Goal: Transaction & Acquisition: Purchase product/service

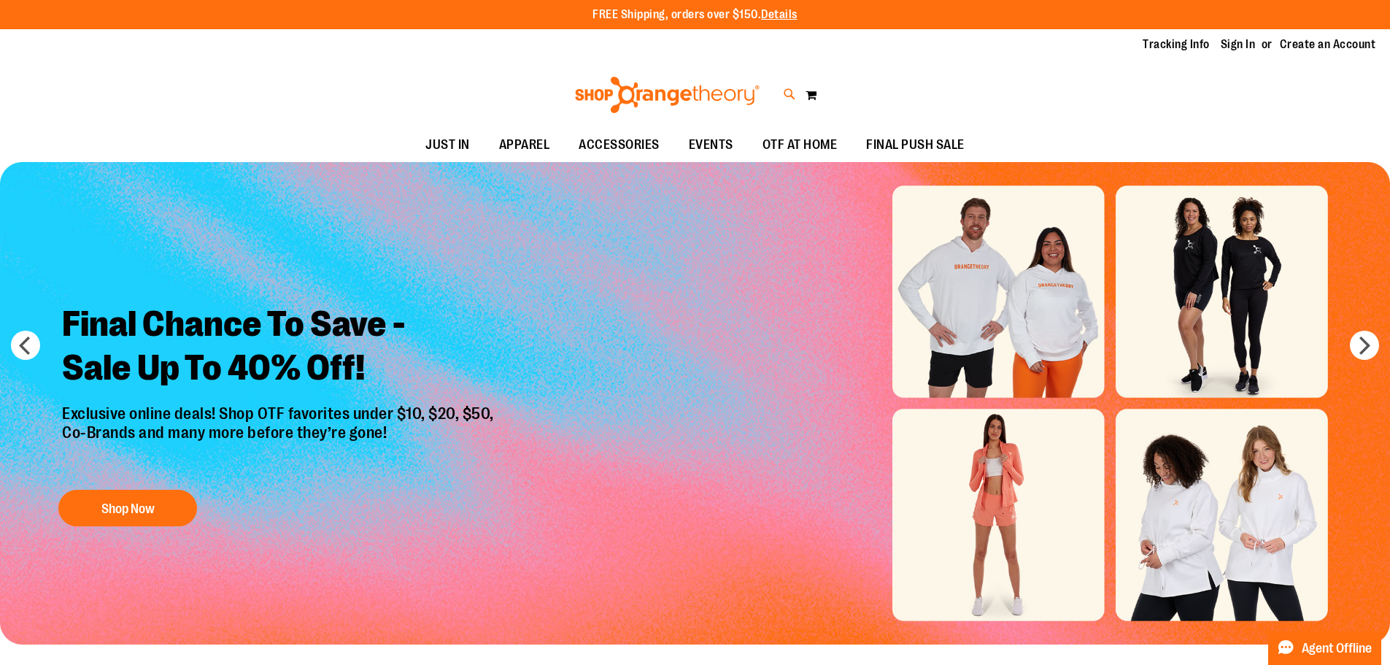
click at [787, 93] on icon at bounding box center [790, 94] width 12 height 17
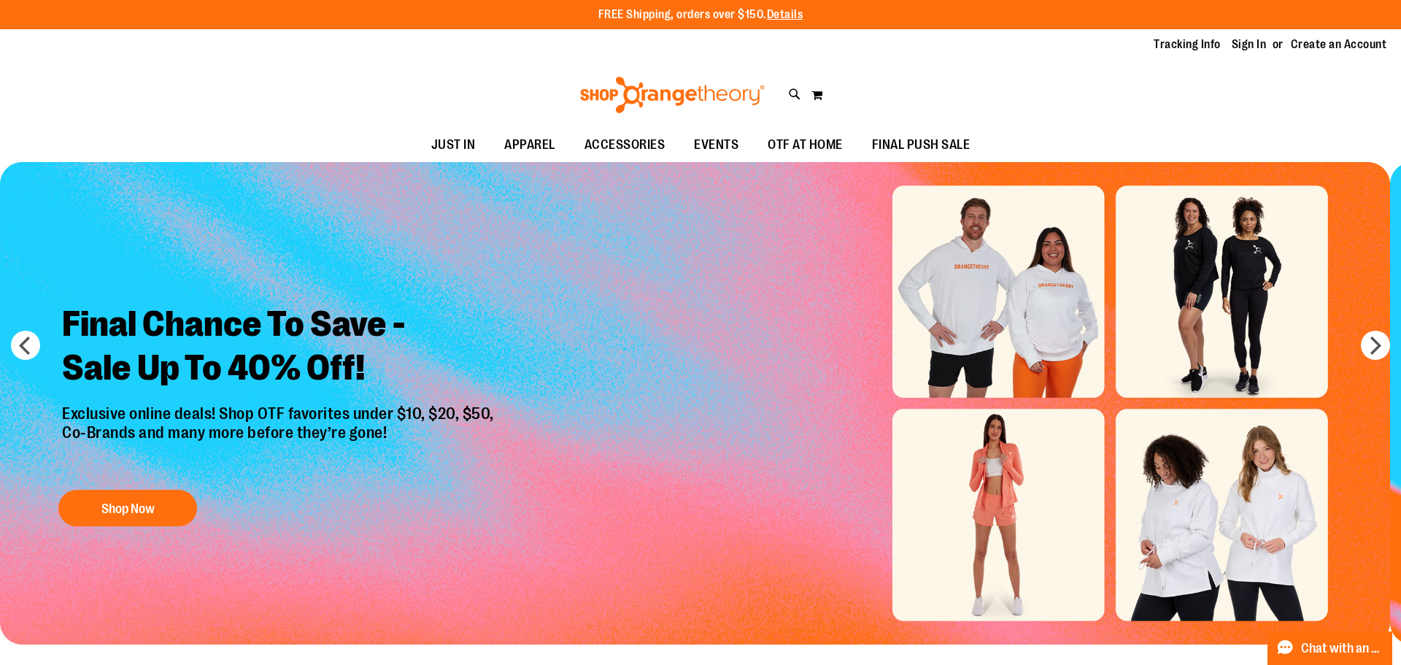
click at [404, 83] on input "Search" at bounding box center [699, 82] width 1111 height 48
click at [204, 559] on link "See all results" at bounding box center [185, 558] width 66 height 12
type input "*********"
click at [314, 84] on input "*********" at bounding box center [699, 82] width 1111 height 48
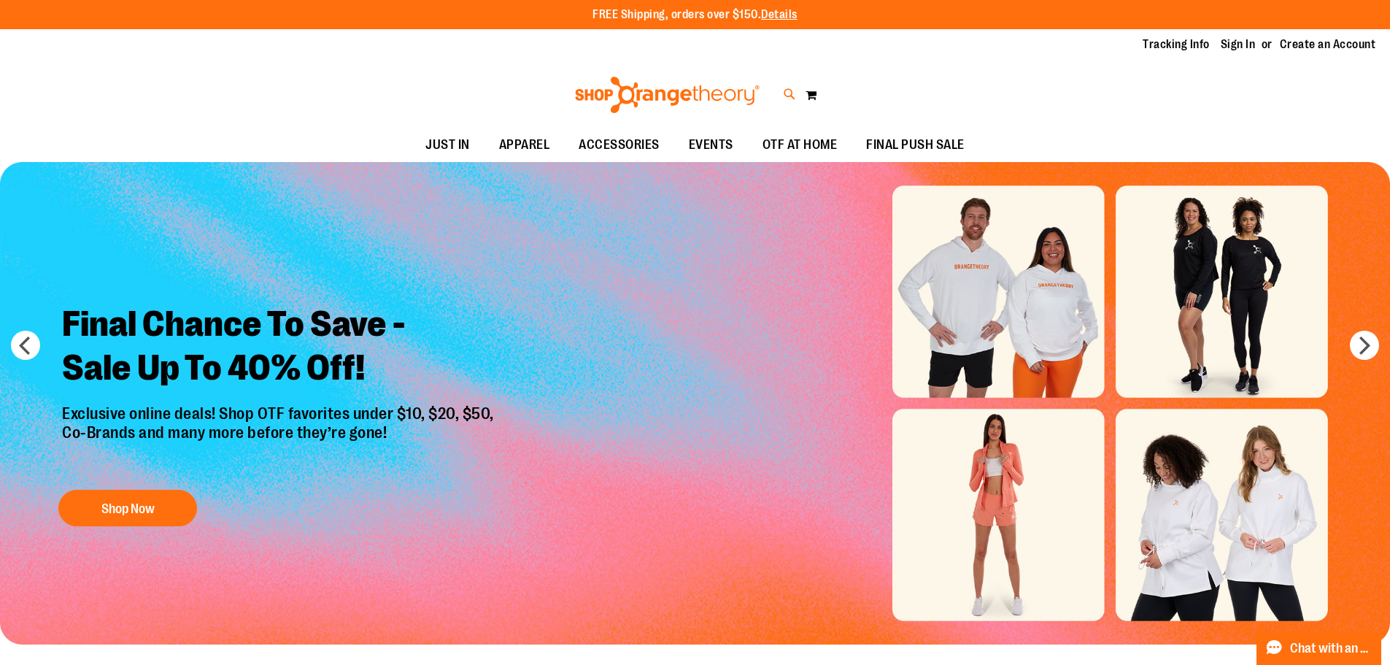
click at [790, 90] on icon at bounding box center [790, 94] width 12 height 17
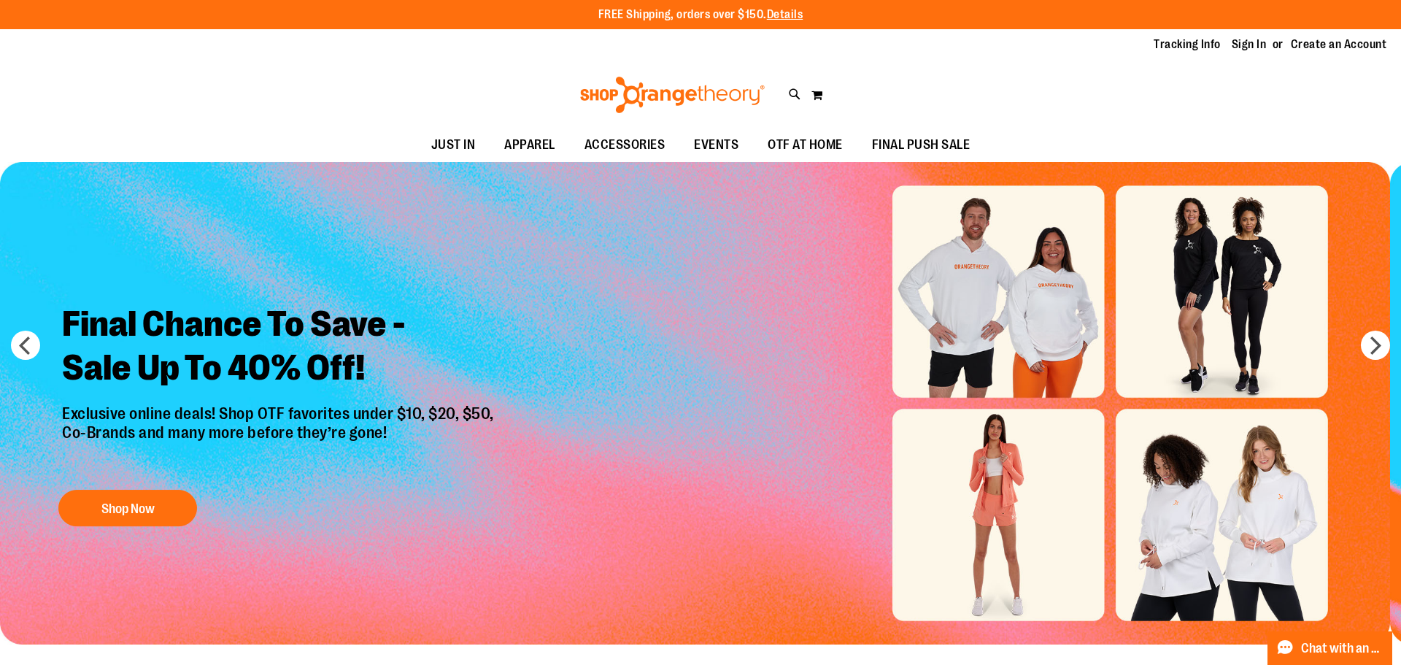
click at [606, 77] on input "Search" at bounding box center [699, 82] width 1111 height 48
type input "*********"
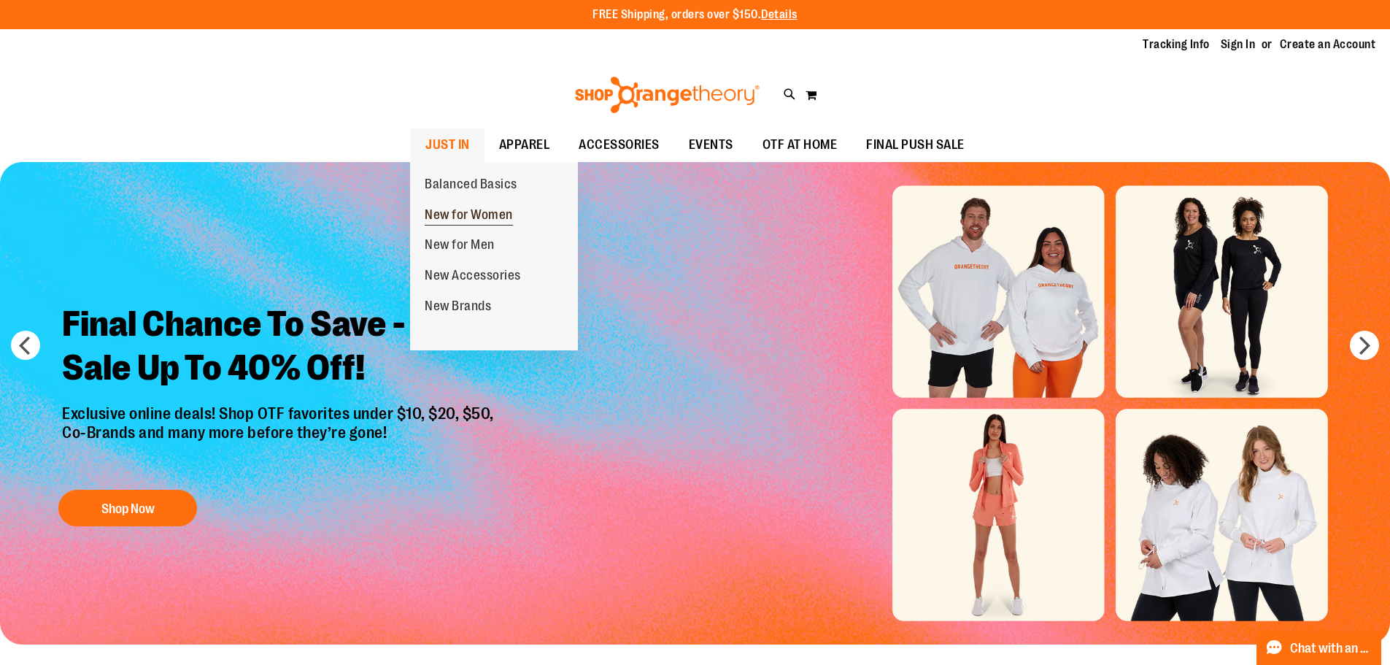
click at [480, 217] on span "New for Women" at bounding box center [469, 216] width 88 height 18
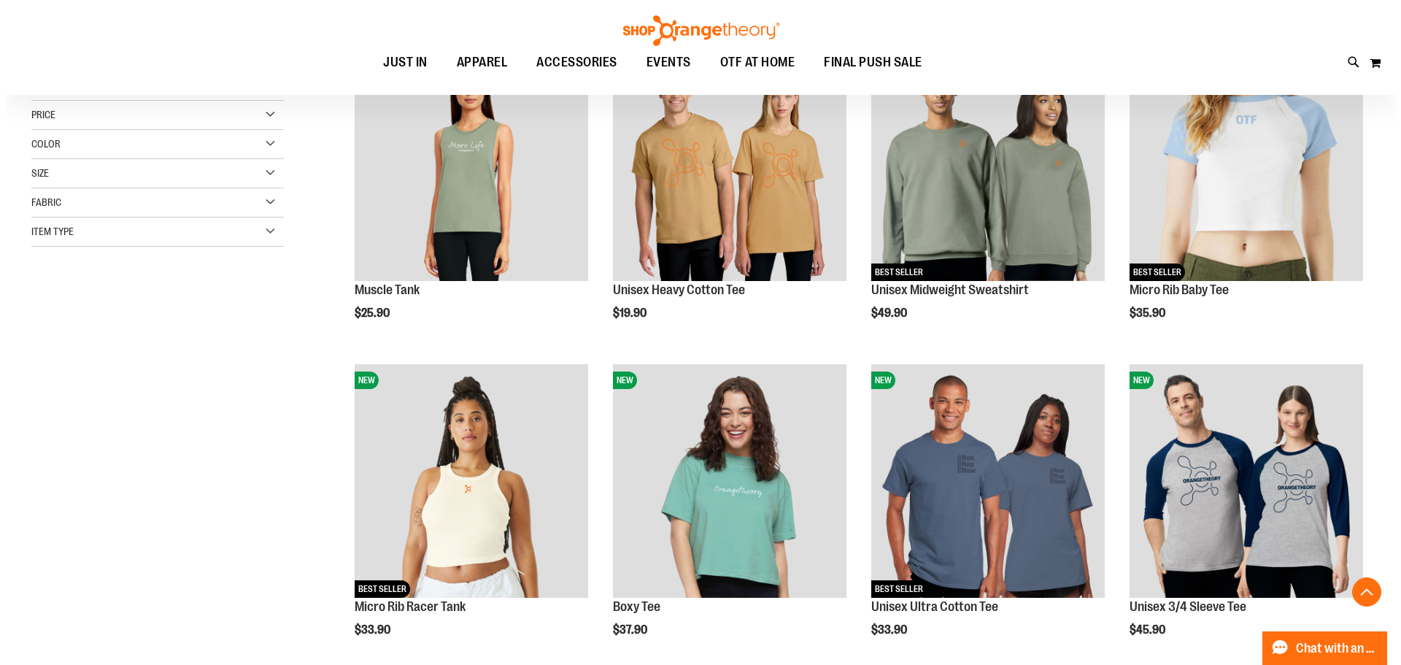
scroll to position [364, 0]
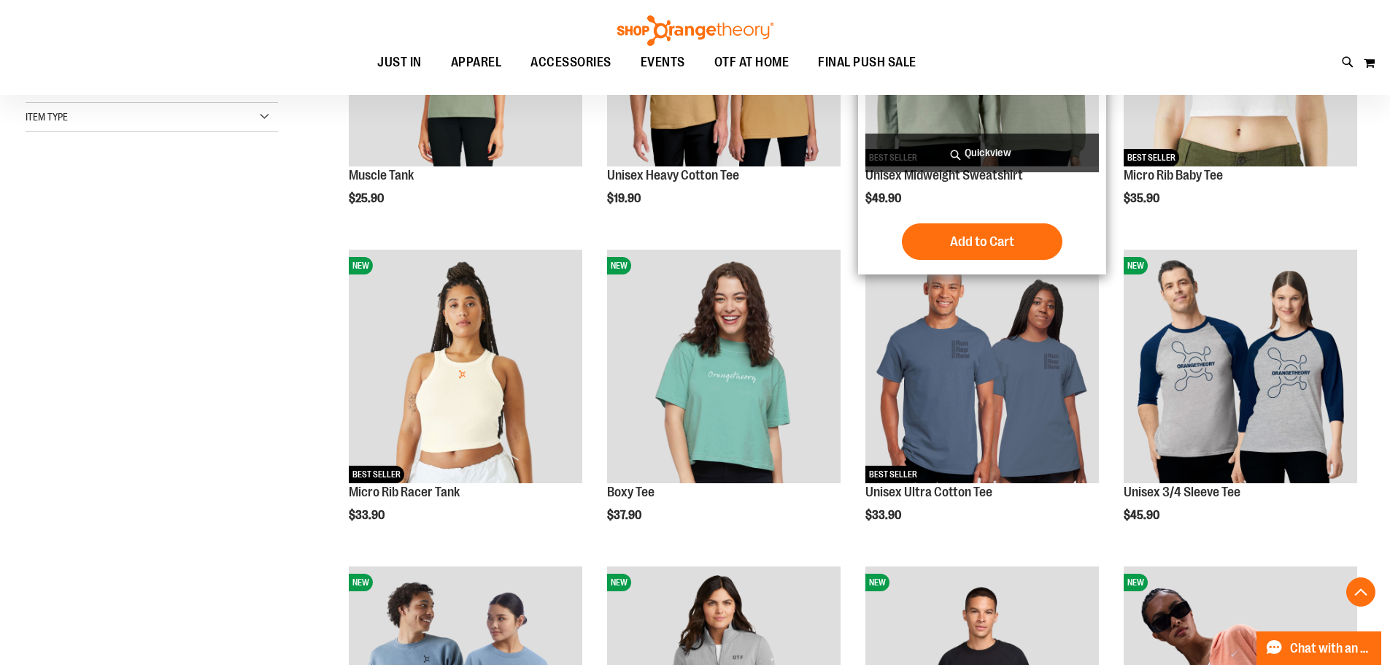
click at [973, 147] on span "Quickview" at bounding box center [982, 153] width 234 height 39
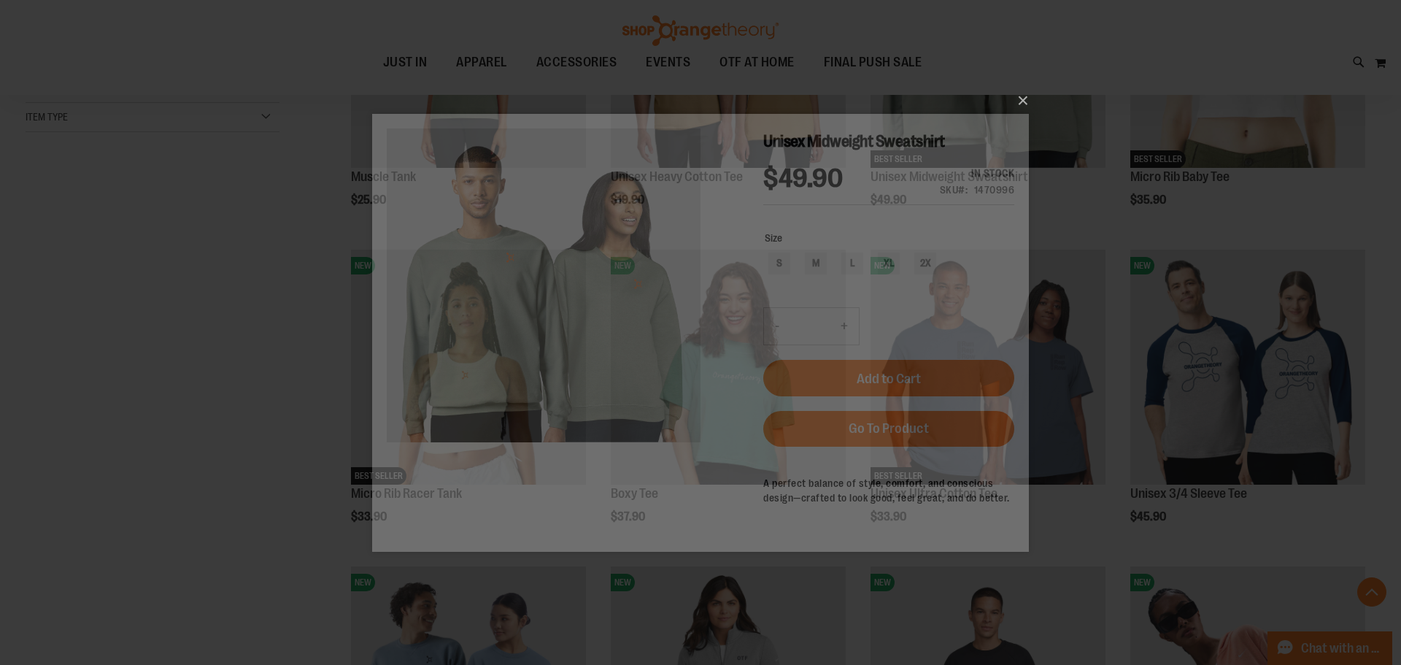
scroll to position [0, 0]
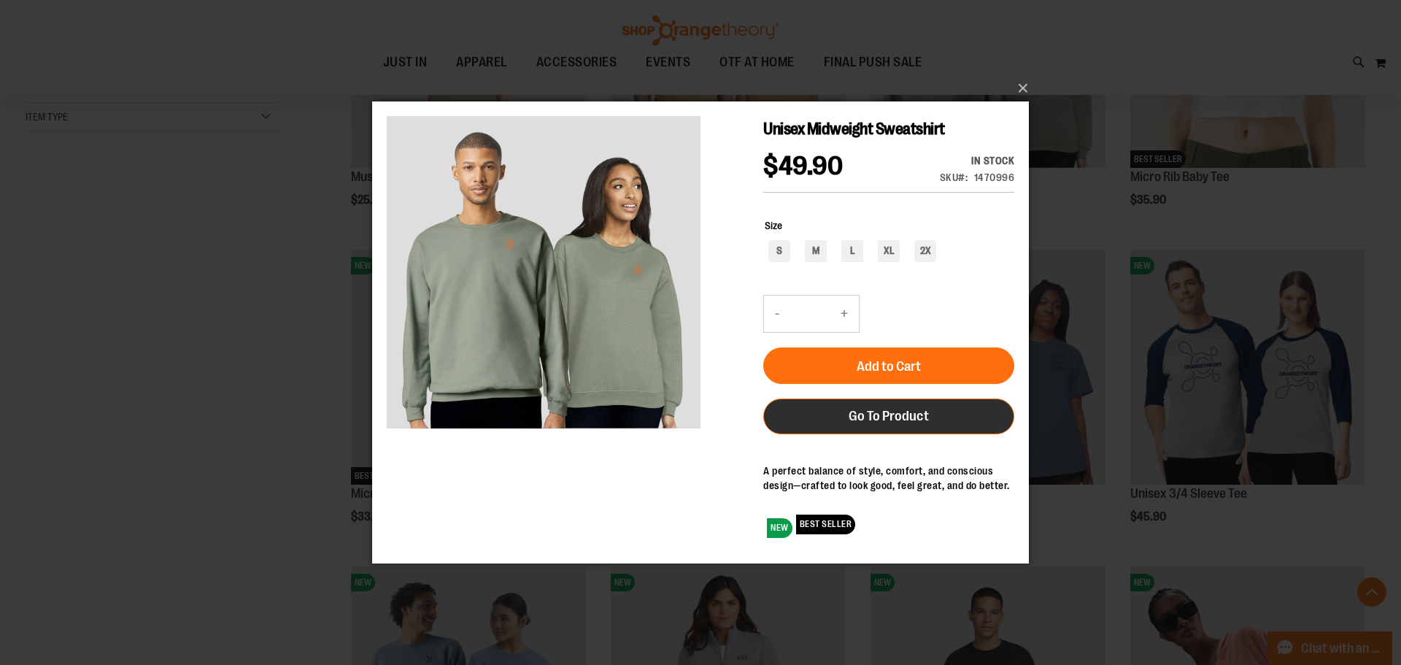
click at [904, 402] on link "Go To Product" at bounding box center [888, 416] width 251 height 36
click at [914, 411] on span "Go To Product" at bounding box center [889, 415] width 80 height 16
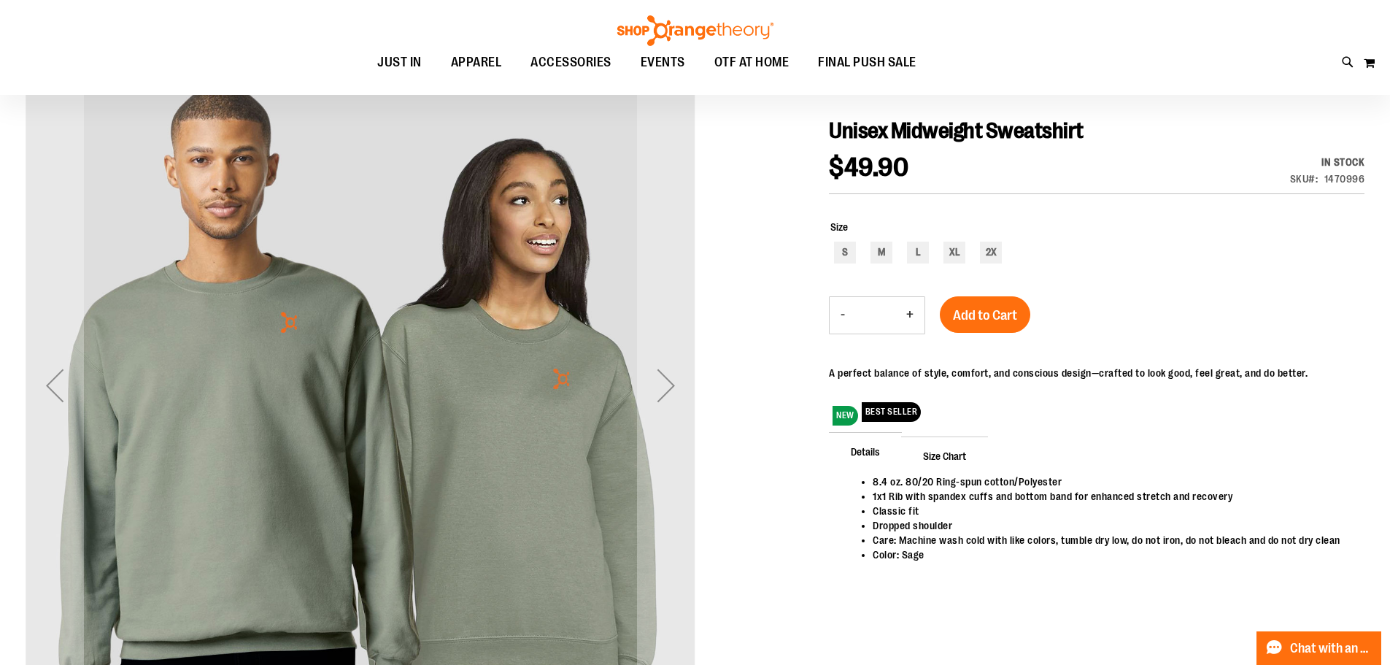
scroll to position [72, 0]
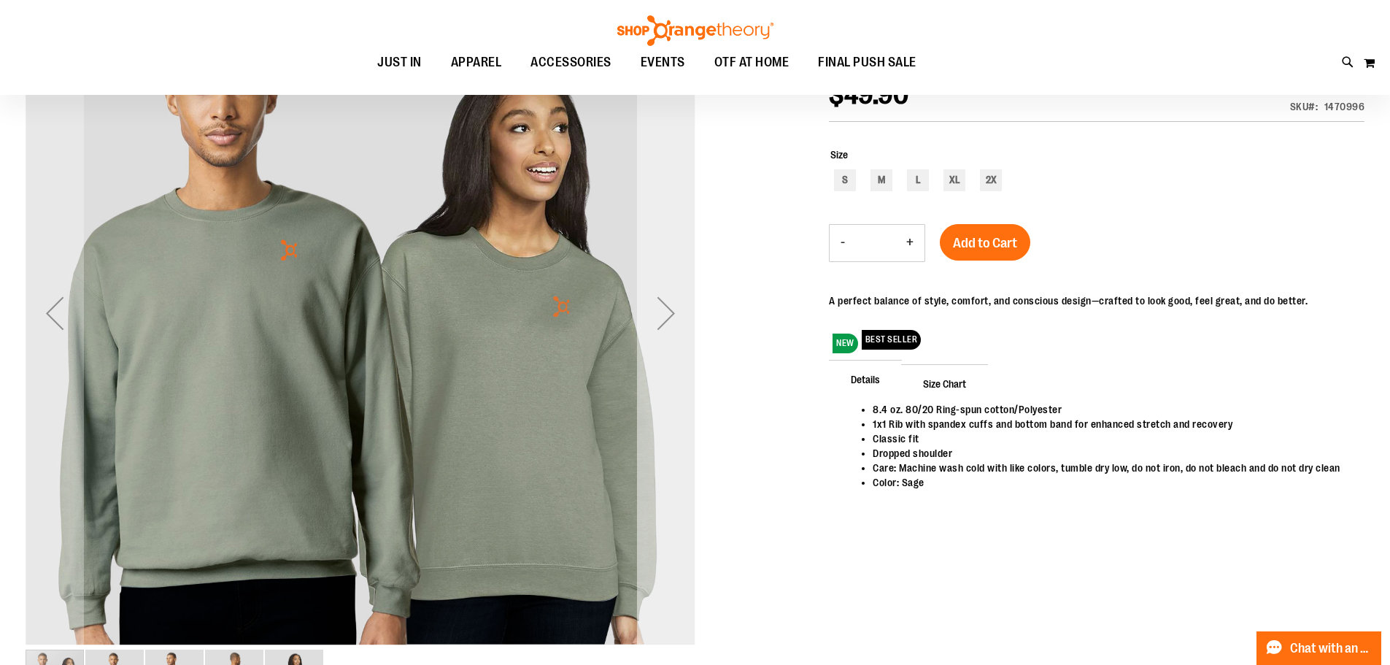
click at [660, 315] on div "Next" at bounding box center [666, 313] width 58 height 58
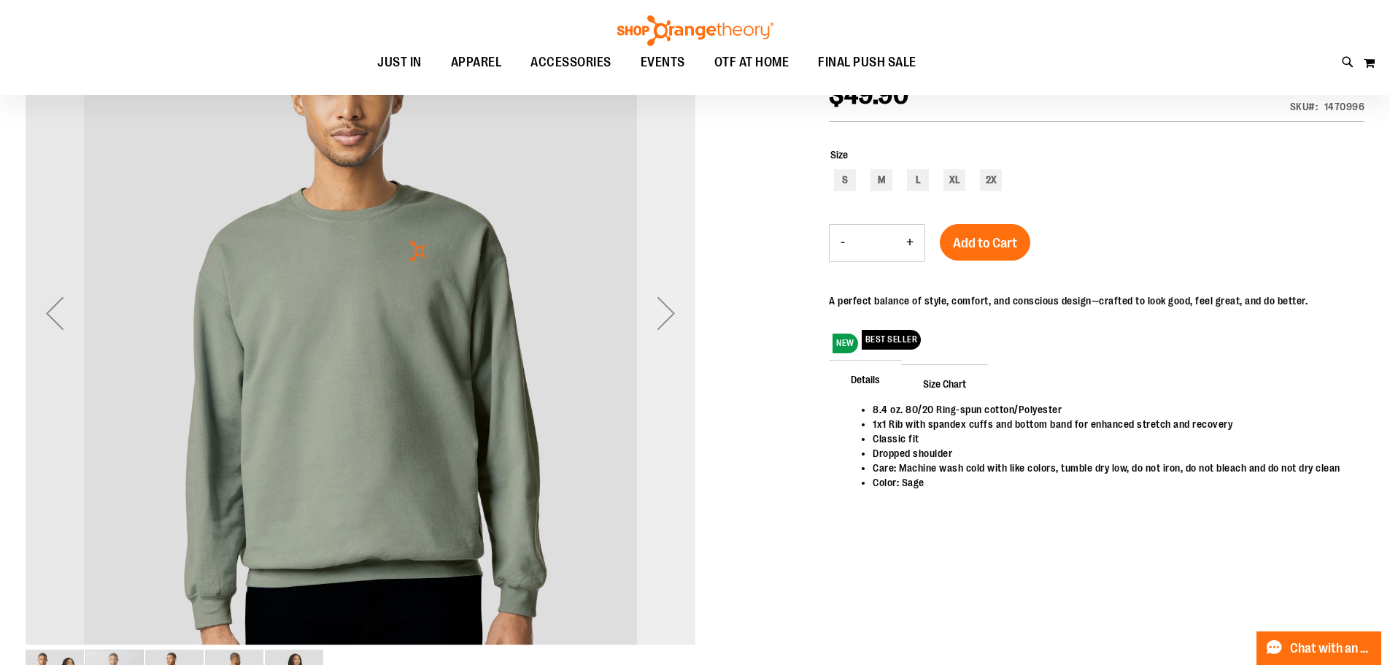
click at [660, 315] on div "Next" at bounding box center [666, 313] width 58 height 58
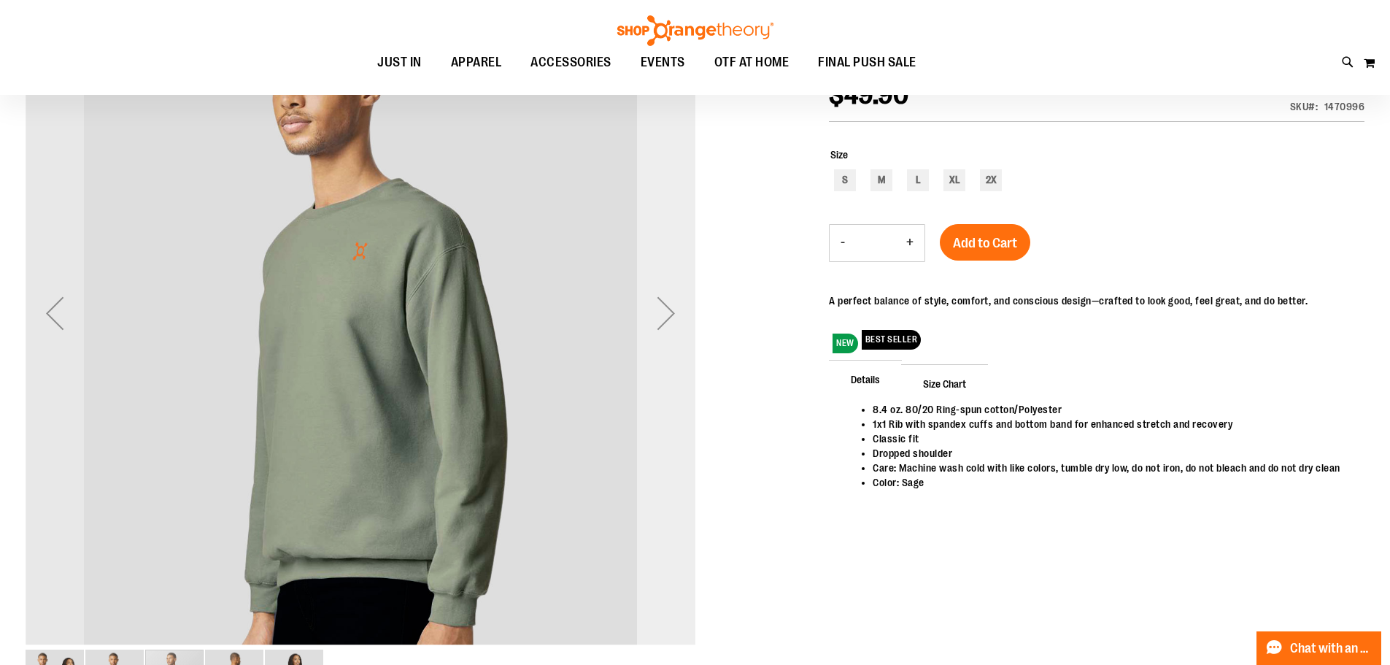
click at [660, 315] on div "Next" at bounding box center [666, 313] width 58 height 58
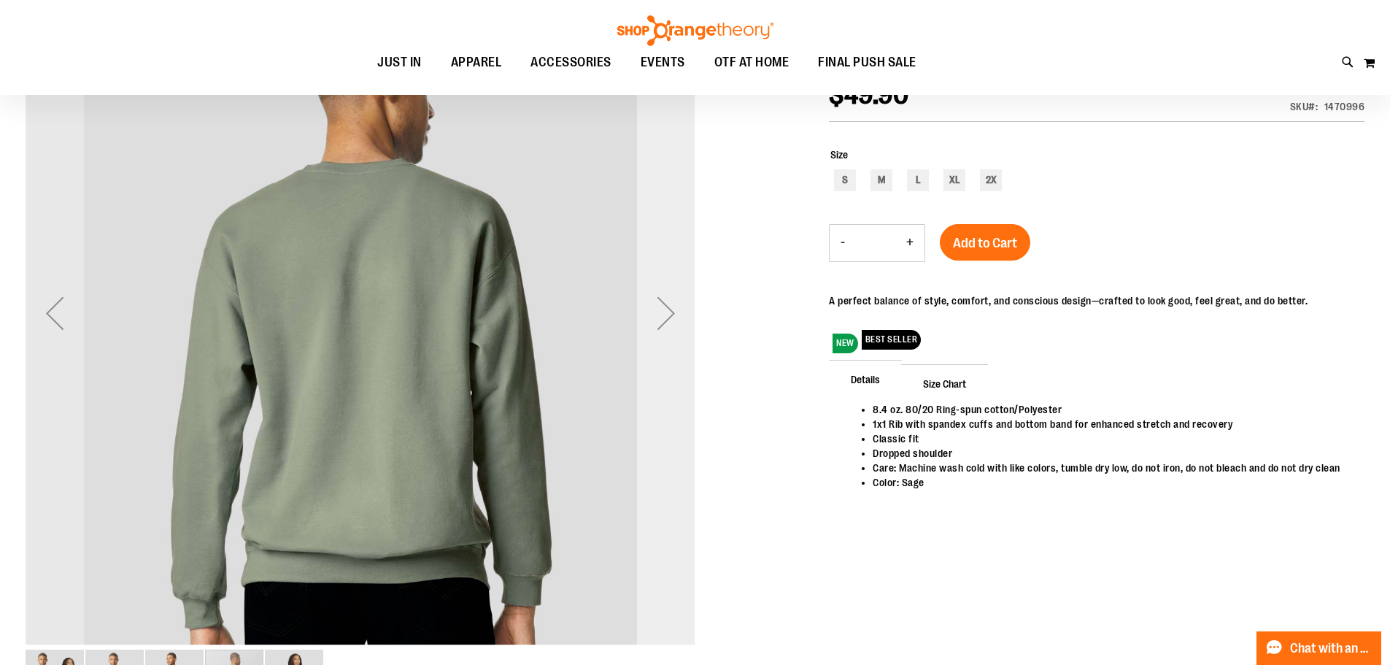
click at [660, 316] on div "Next" at bounding box center [666, 313] width 58 height 58
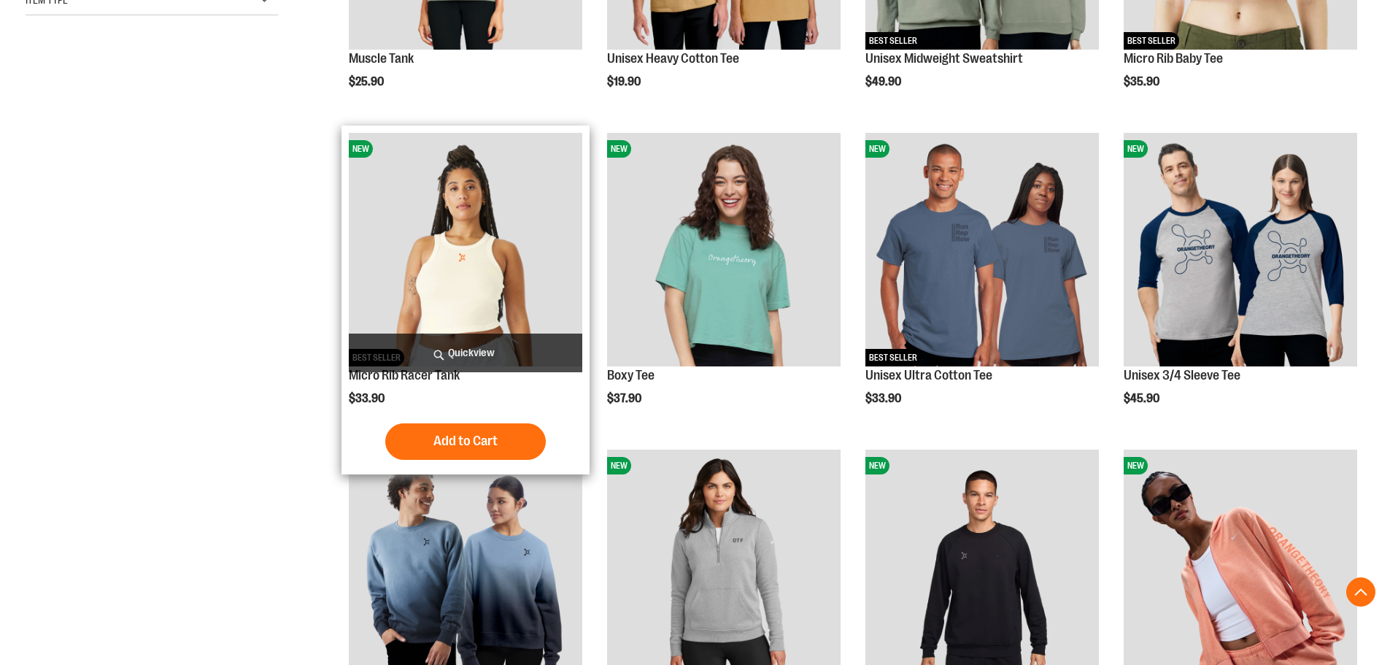
scroll to position [482, 0]
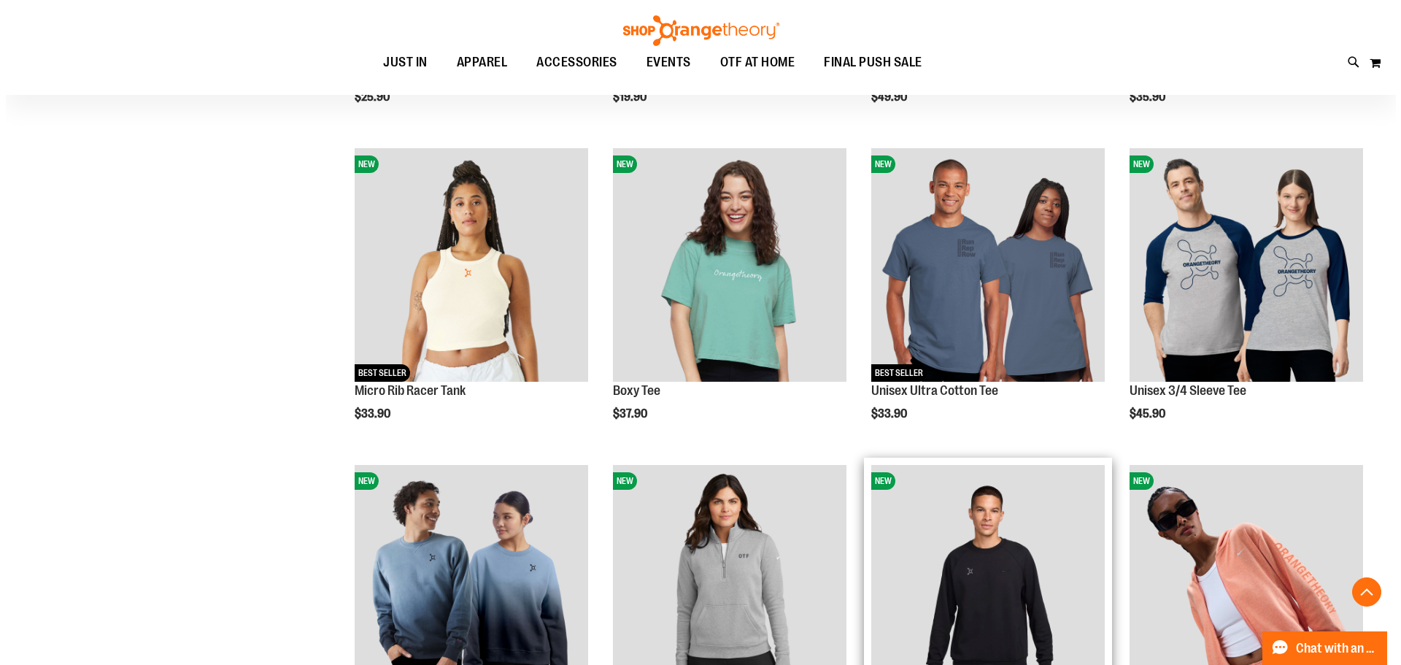
scroll to position [627, 0]
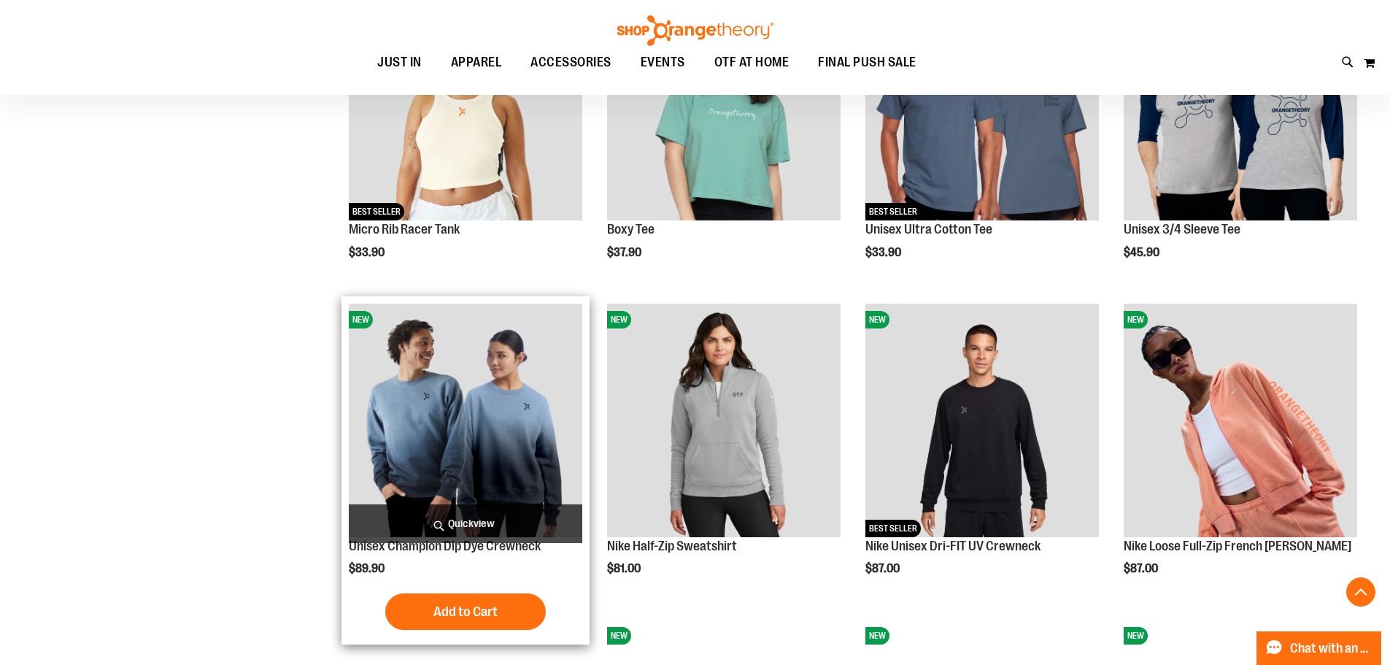
click at [496, 514] on span "Quickview" at bounding box center [466, 523] width 234 height 39
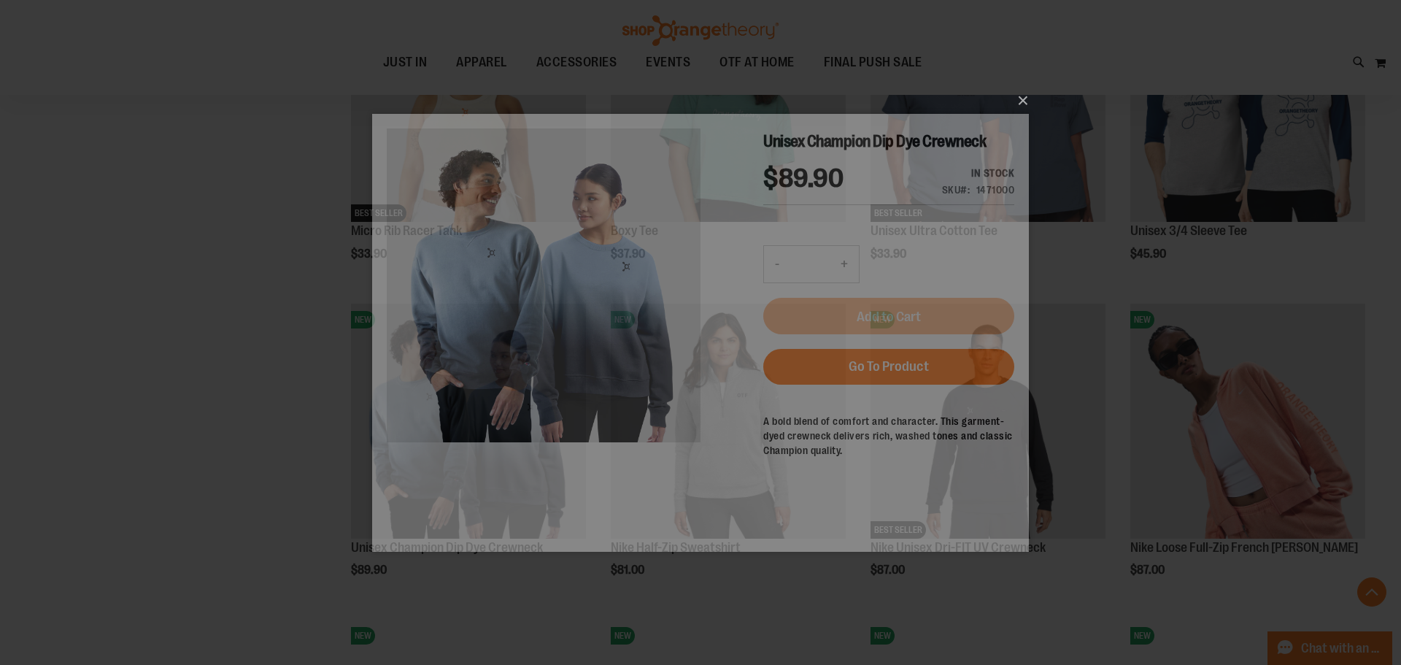
scroll to position [0, 0]
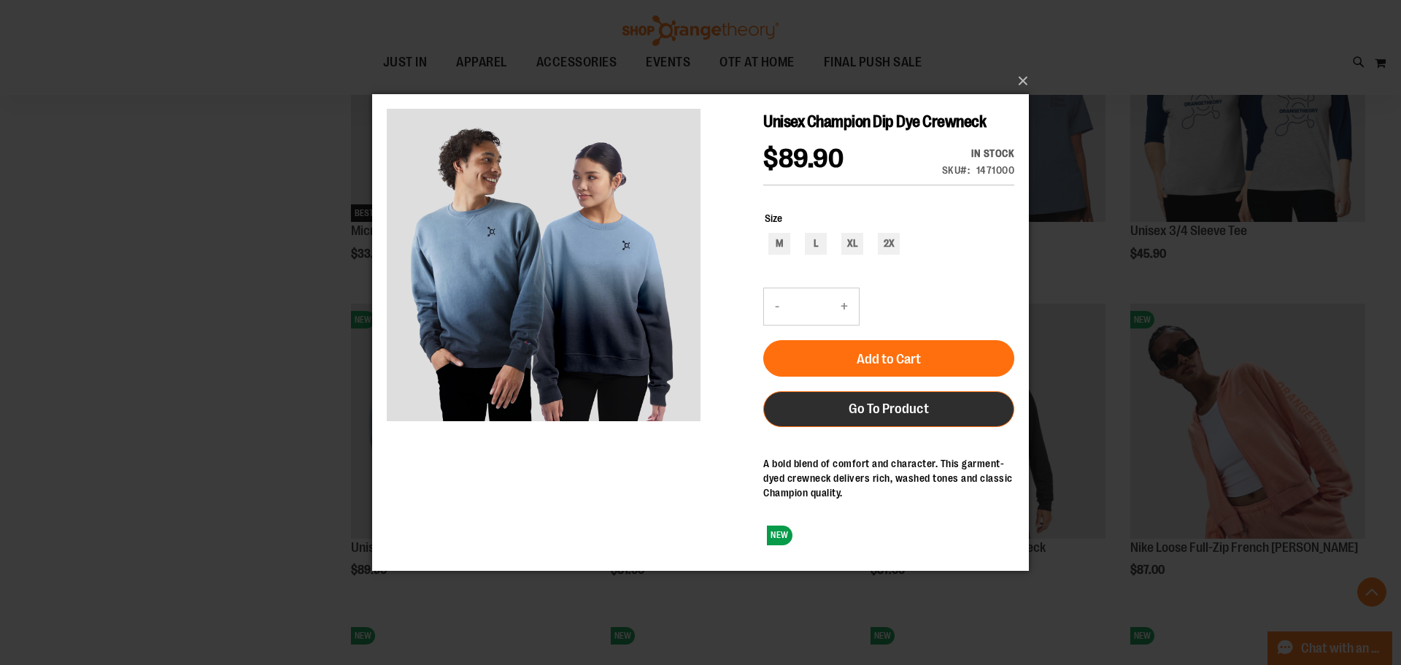
click at [909, 413] on span "Go To Product" at bounding box center [889, 408] width 80 height 16
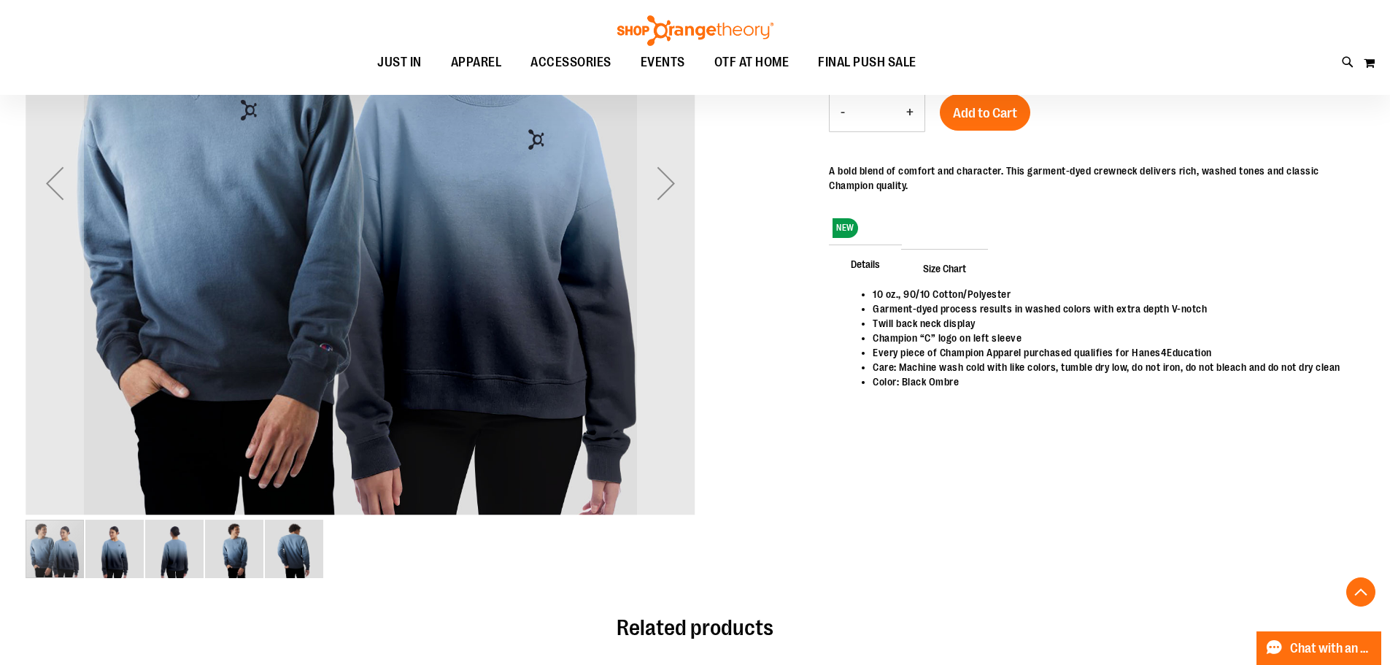
scroll to position [364, 0]
click at [668, 188] on div "Next" at bounding box center [666, 182] width 58 height 58
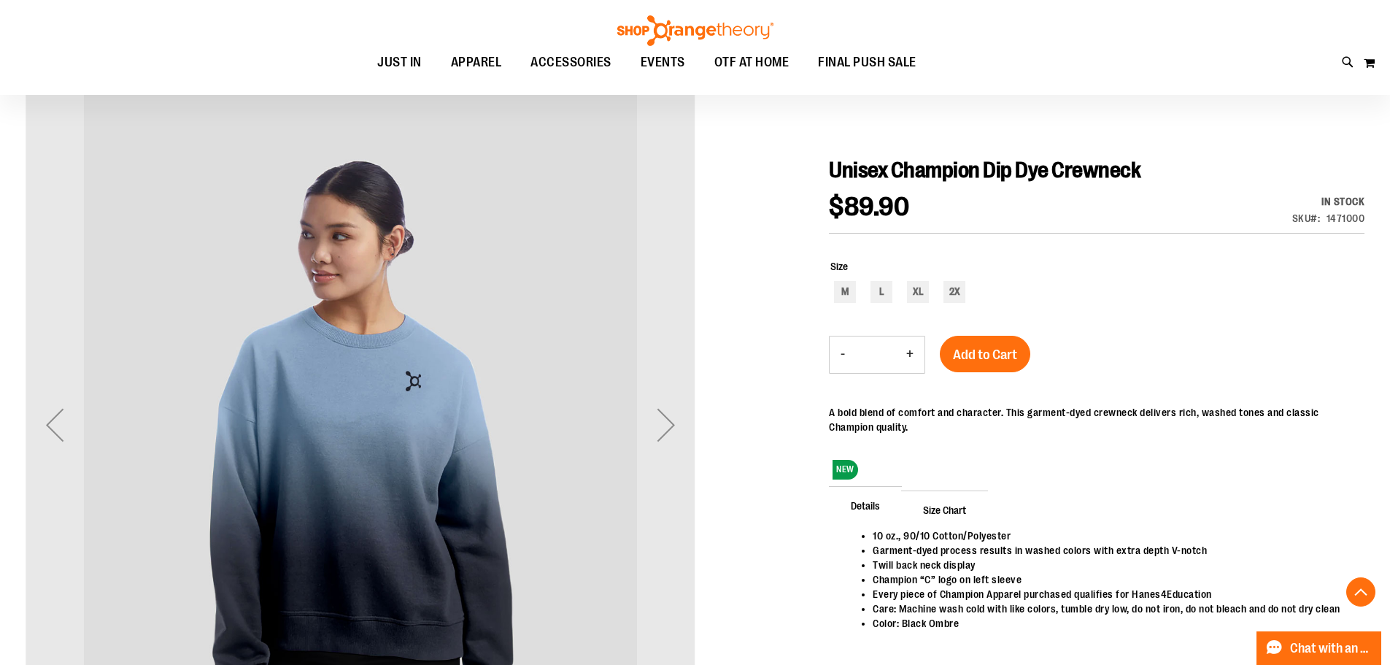
scroll to position [0, 0]
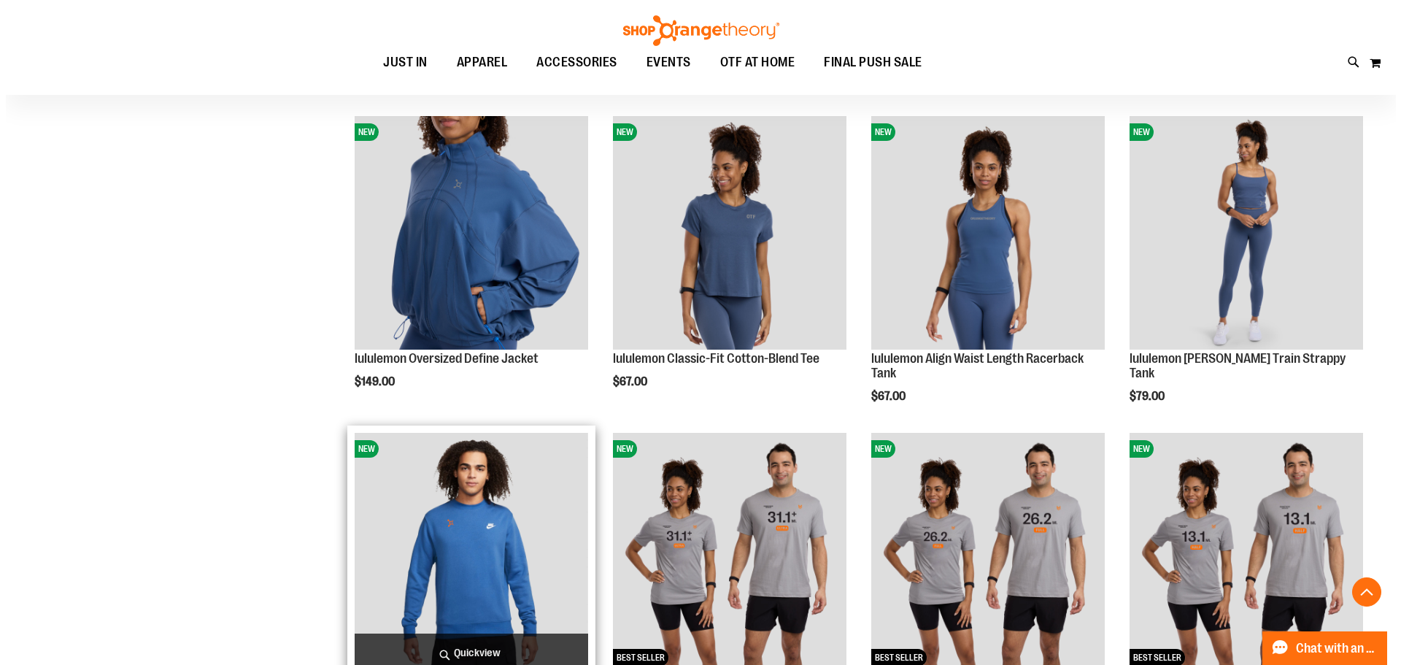
scroll to position [1240, 0]
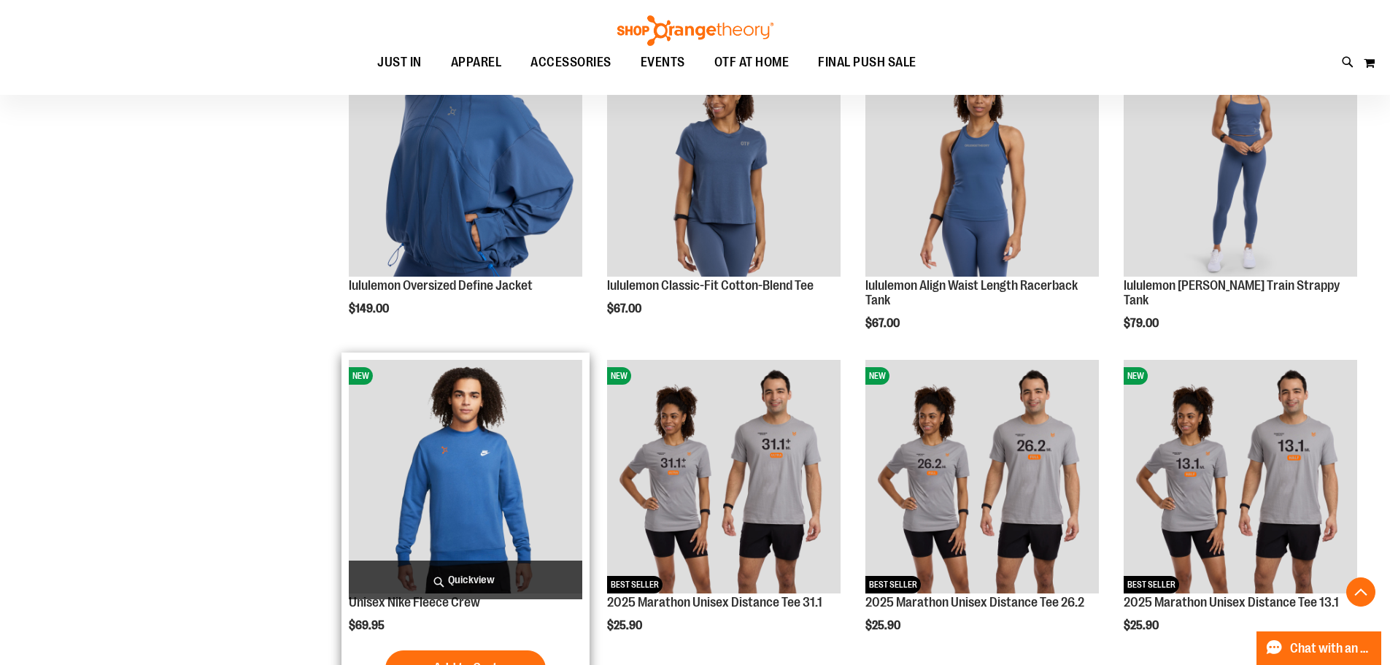
click at [481, 578] on span "Quickview" at bounding box center [466, 579] width 234 height 39
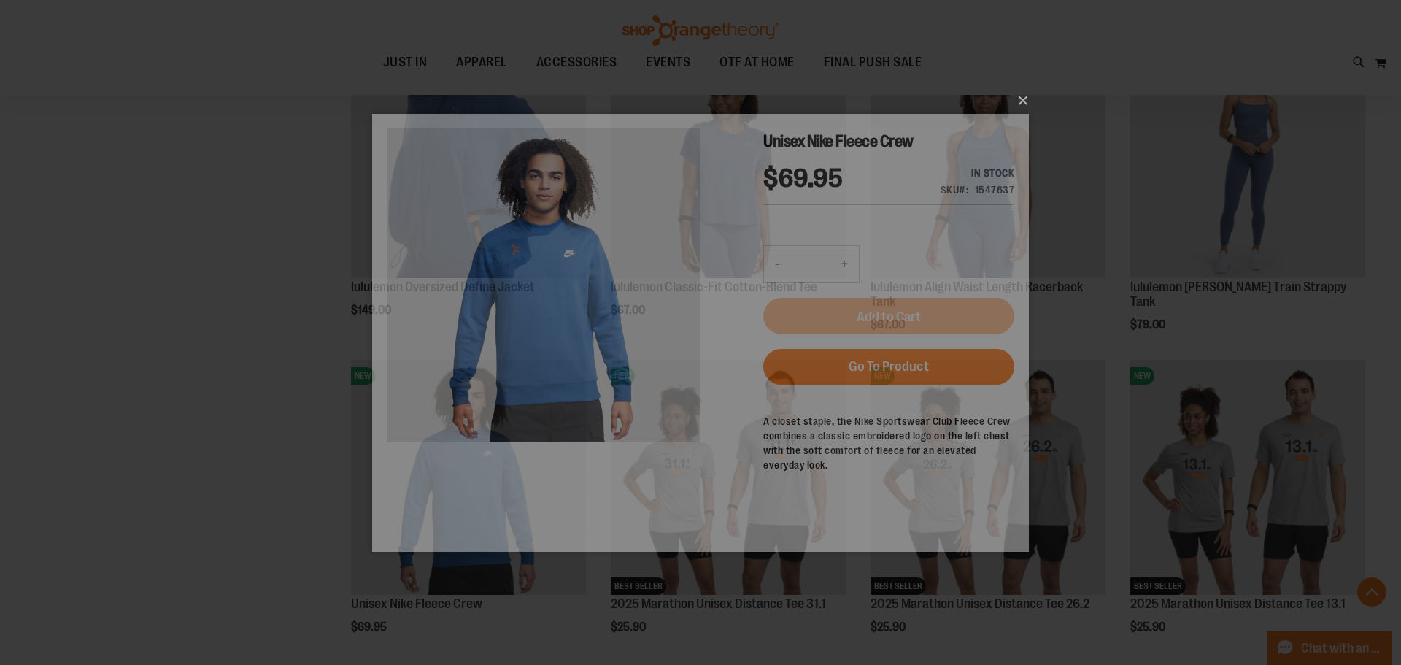
scroll to position [0, 0]
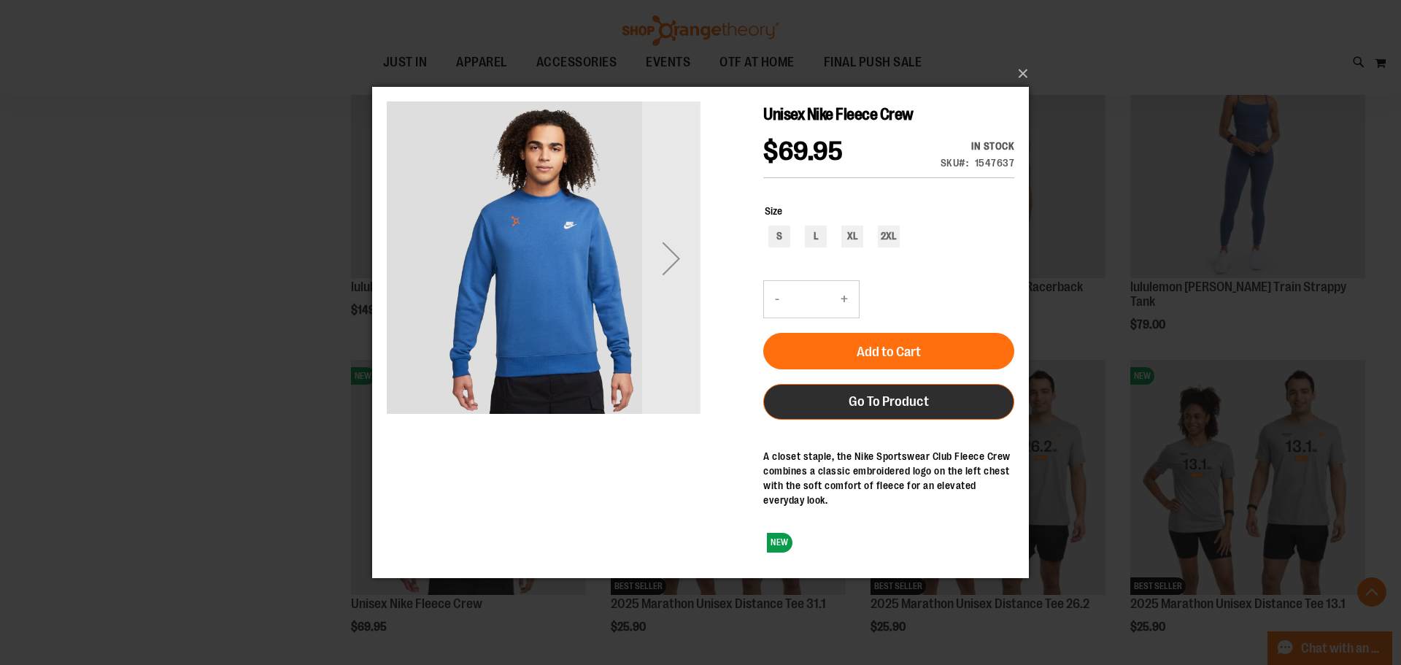
click at [899, 393] on span "Go To Product" at bounding box center [889, 401] width 80 height 16
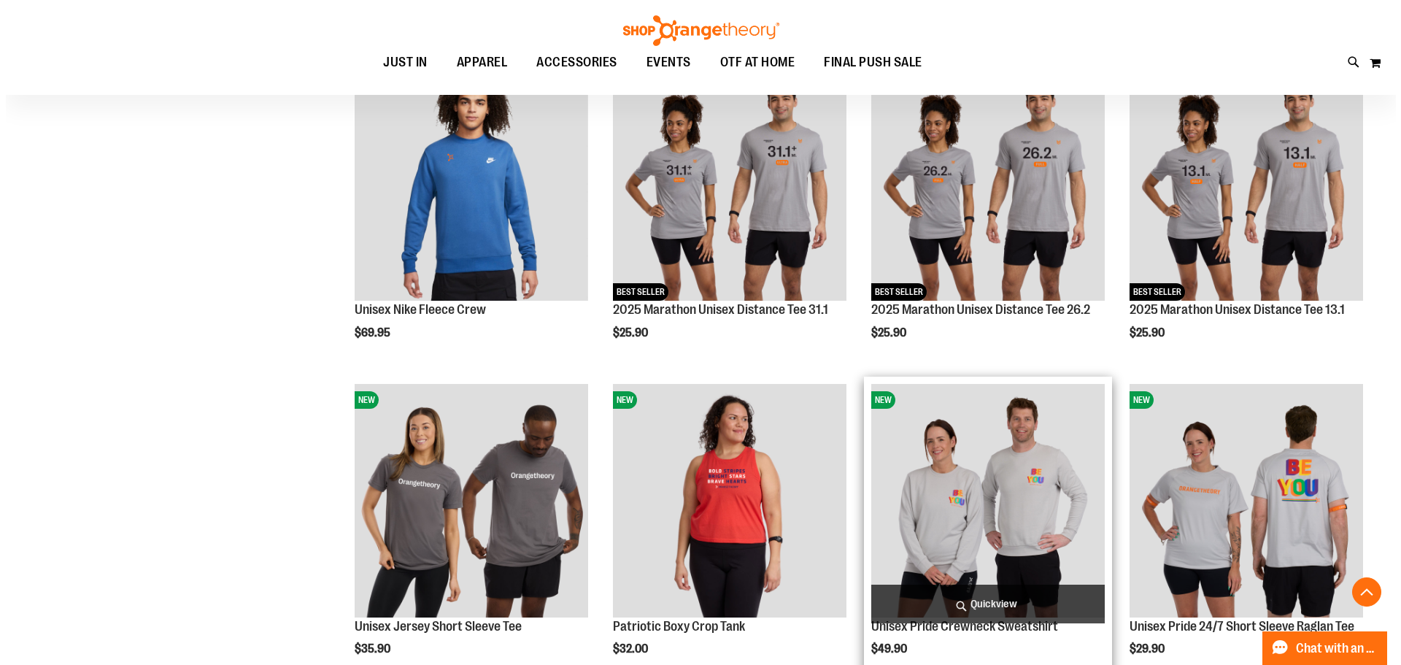
scroll to position [510, 0]
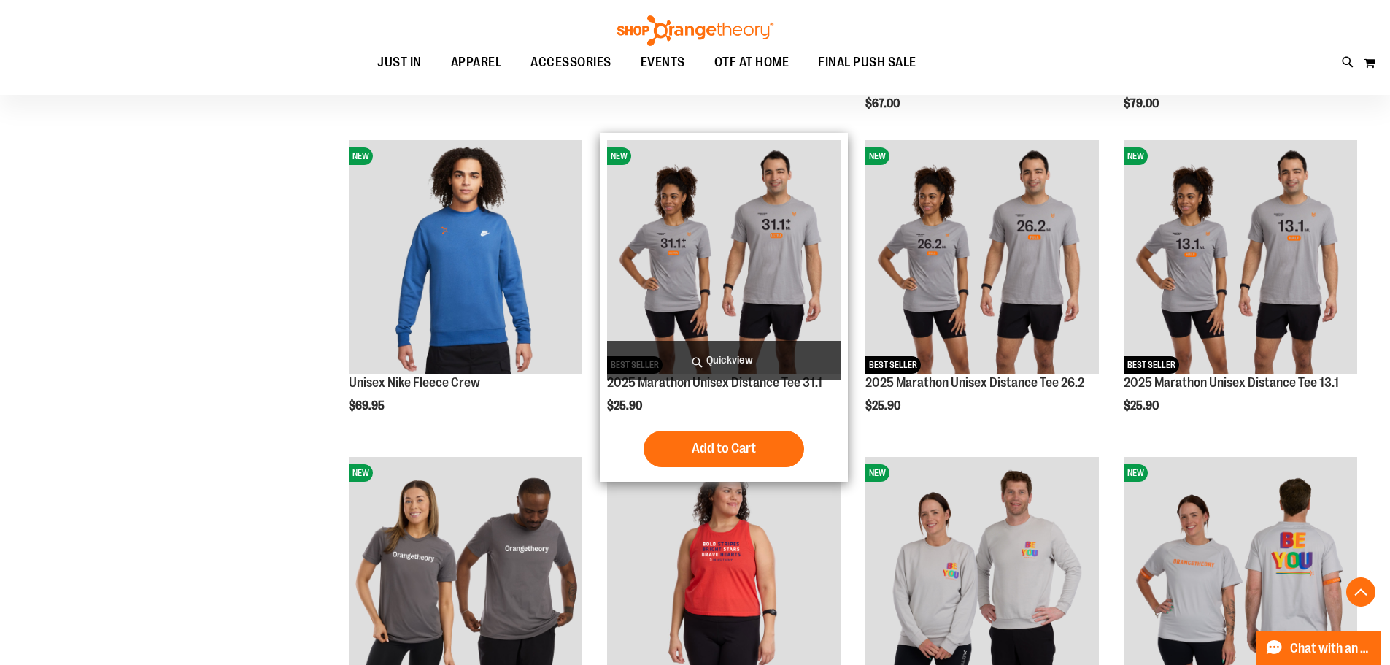
click at [748, 356] on span "Quickview" at bounding box center [724, 360] width 234 height 39
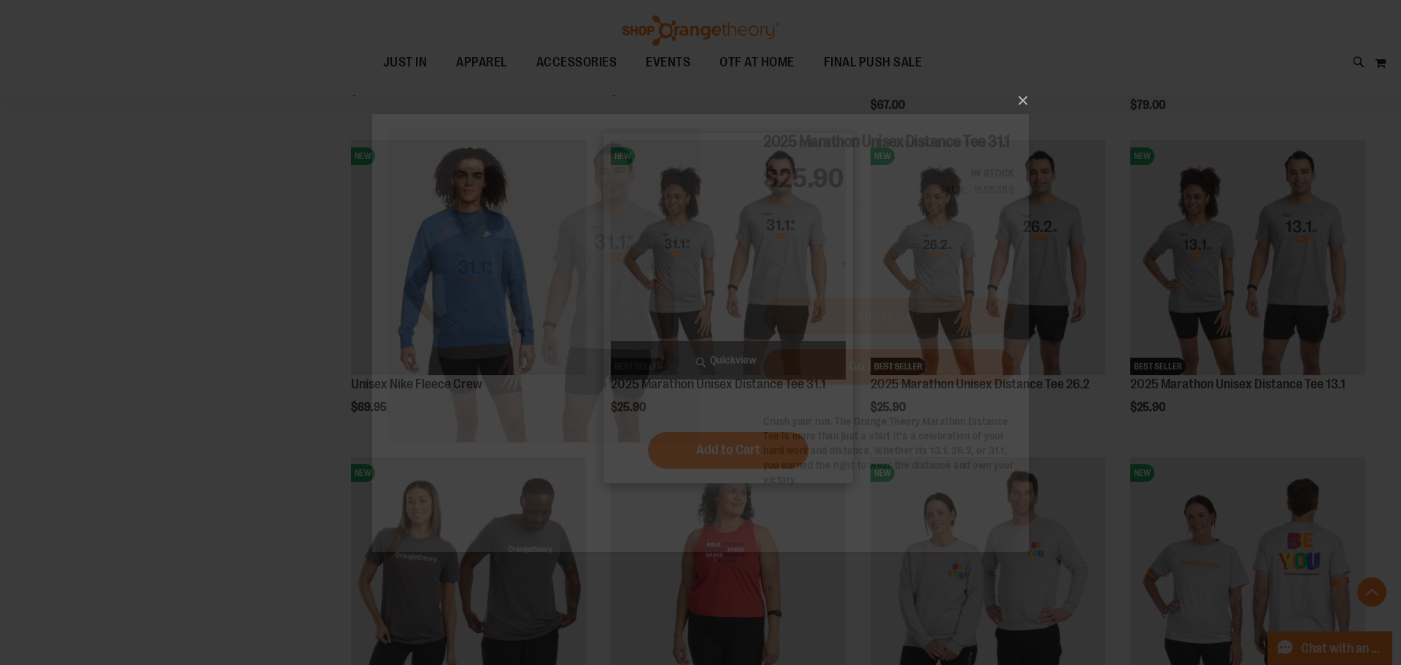
scroll to position [0, 0]
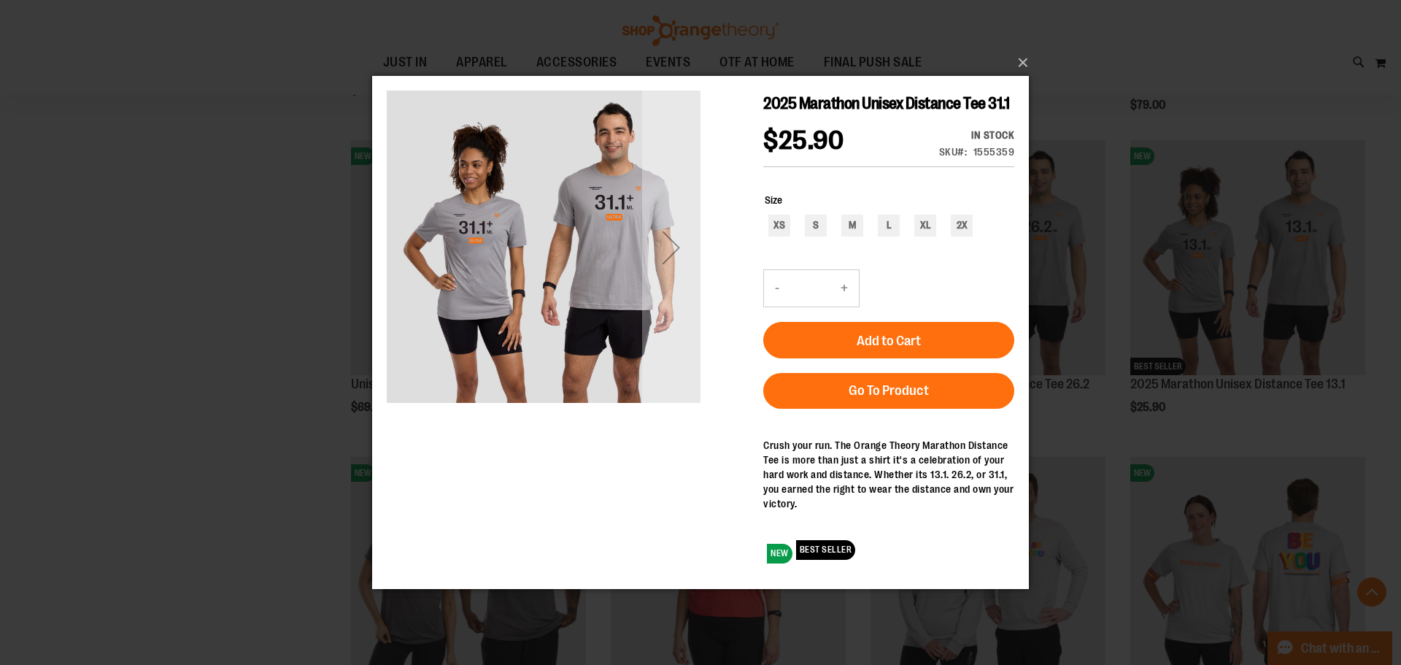
click at [939, 417] on div "2025 Marathon Unisex Distance Tee 31.1 $25.90 In stock Only %1 left SKU 1555359…" at bounding box center [888, 332] width 251 height 484
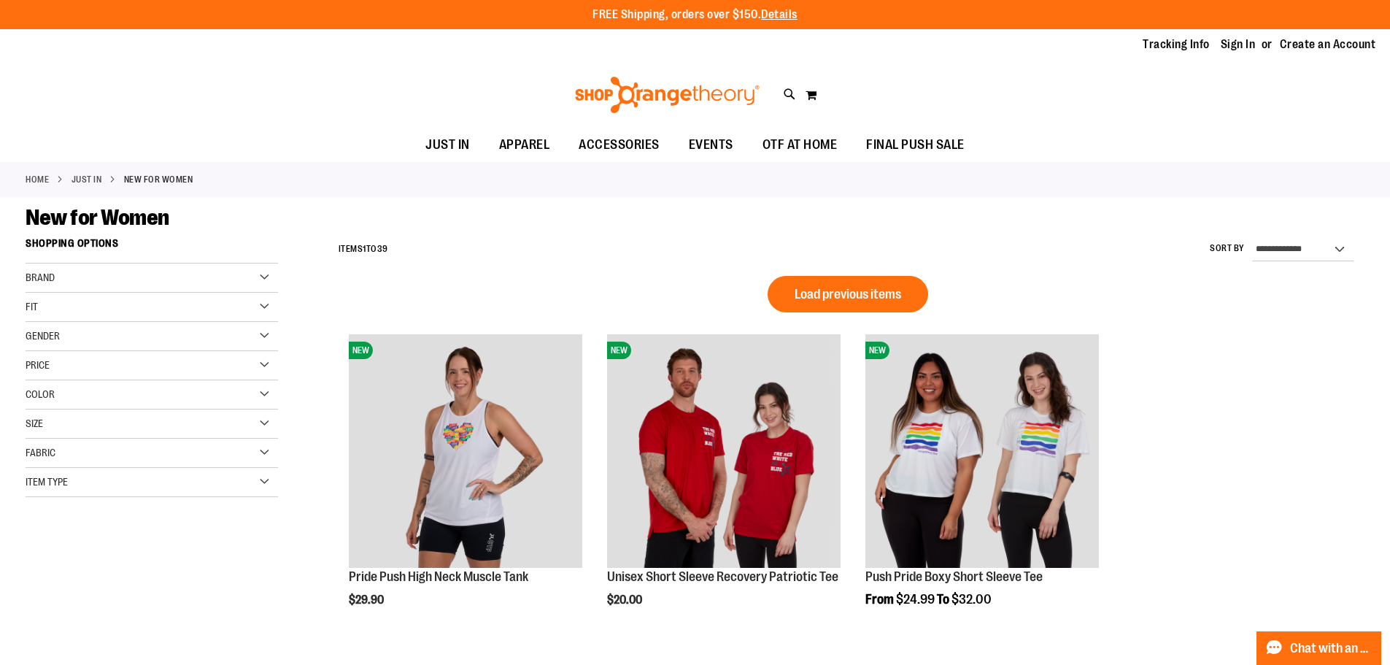
click at [58, 306] on div "Fit" at bounding box center [152, 307] width 252 height 29
click at [35, 460] on link "Boxy 2 items" at bounding box center [143, 459] width 242 height 15
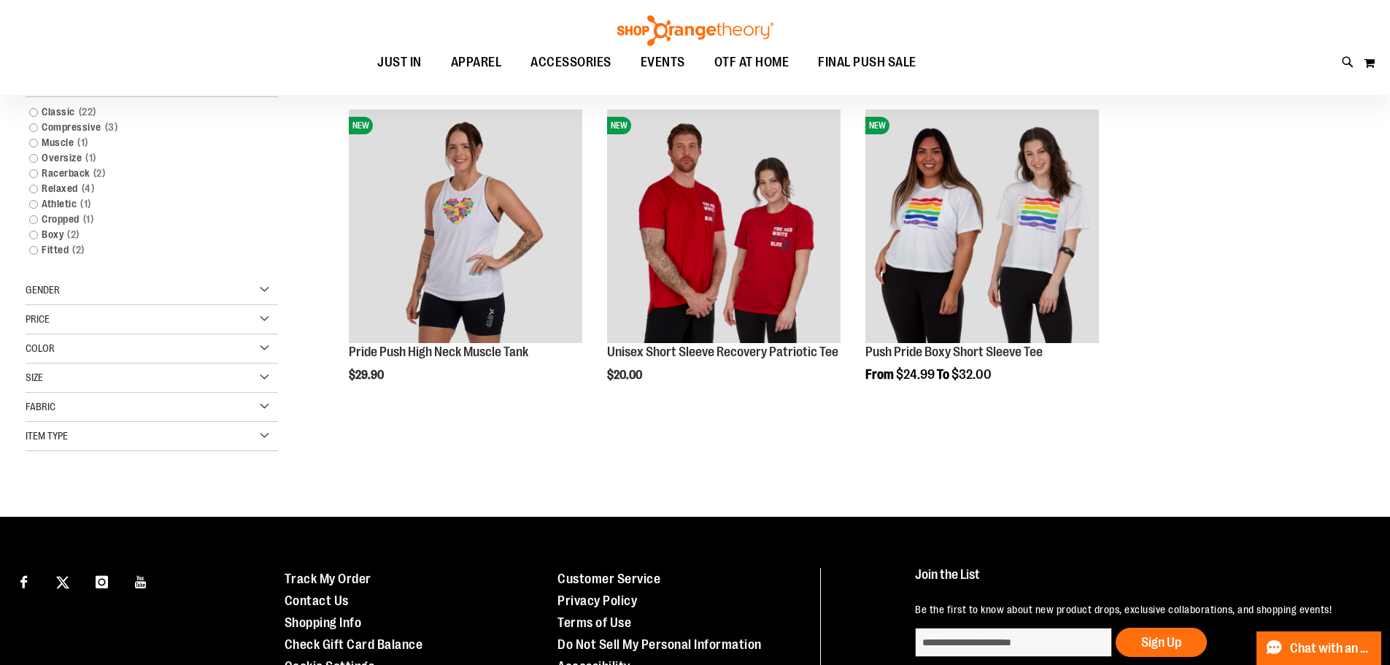
scroll to position [231, 0]
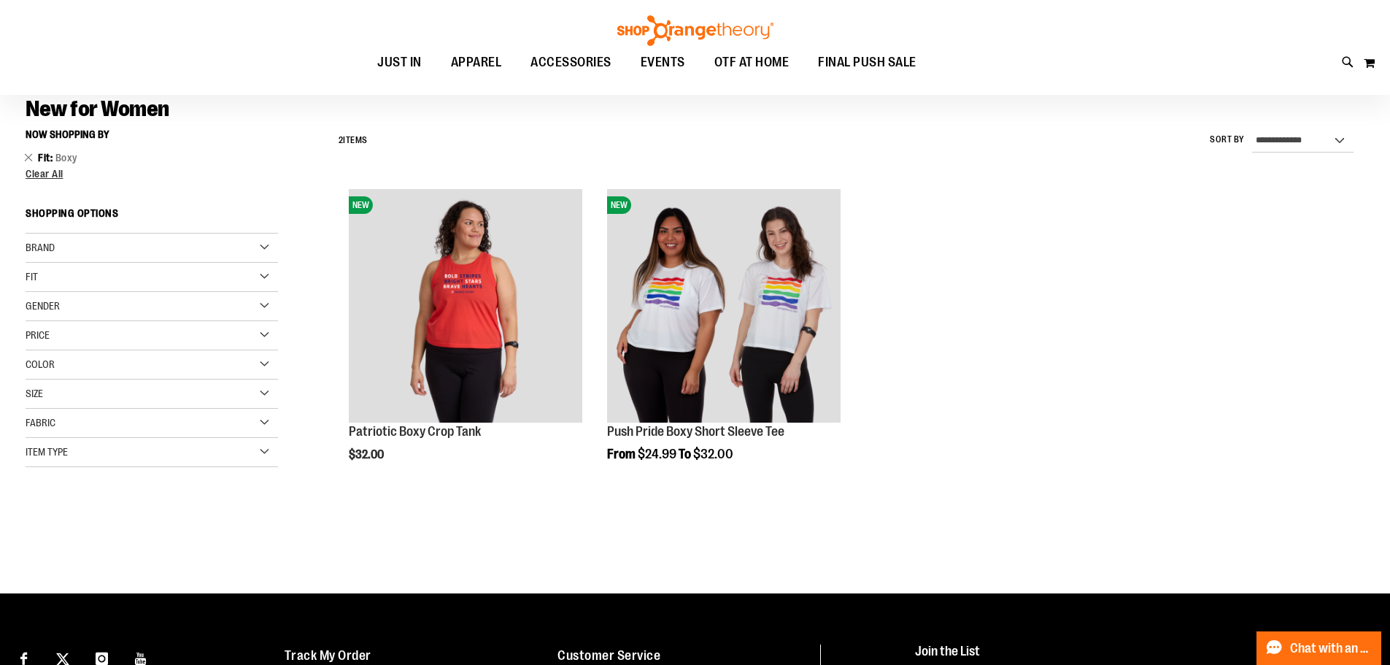
scroll to position [85, 0]
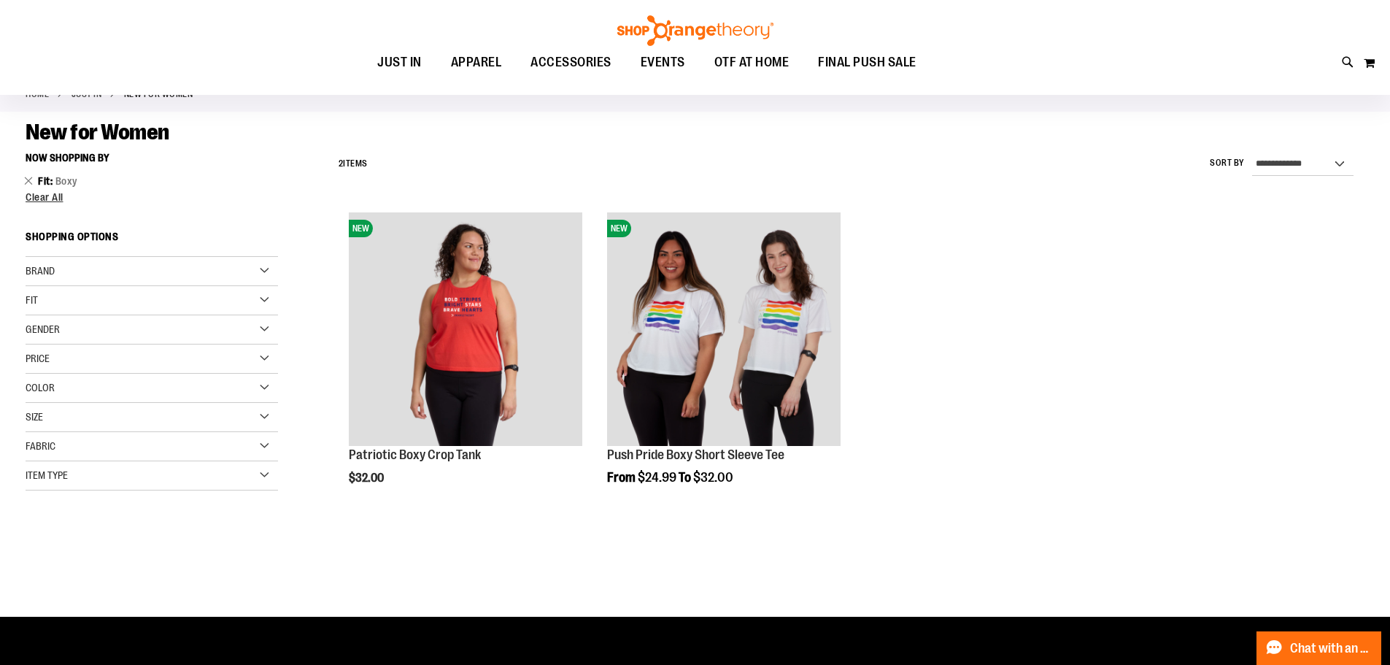
click at [58, 298] on div "Fit" at bounding box center [152, 300] width 252 height 29
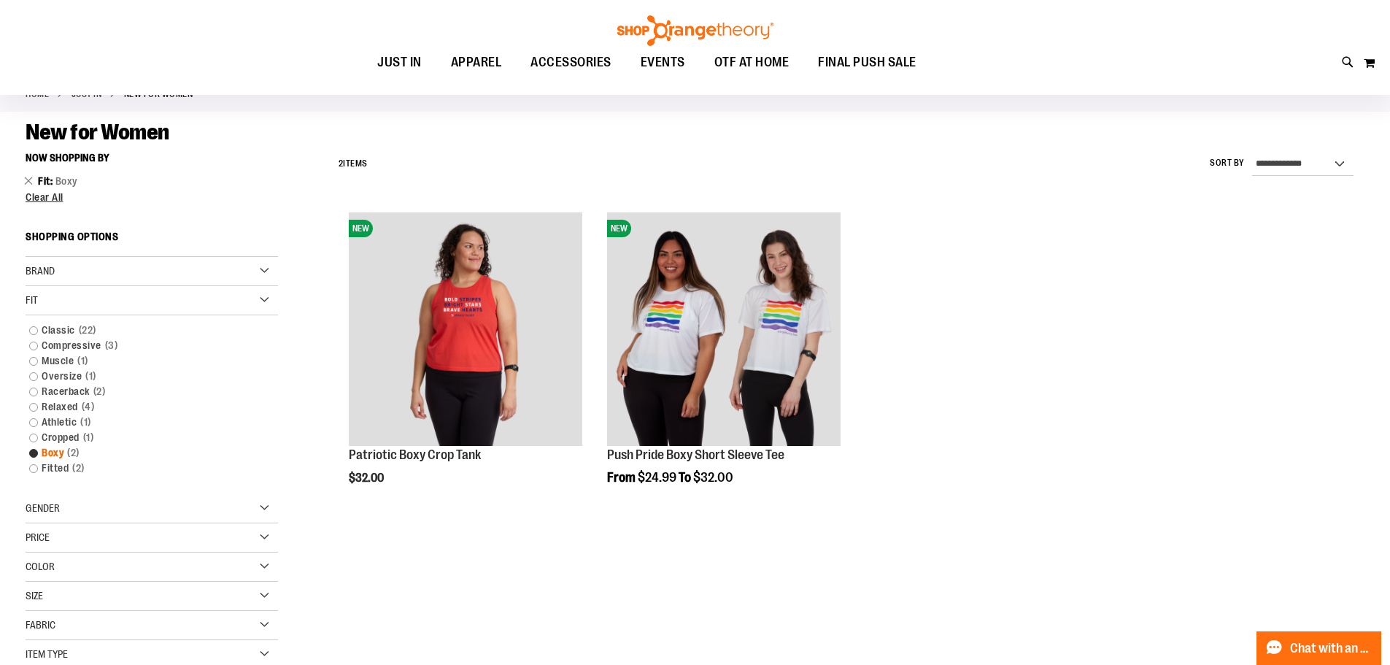
click at [36, 452] on link "Boxy 2 items" at bounding box center [143, 452] width 242 height 15
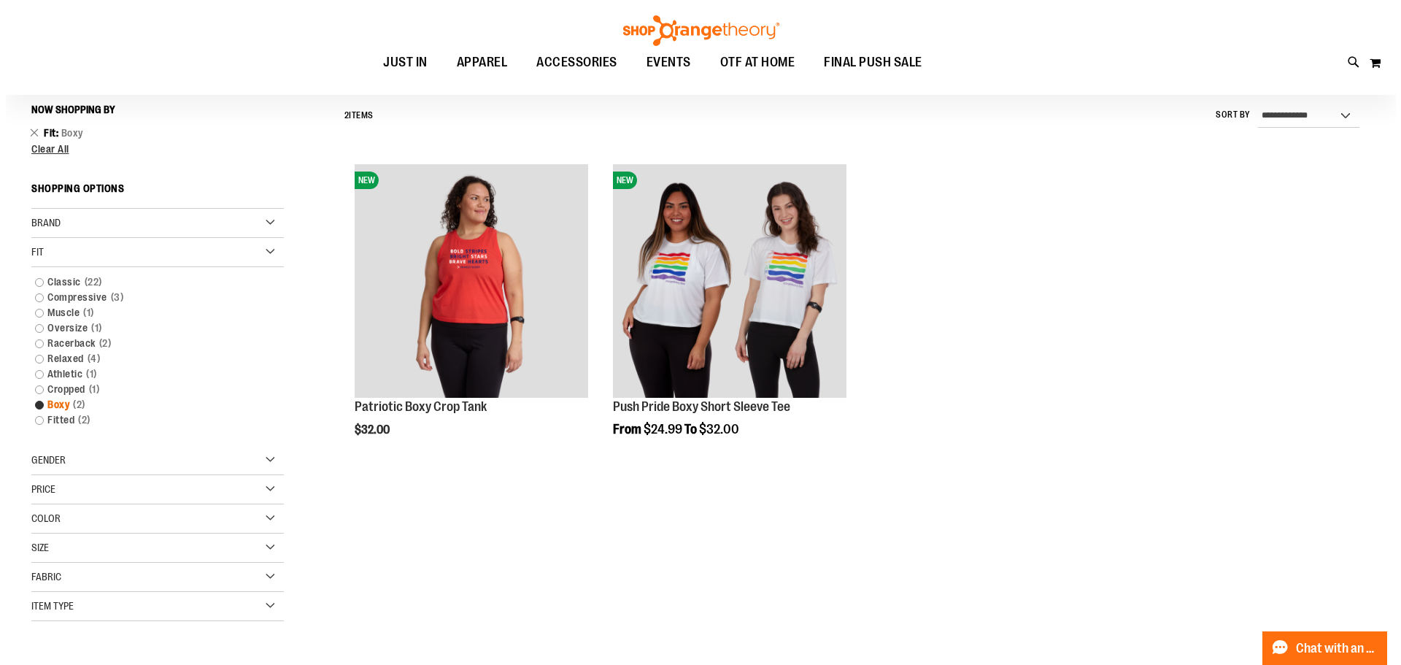
scroll to position [136, 0]
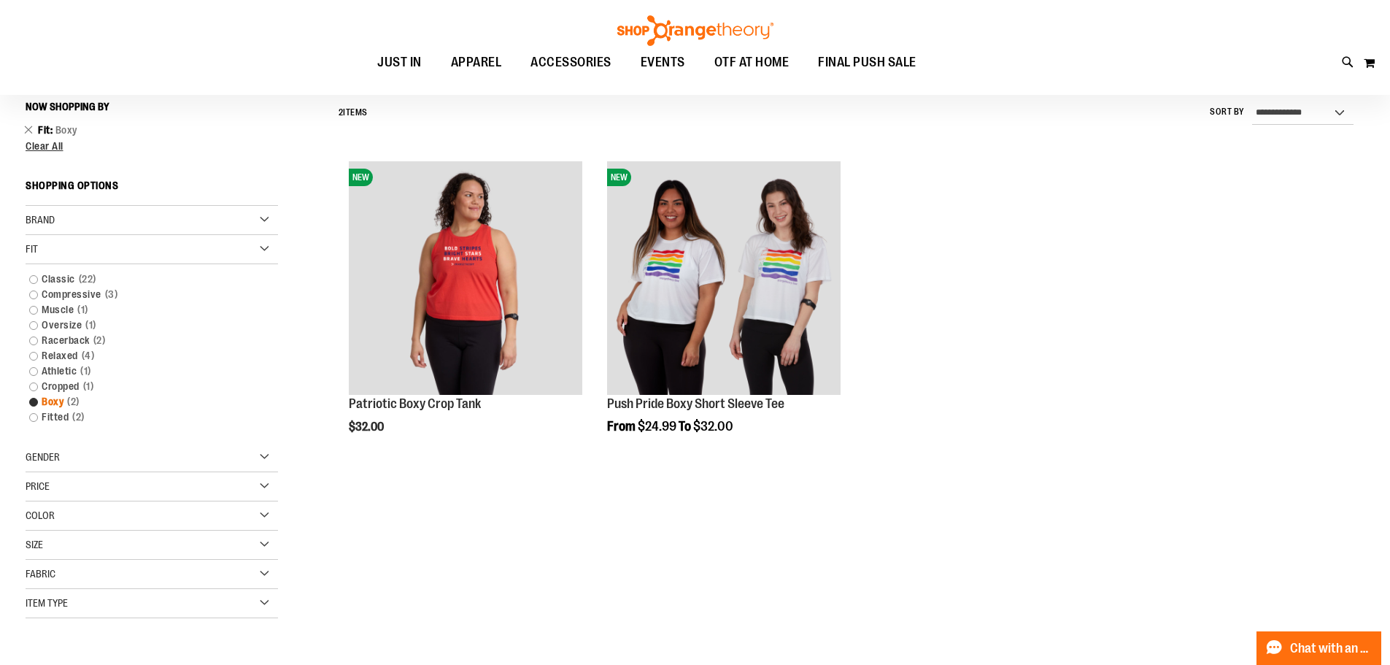
click at [32, 398] on link "Boxy 2 items" at bounding box center [143, 401] width 242 height 15
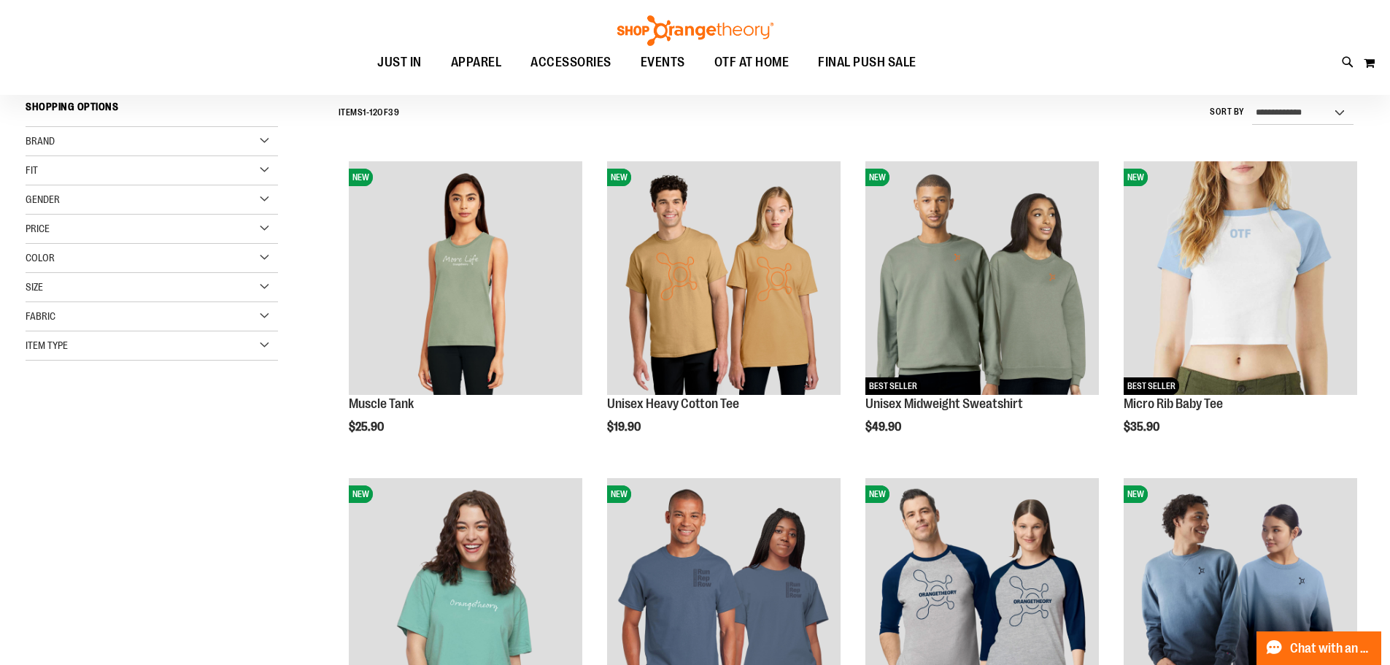
click at [47, 162] on div "Fit" at bounding box center [152, 170] width 252 height 29
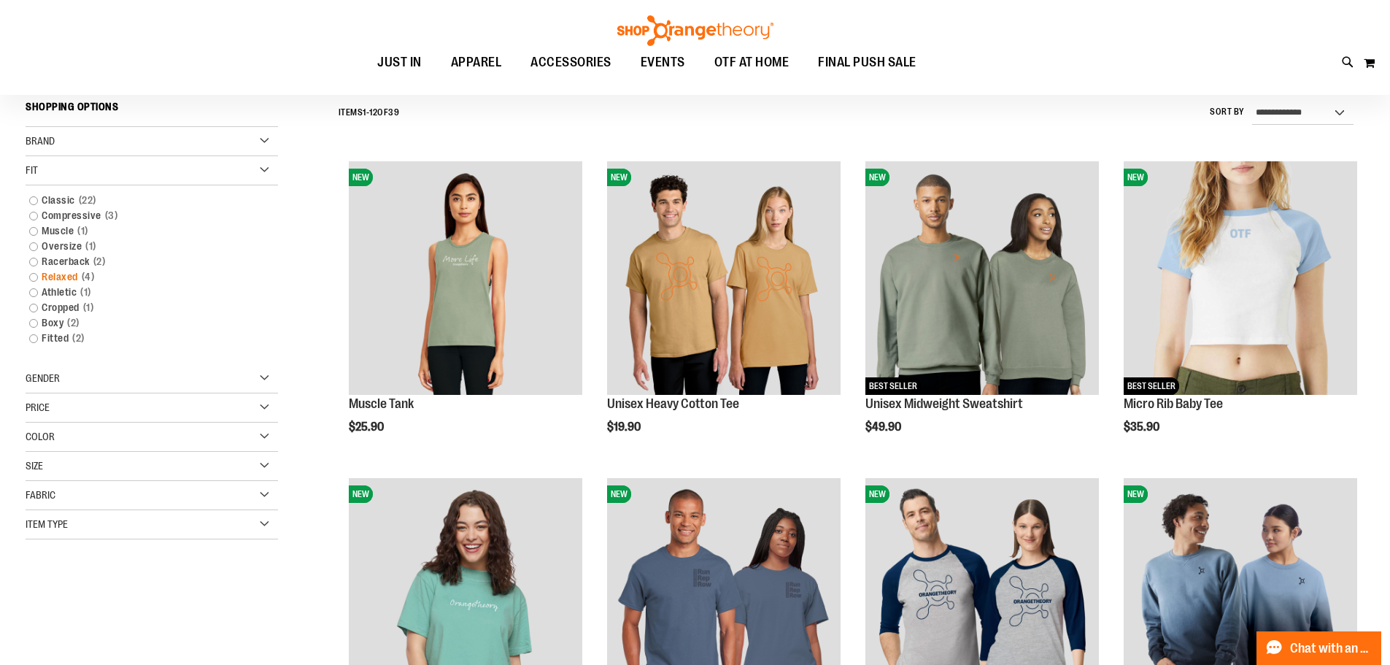
click at [33, 278] on link "Relaxed 4 items" at bounding box center [143, 276] width 242 height 15
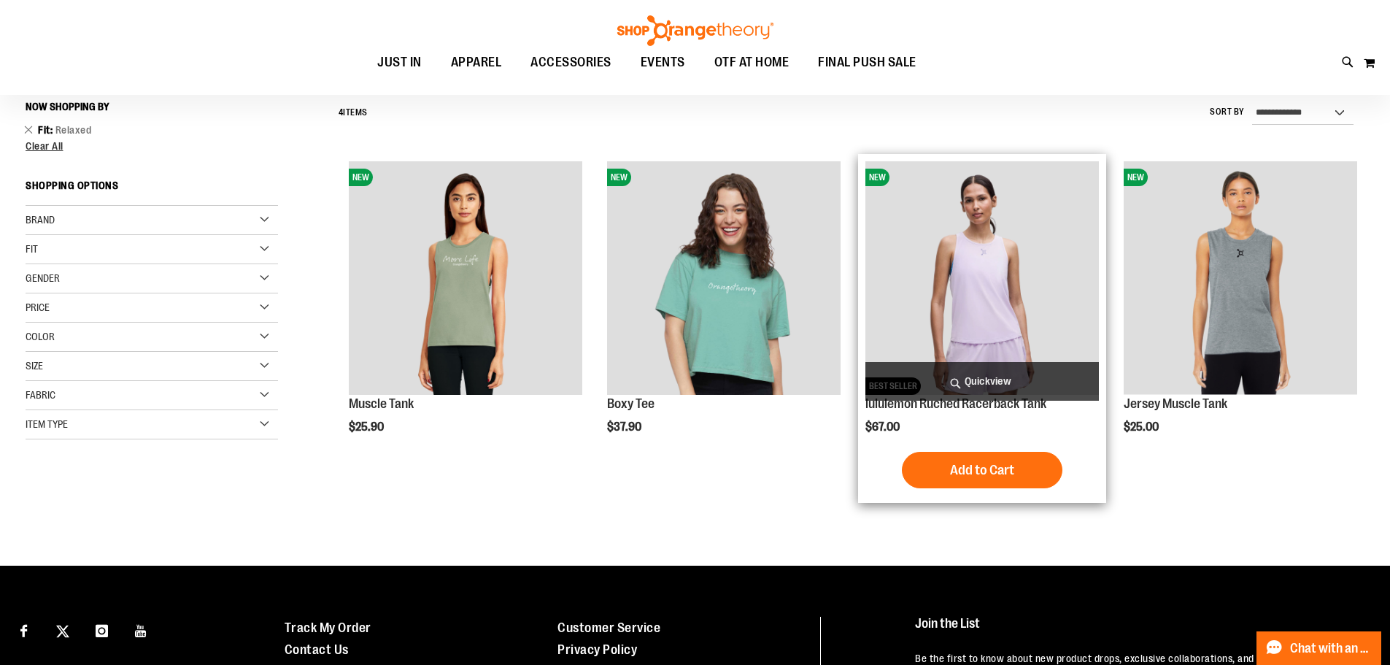
click at [946, 383] on span "Quickview" at bounding box center [982, 381] width 234 height 39
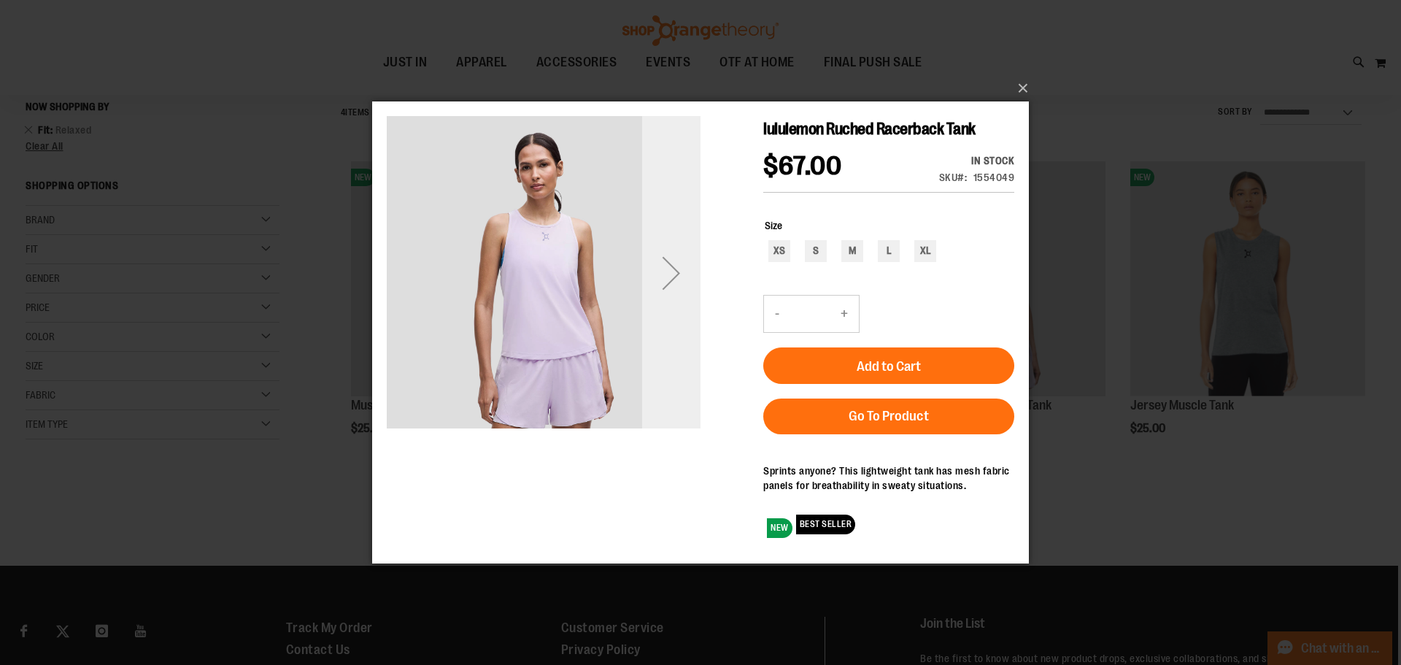
click at [679, 271] on div "Next" at bounding box center [671, 272] width 58 height 58
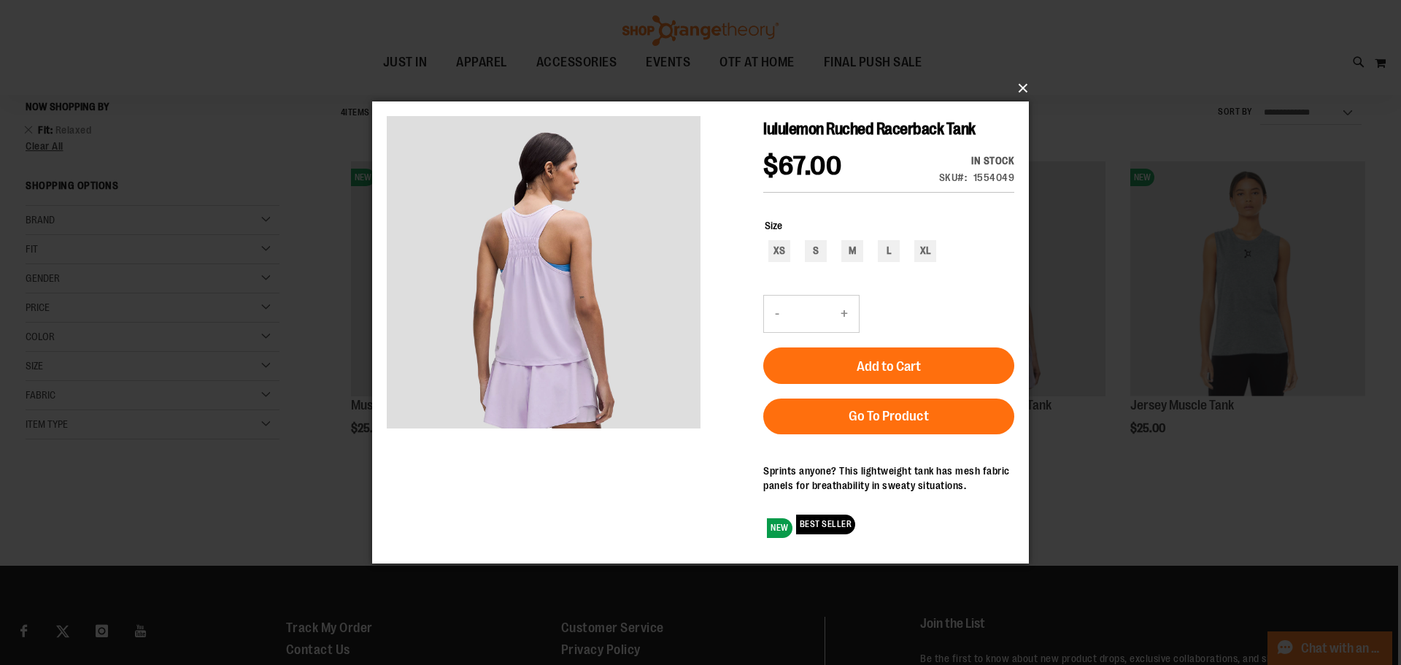
click at [1020, 87] on button "×" at bounding box center [705, 88] width 657 height 32
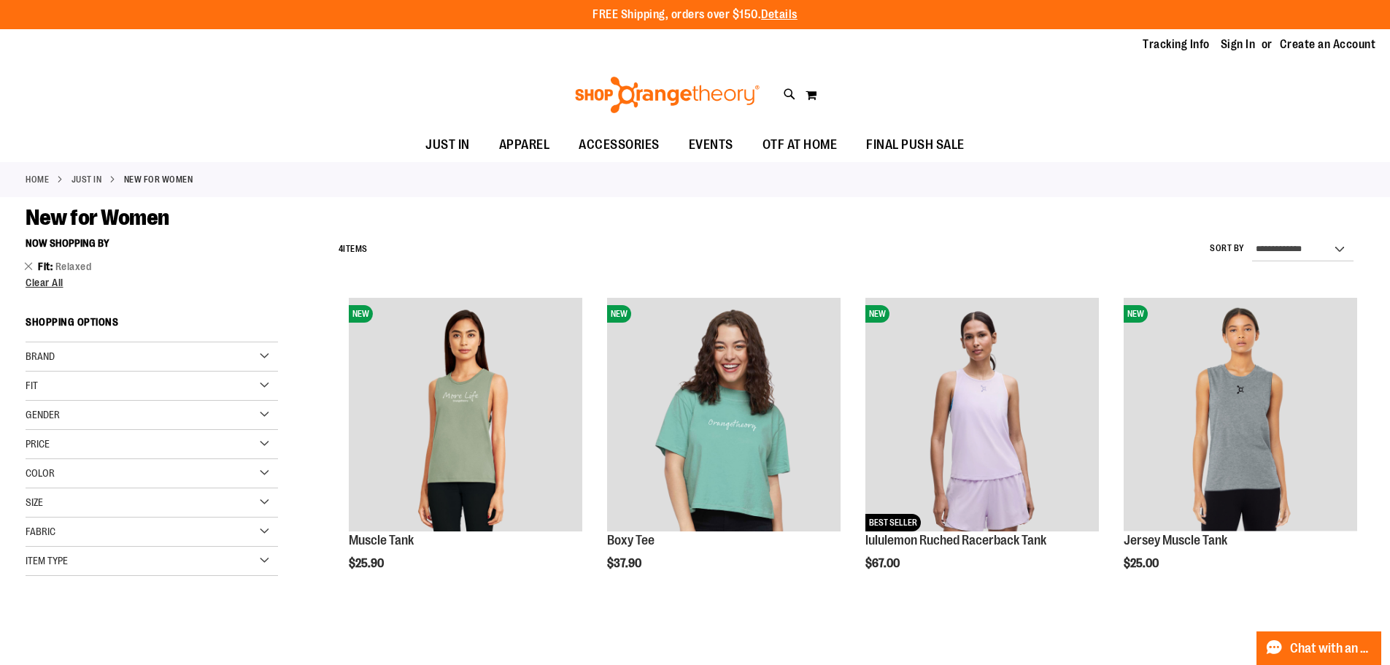
click at [266, 381] on div "Fit" at bounding box center [152, 385] width 252 height 29
click at [34, 493] on link "Relaxed 4 items" at bounding box center [143, 492] width 242 height 15
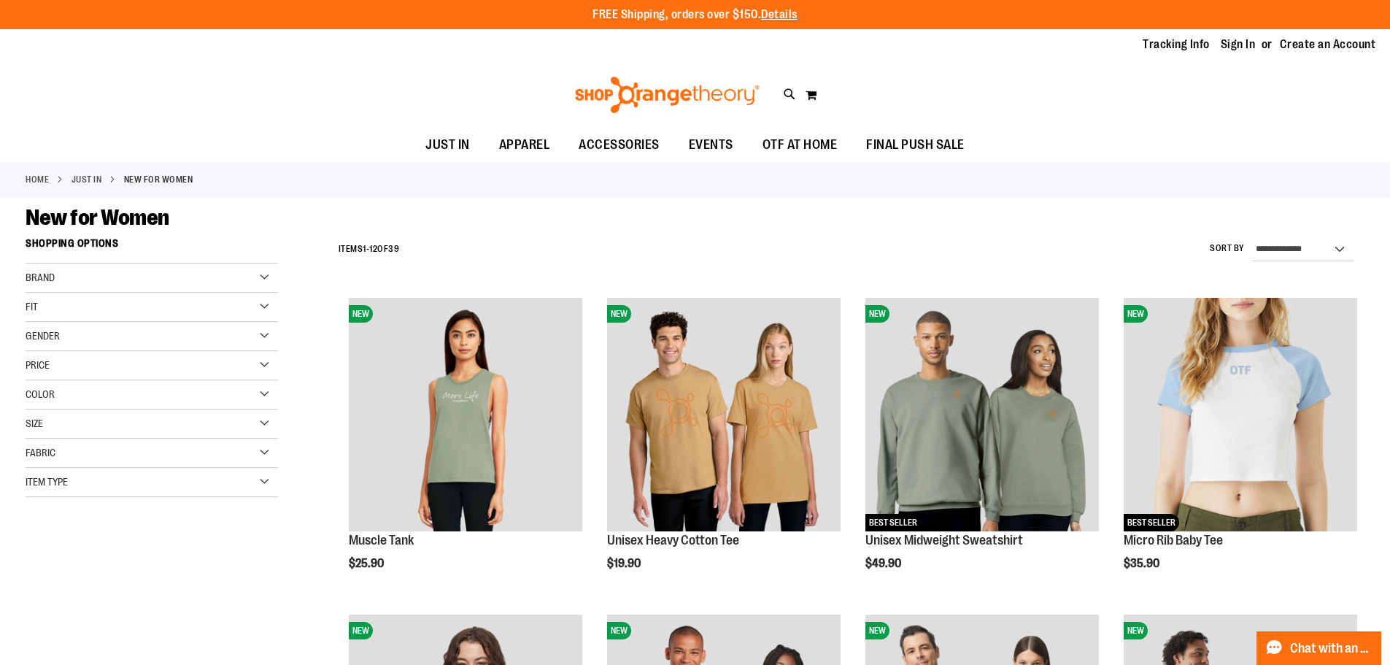
click at [47, 308] on div "Fit" at bounding box center [152, 307] width 252 height 29
click at [34, 382] on link "Oversize 1 item" at bounding box center [143, 382] width 242 height 15
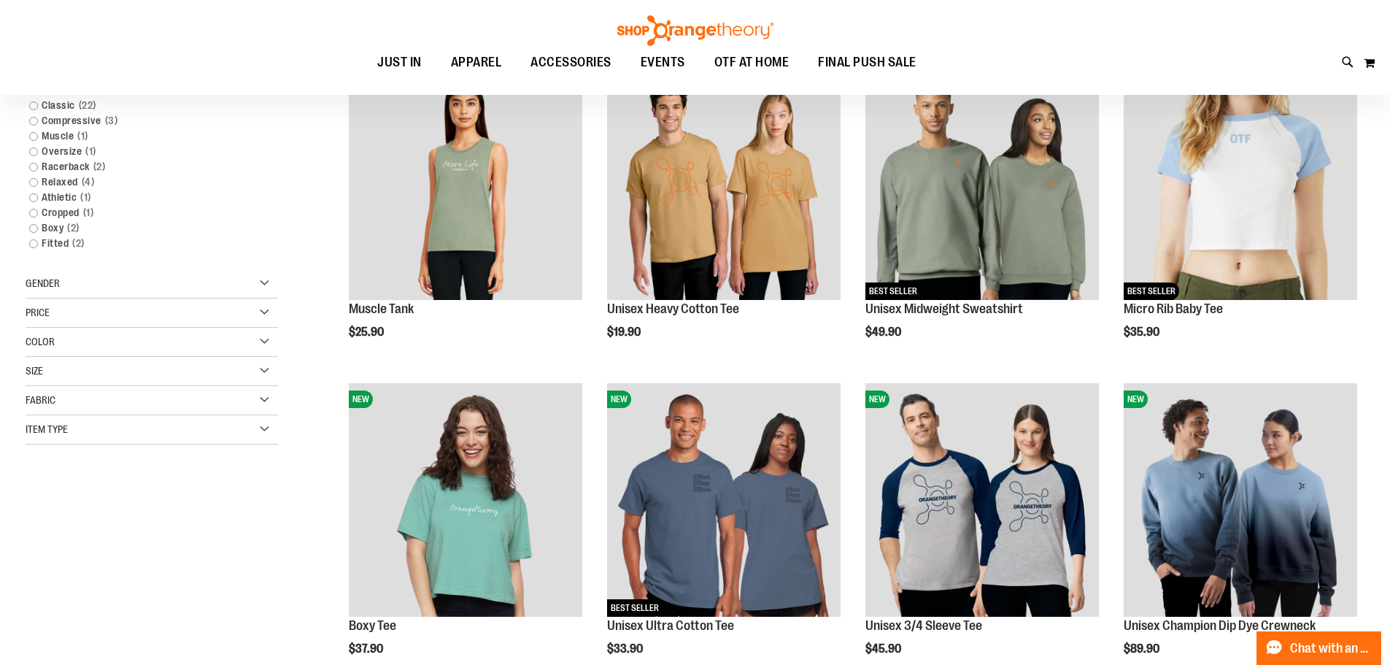
scroll to position [85, 0]
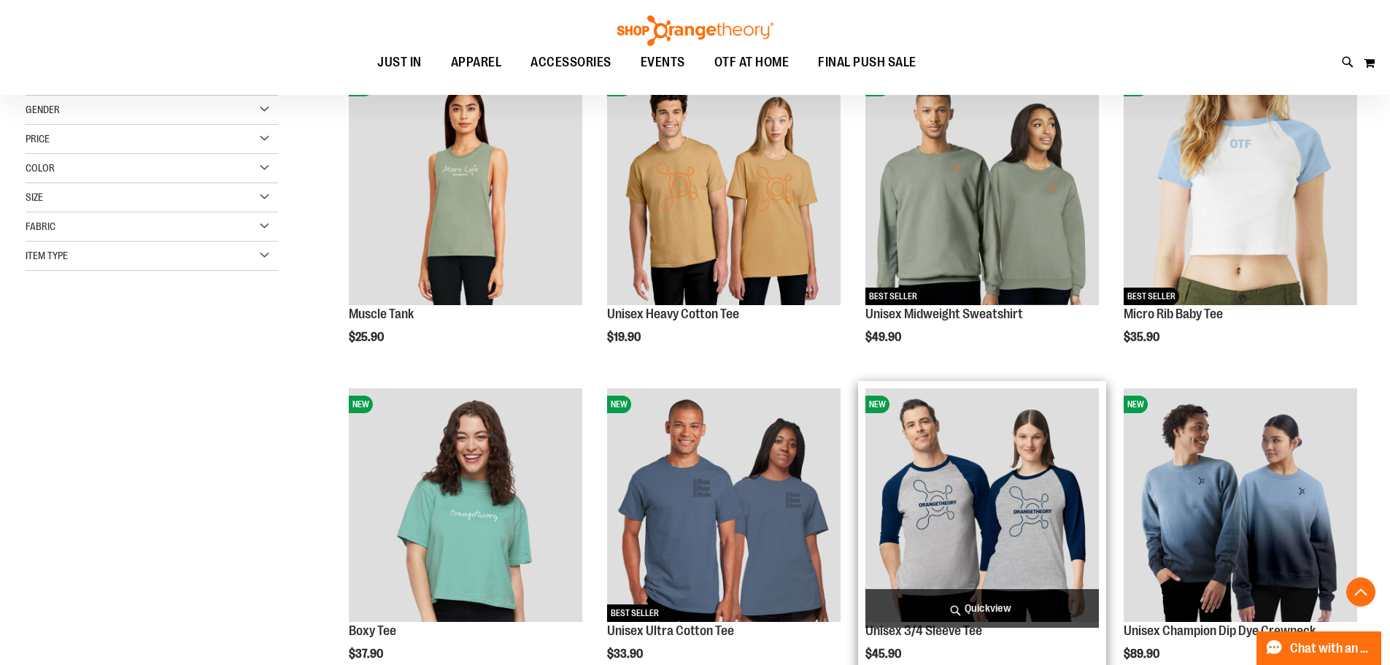
scroll to position [231, 0]
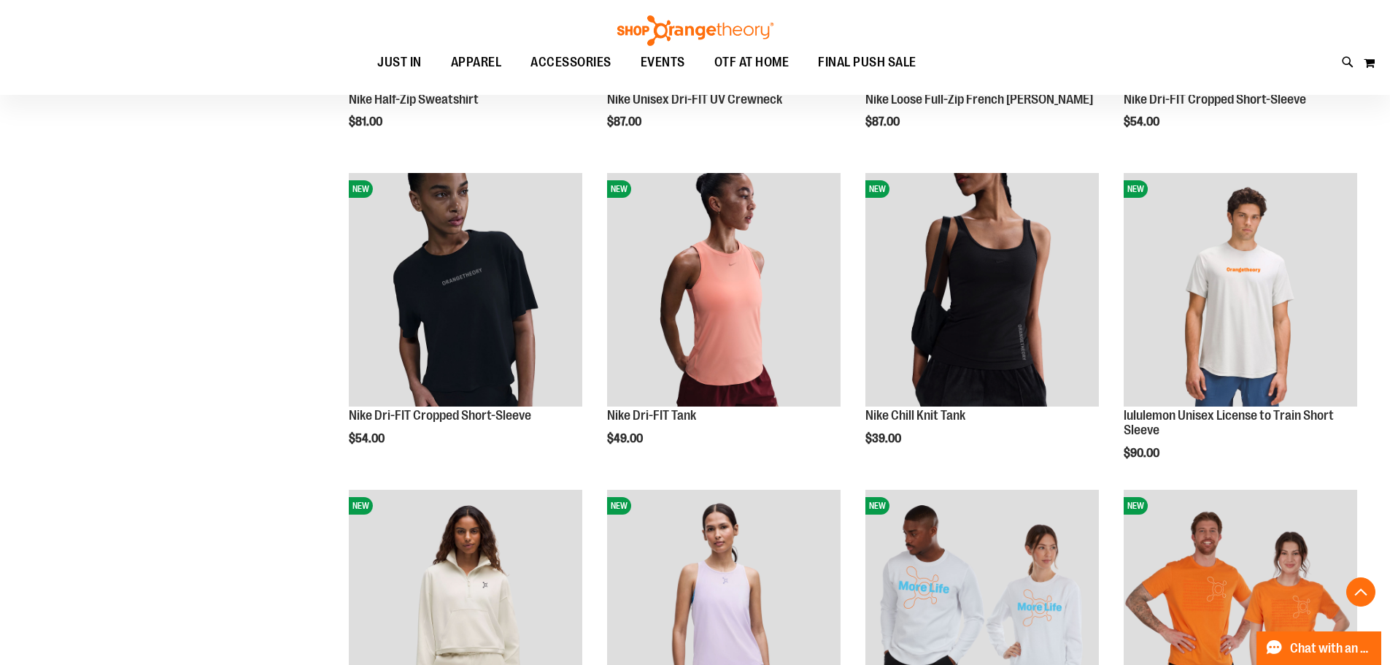
scroll to position [1321, 0]
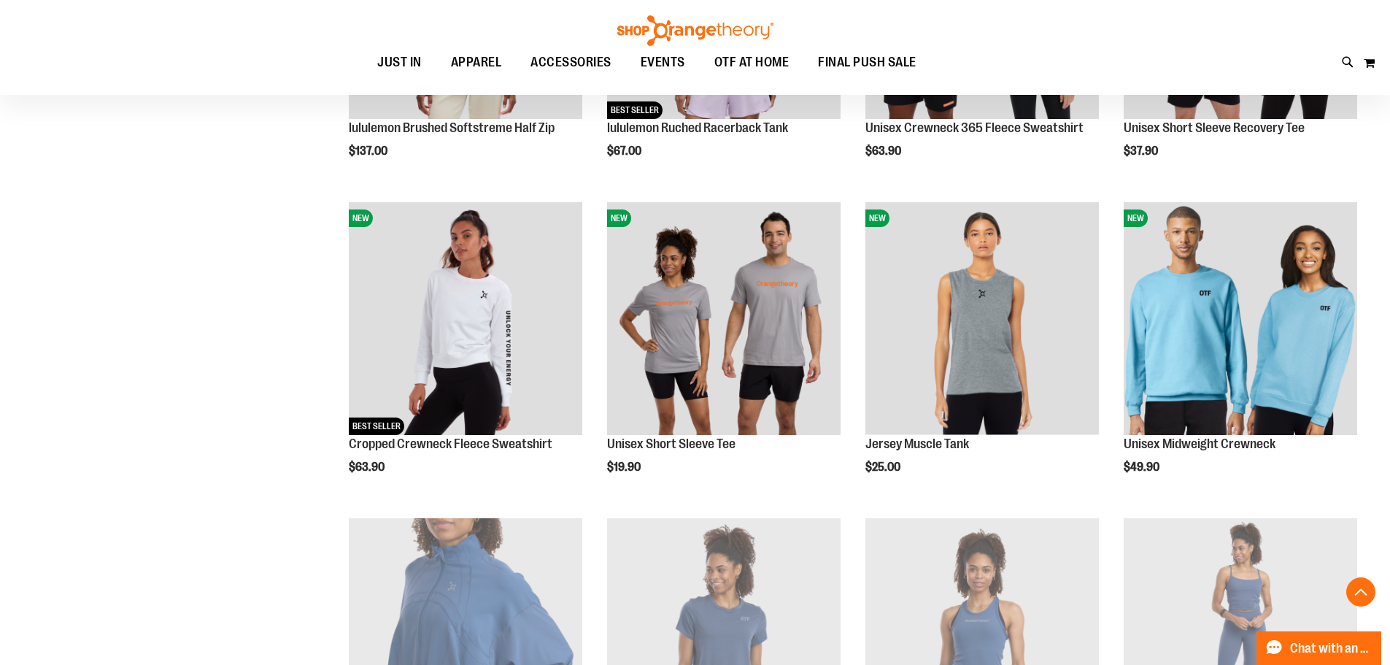
scroll to position [1540, 0]
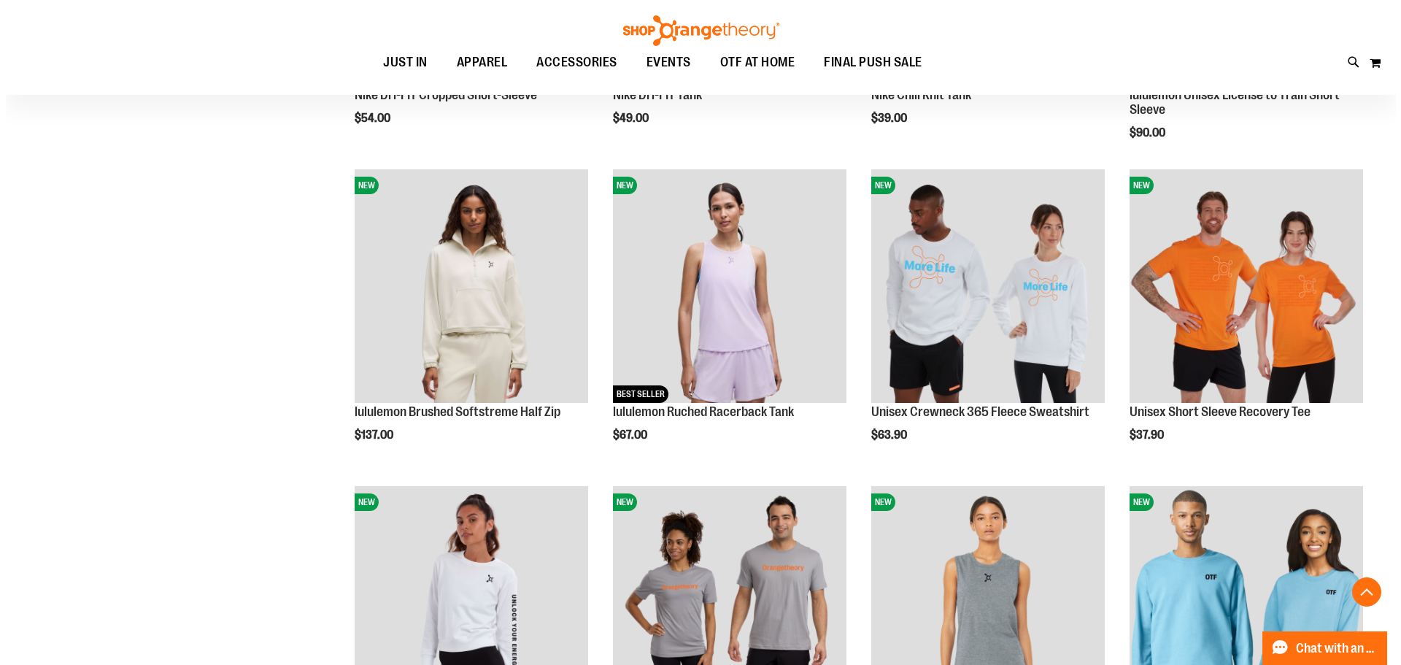
scroll to position [1613, 0]
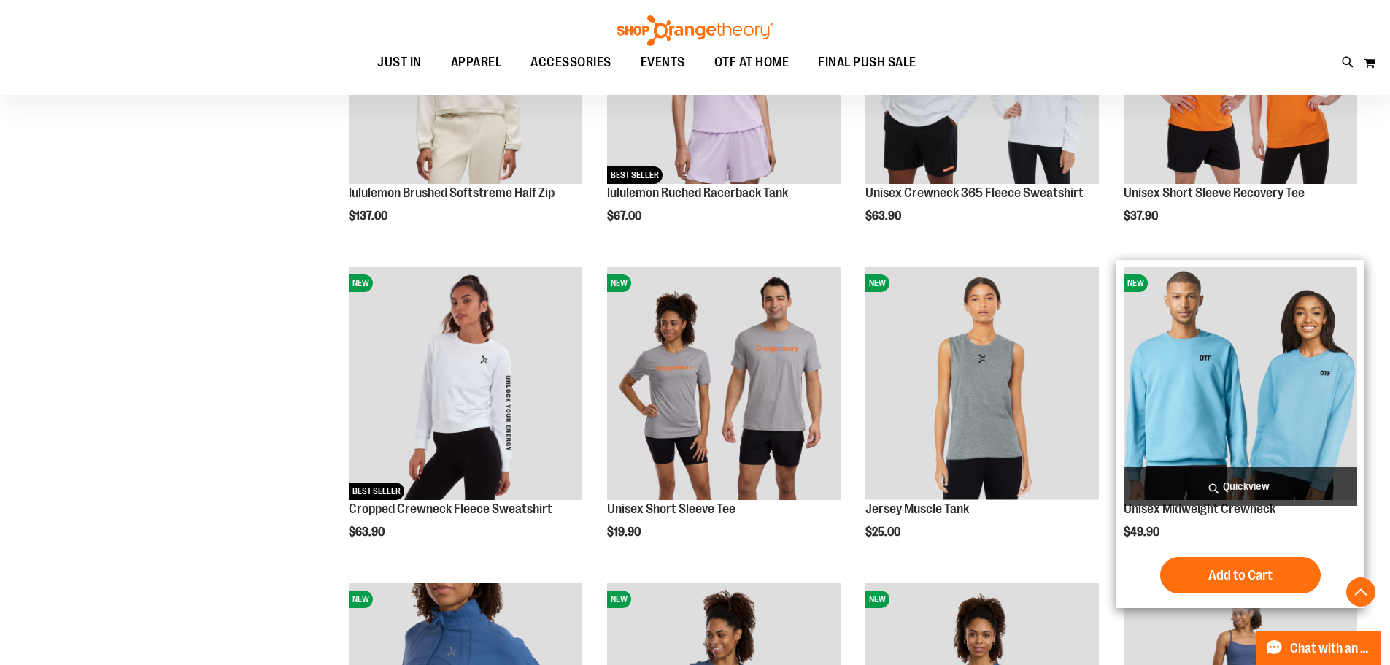
click at [1273, 483] on span "Quickview" at bounding box center [1241, 486] width 234 height 39
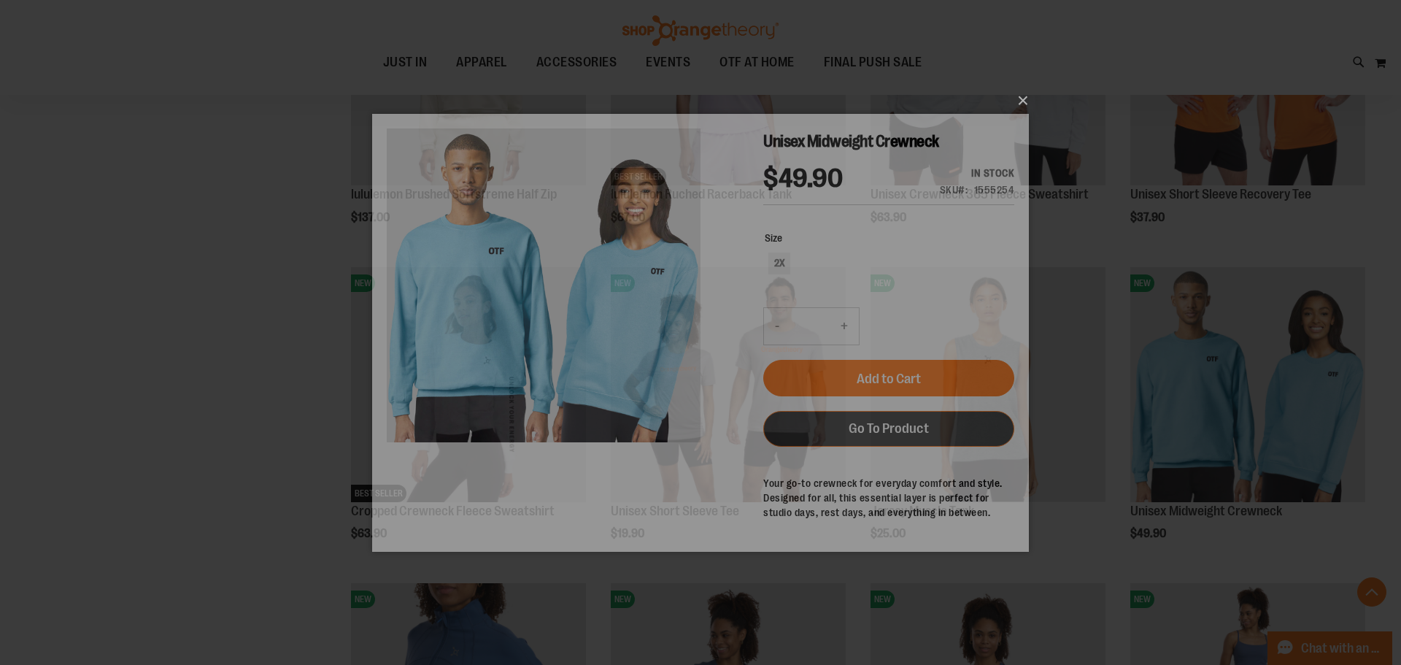
scroll to position [0, 0]
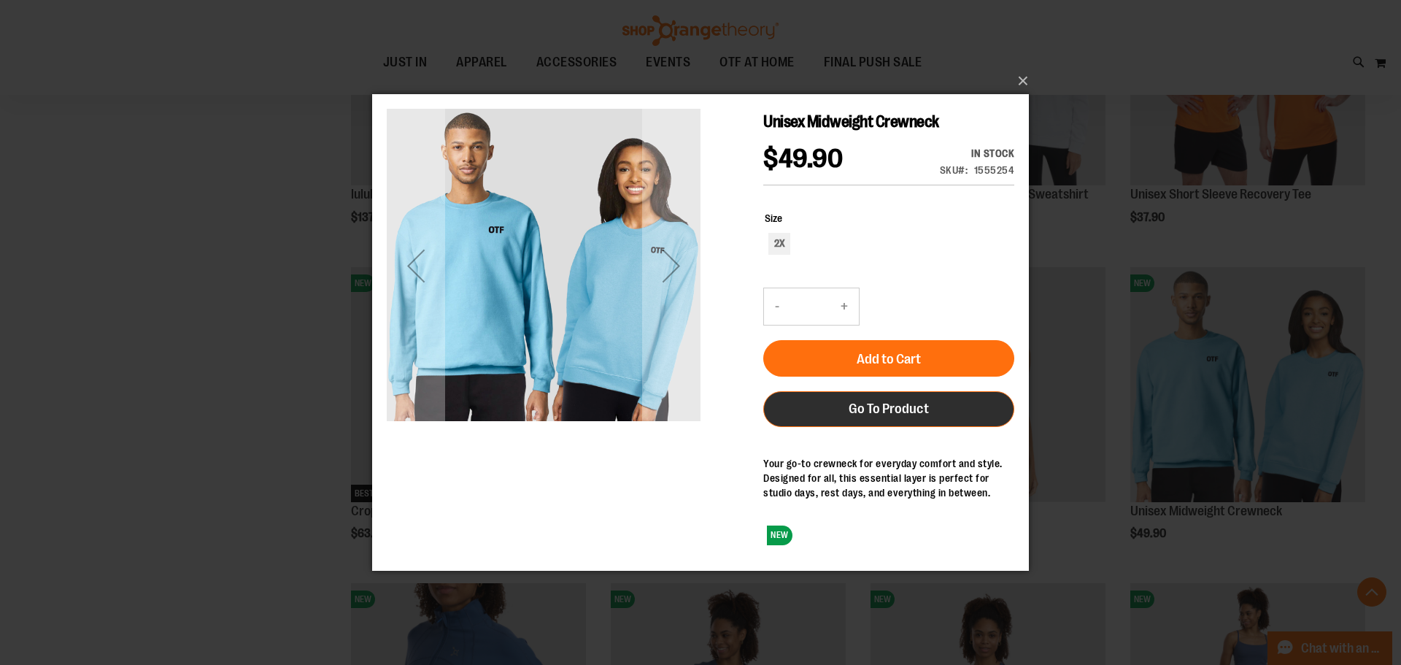
click at [898, 409] on span "Go To Product" at bounding box center [889, 408] width 80 height 16
click at [899, 406] on span "Go To Product" at bounding box center [889, 408] width 80 height 16
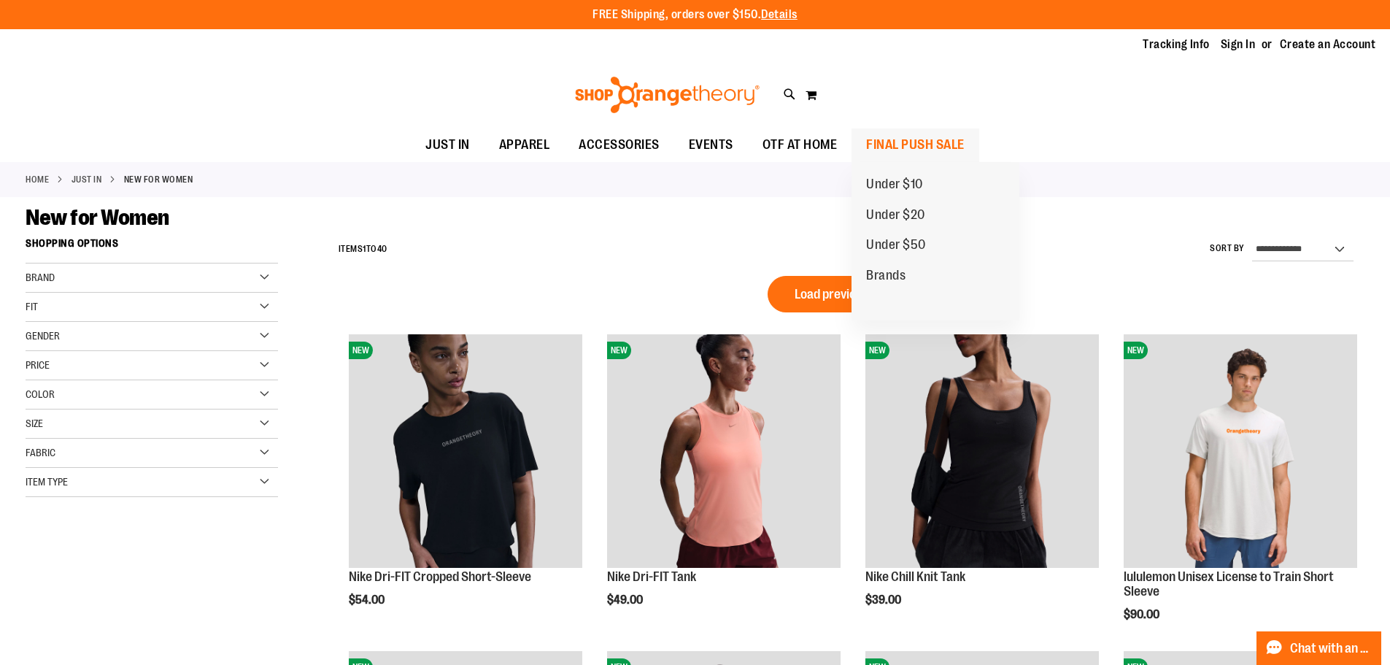
click at [910, 144] on span "FINAL PUSH SALE" at bounding box center [915, 144] width 99 height 33
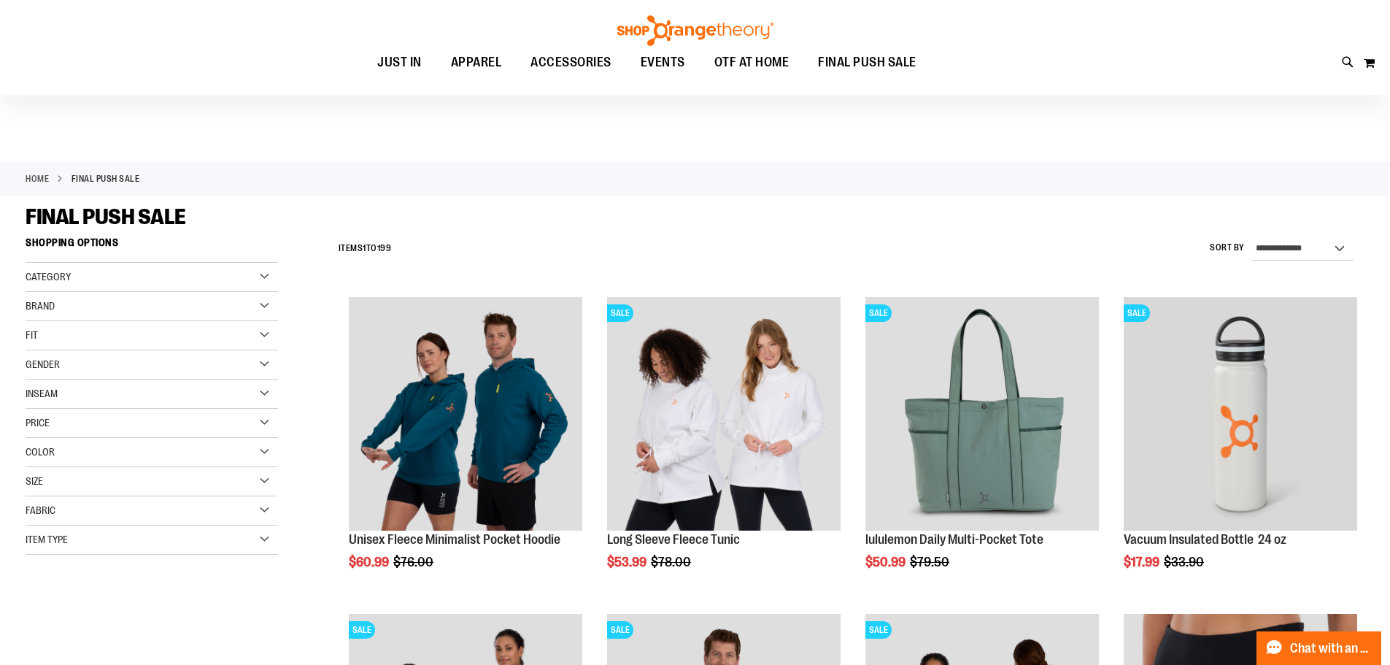
scroll to position [72, 0]
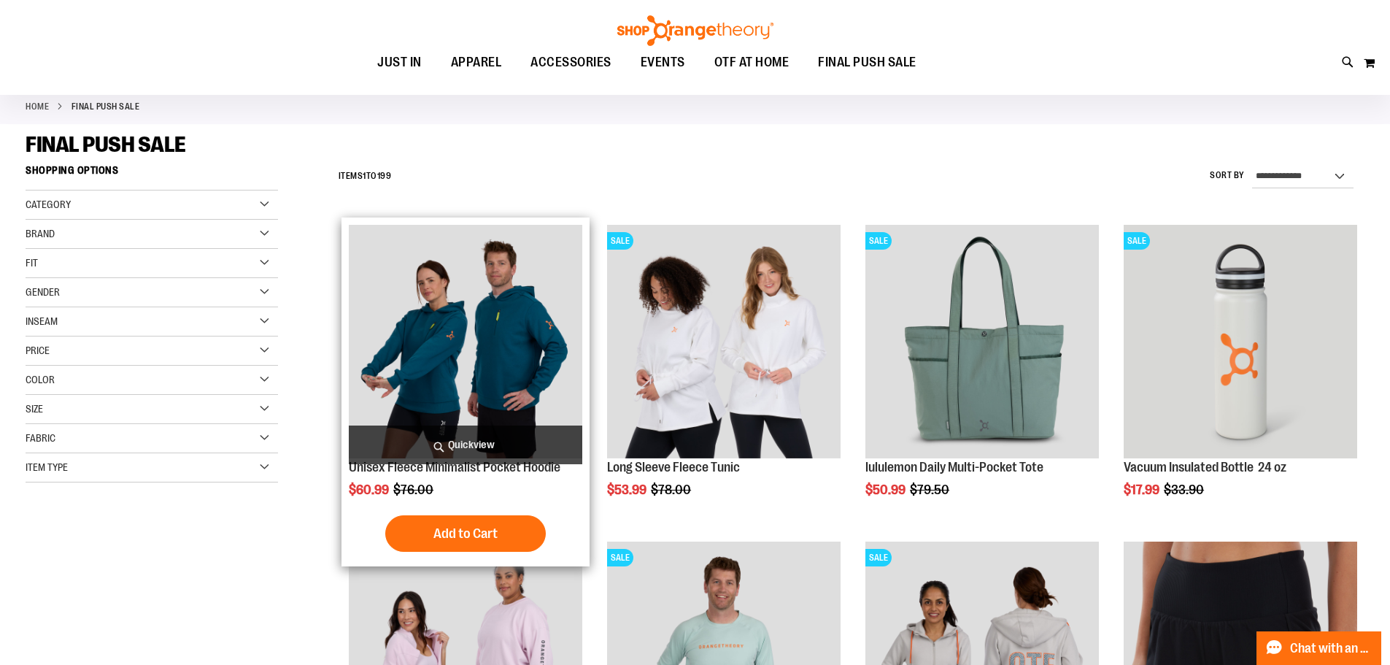
click at [507, 354] on img "product" at bounding box center [466, 342] width 234 height 234
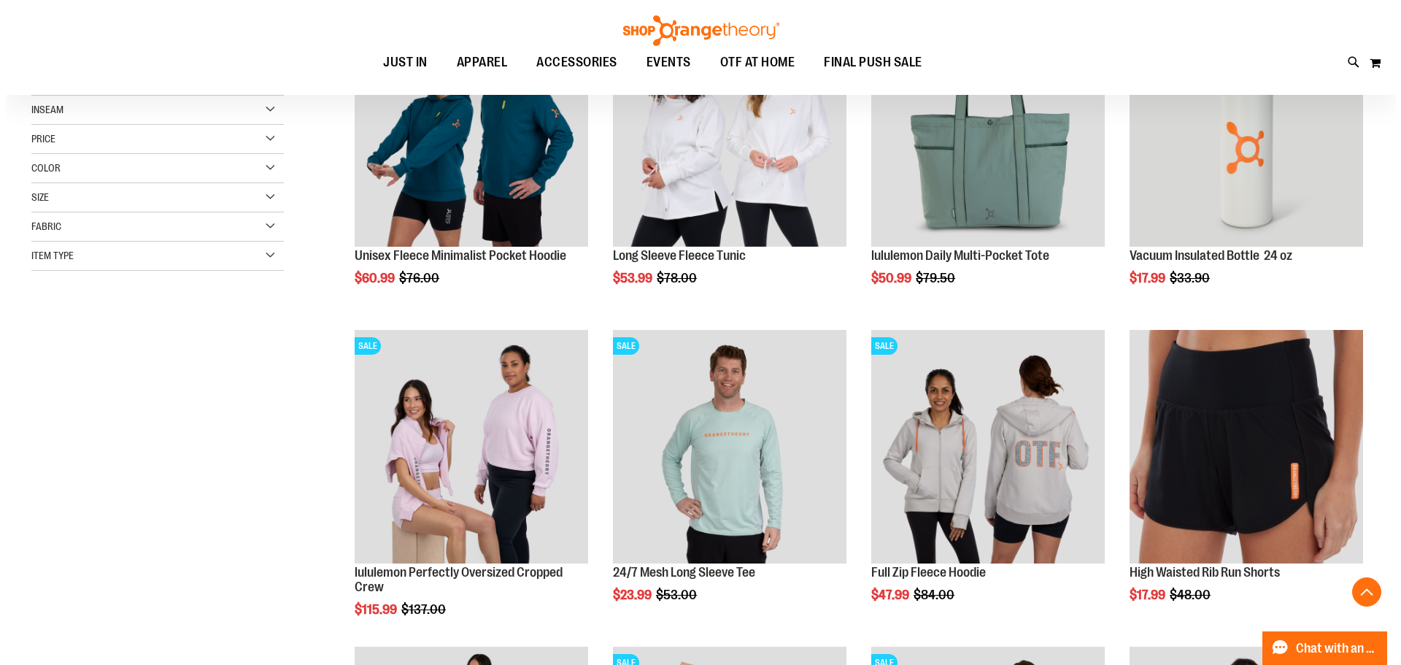
scroll to position [290, 0]
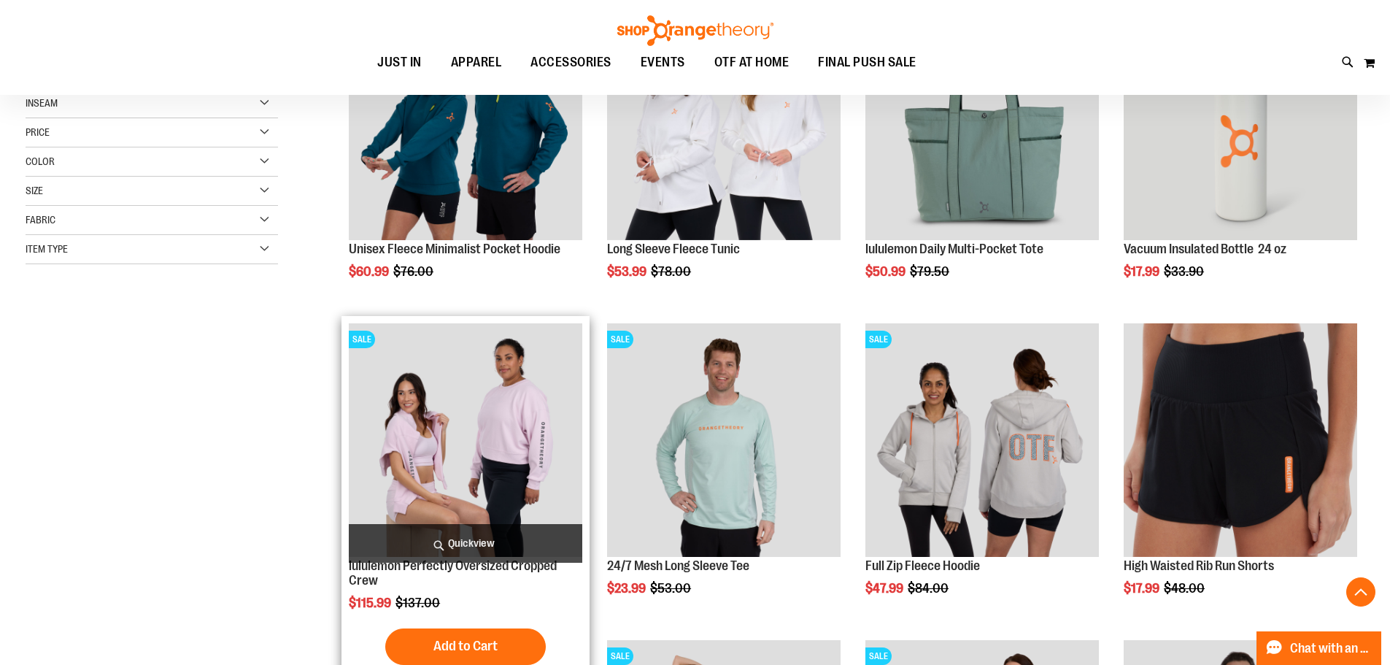
click at [512, 544] on span "Quickview" at bounding box center [466, 543] width 234 height 39
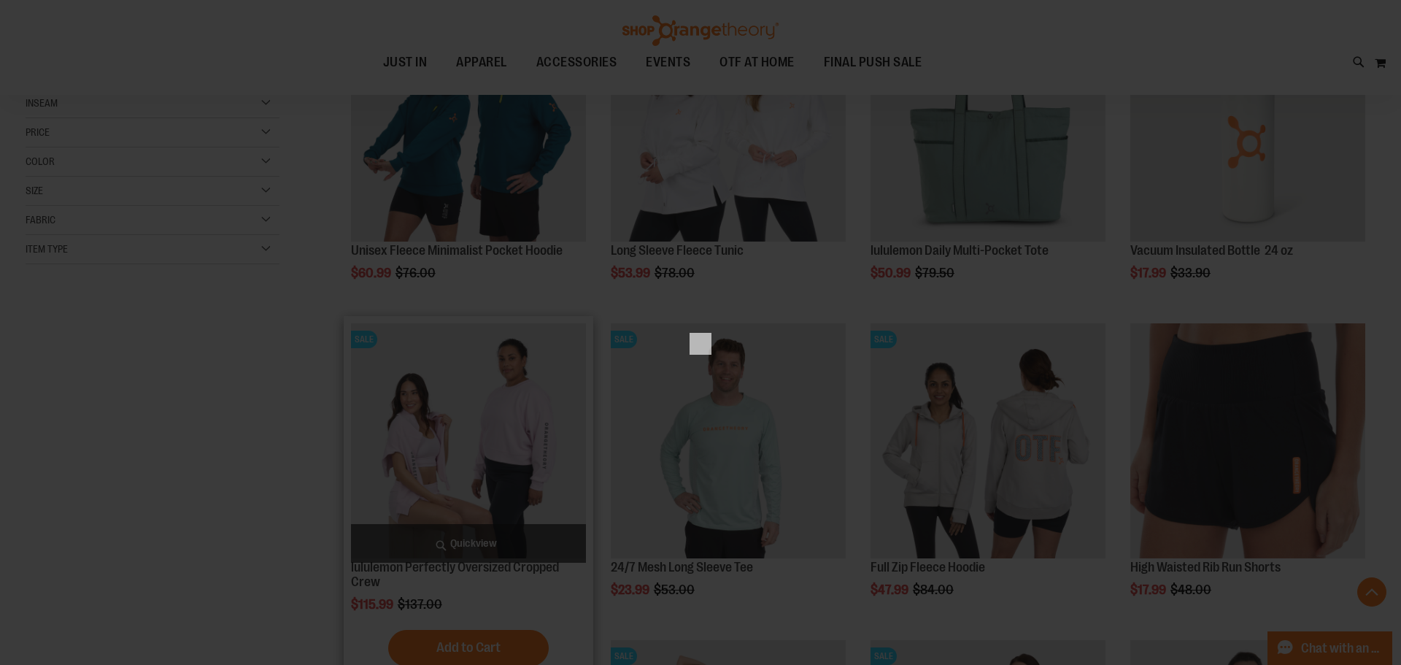
scroll to position [0, 0]
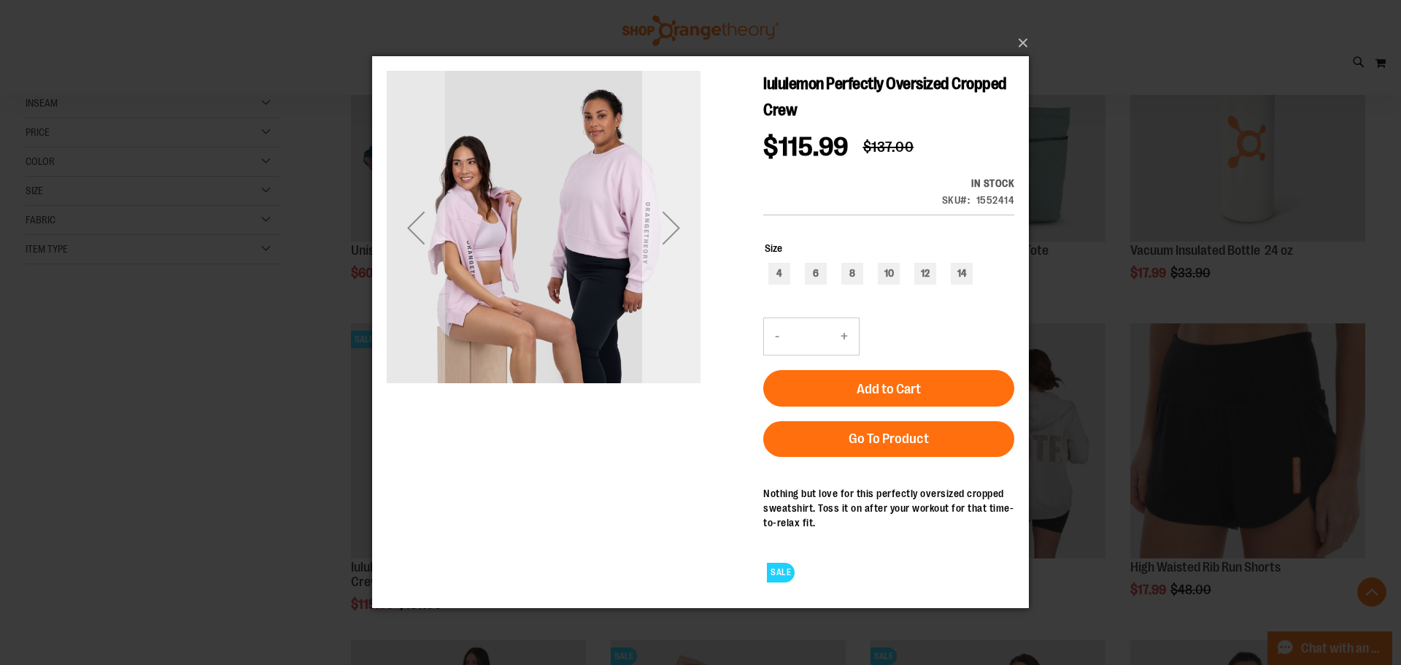
click at [676, 230] on div "Next" at bounding box center [671, 227] width 58 height 58
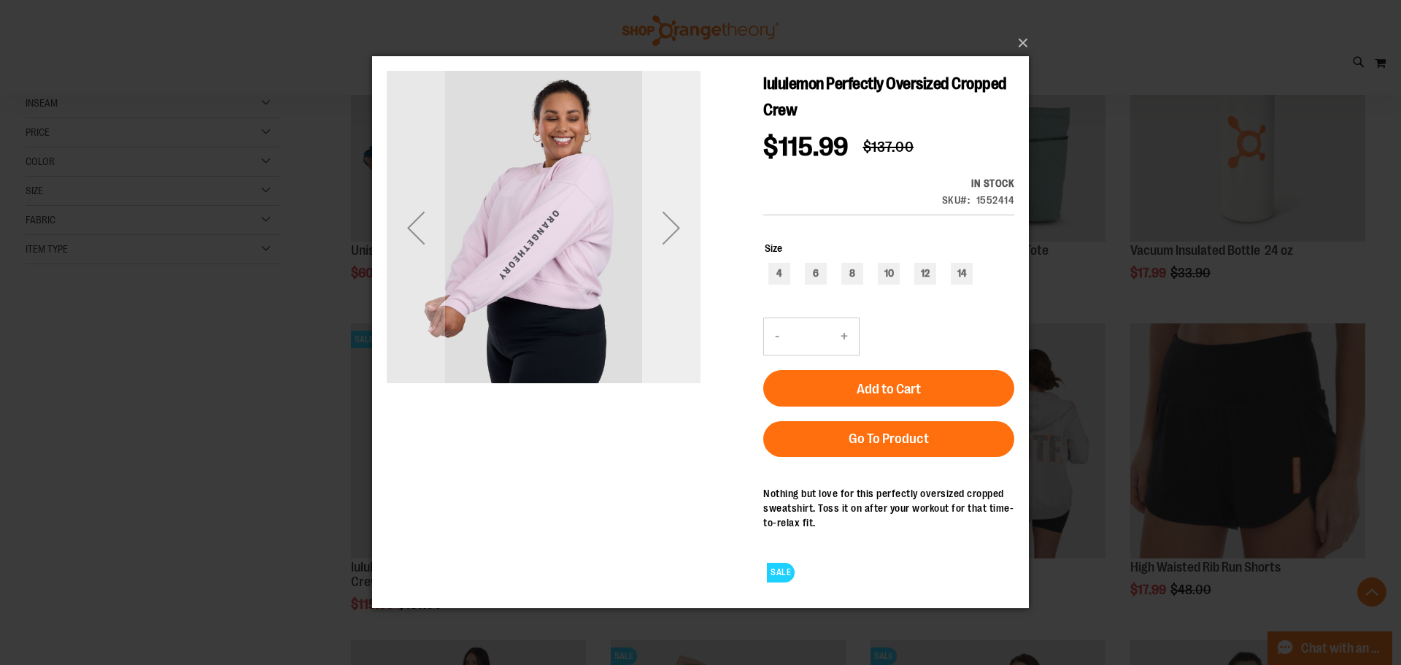
click at [676, 230] on div "Next" at bounding box center [671, 227] width 58 height 58
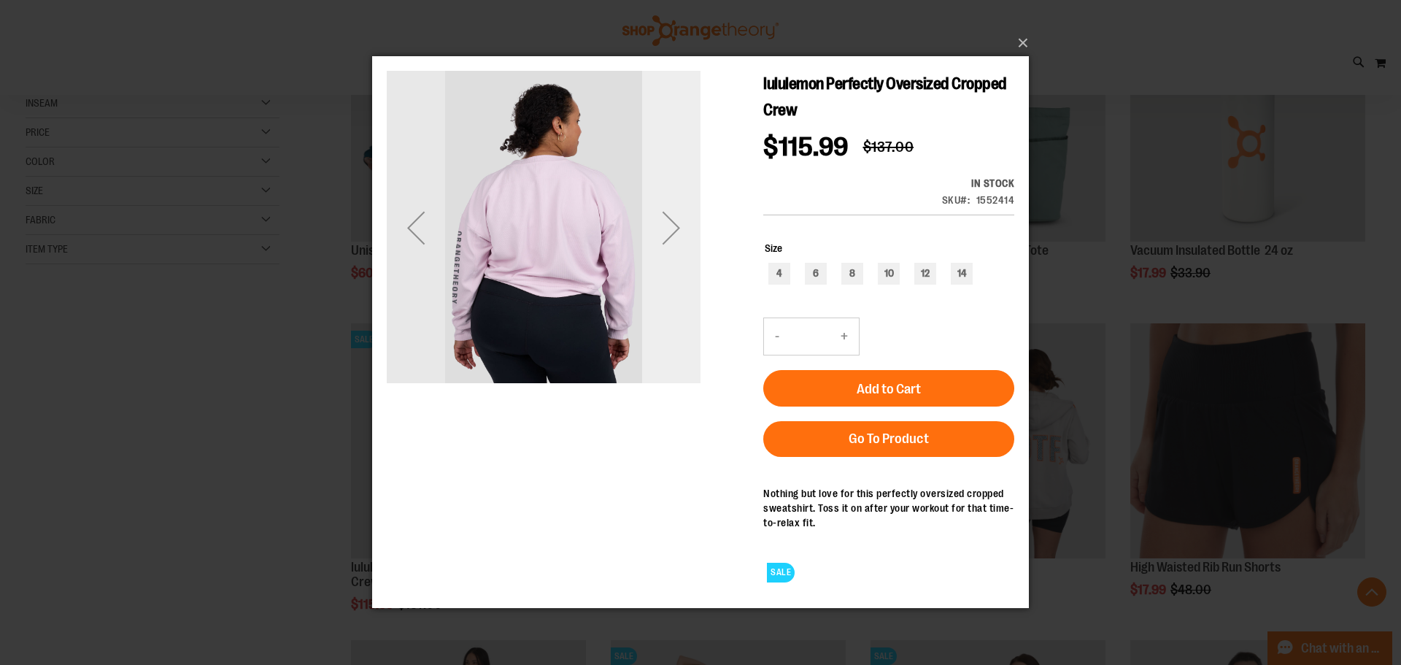
click at [676, 230] on div "Next" at bounding box center [671, 227] width 58 height 58
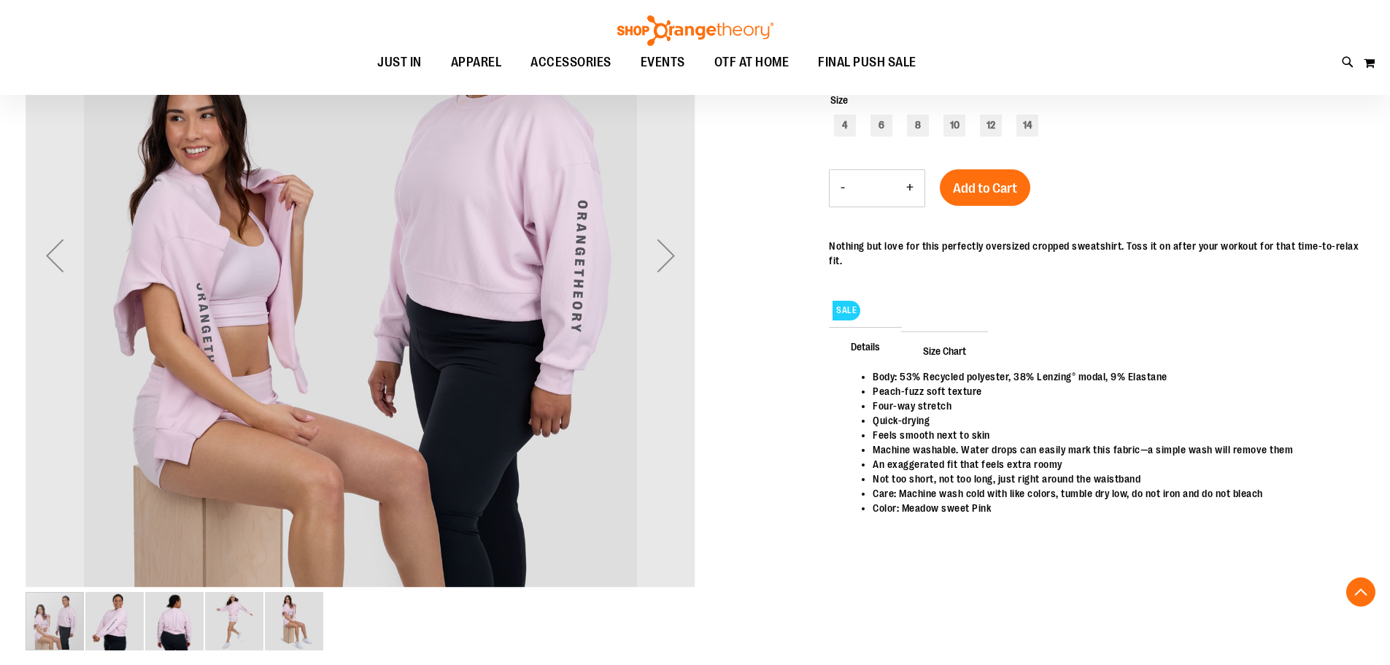
scroll to position [290, 0]
click at [284, 633] on img "image 5 of 5" at bounding box center [294, 622] width 58 height 58
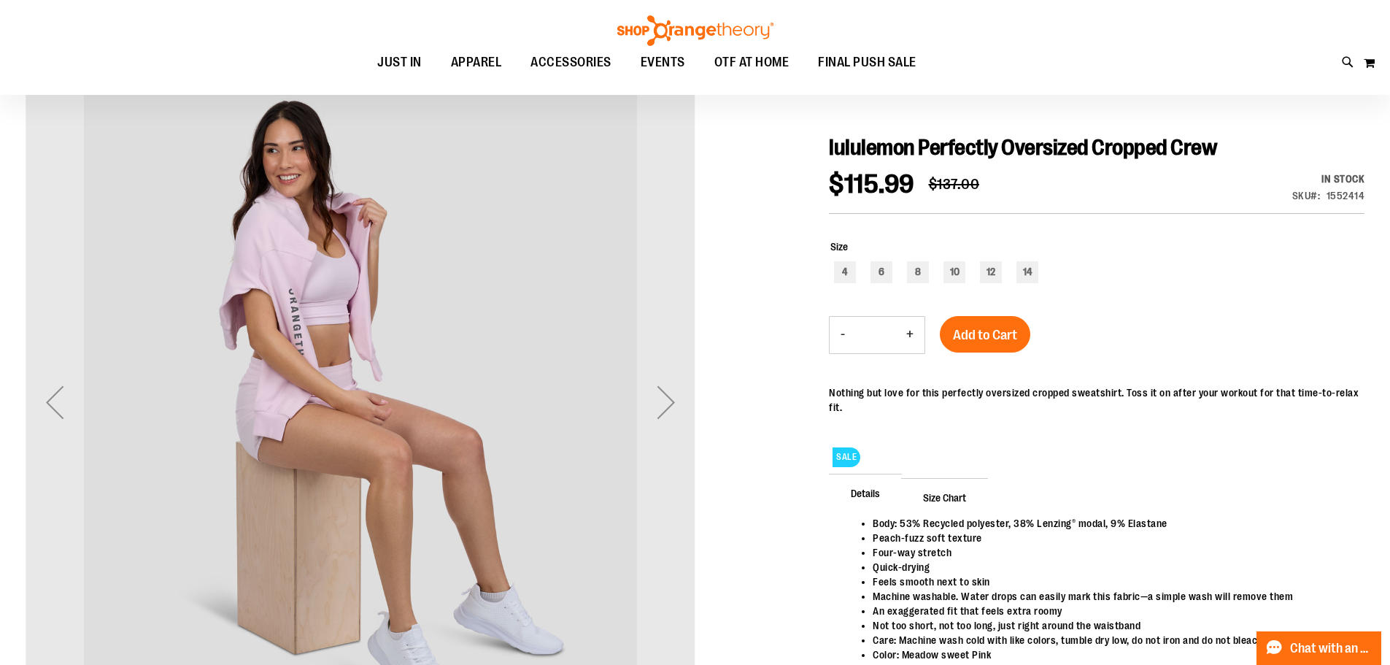
scroll to position [363, 0]
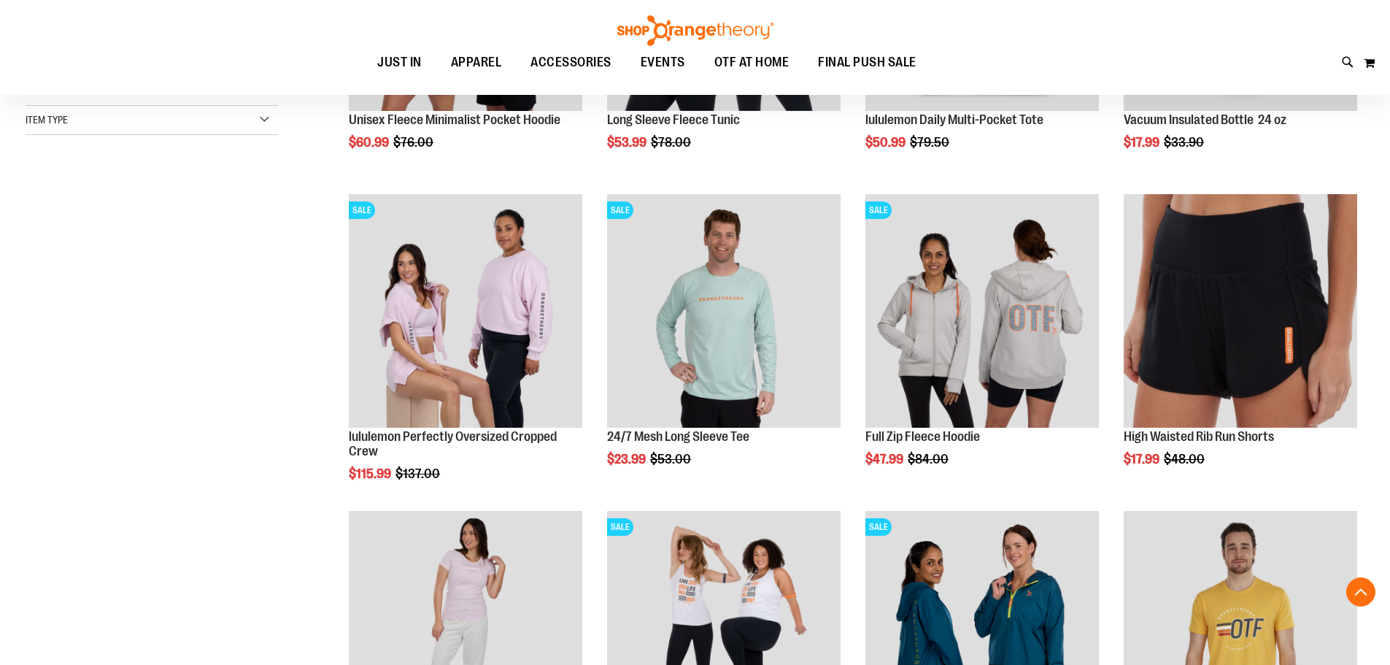
scroll to position [655, 0]
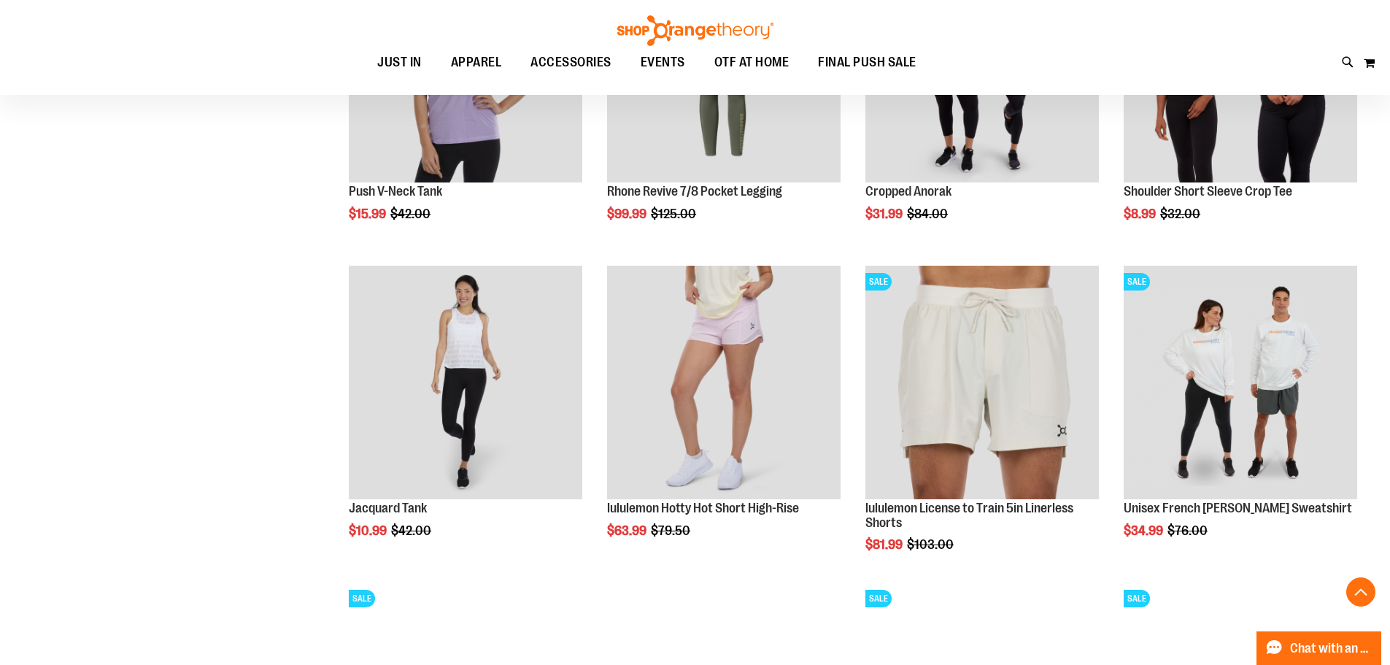
scroll to position [1312, 0]
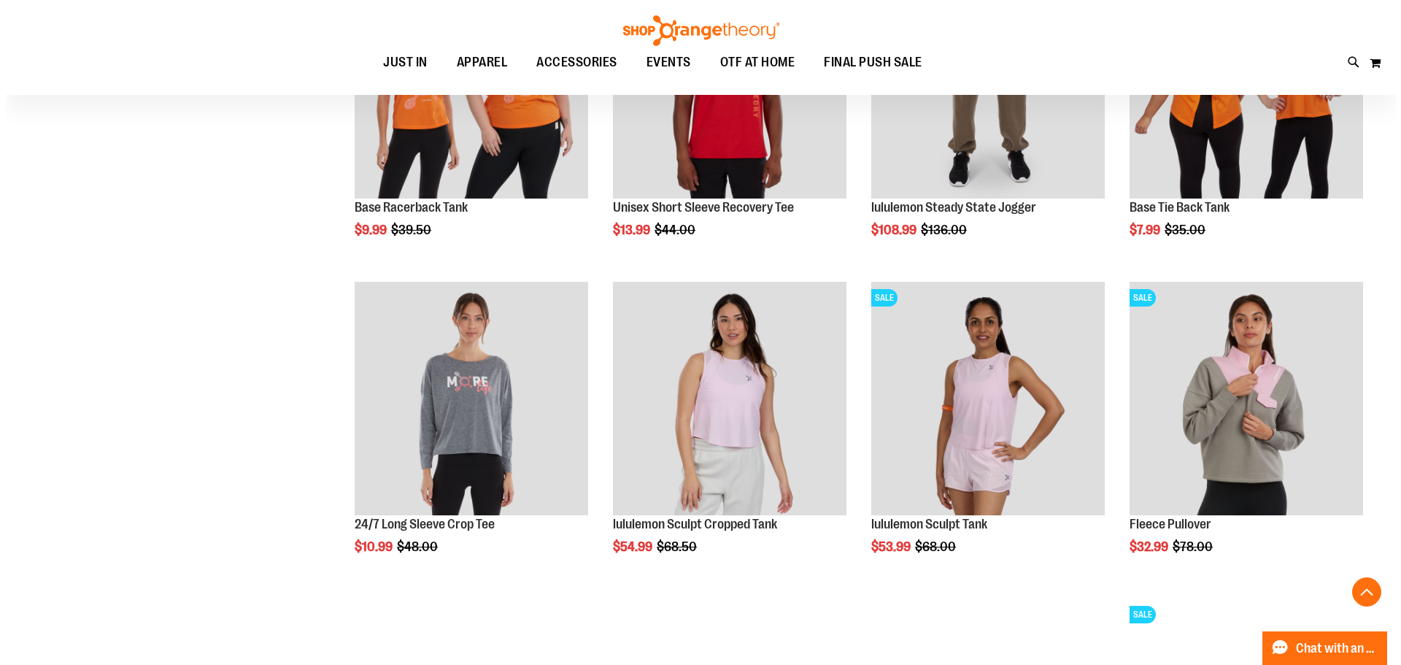
scroll to position [2042, 0]
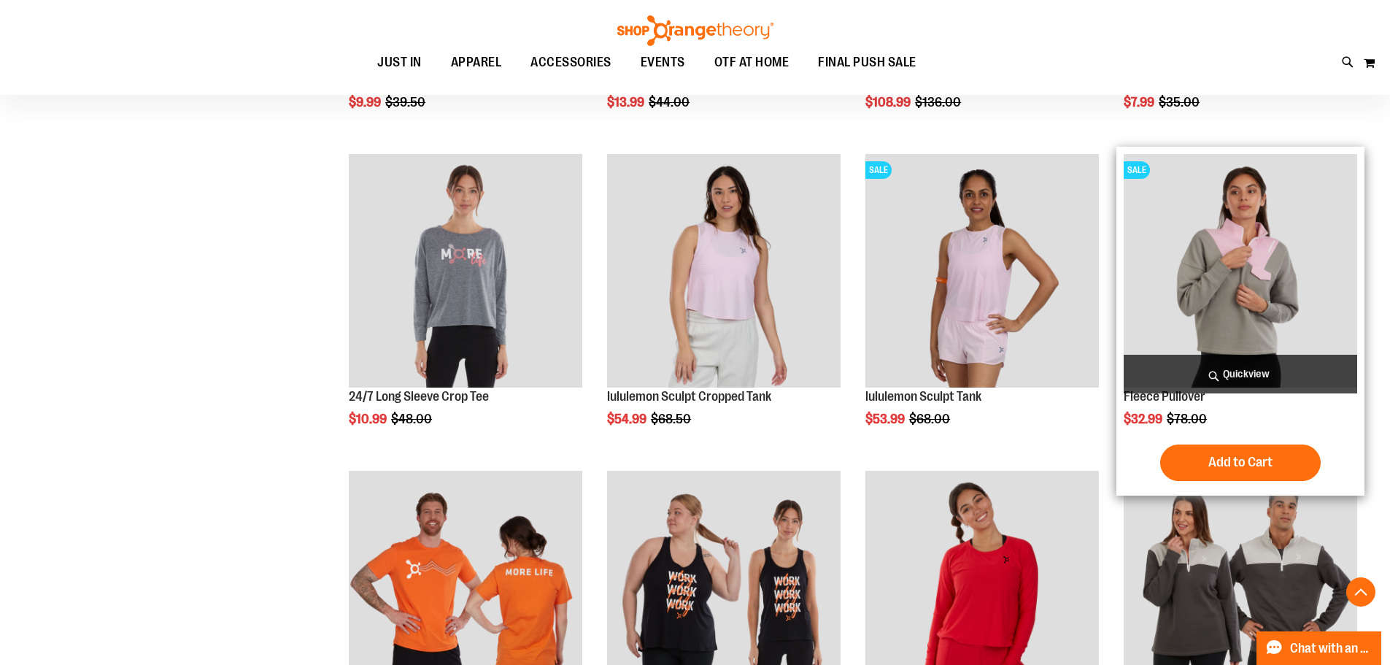
click at [1274, 371] on span "Quickview" at bounding box center [1241, 374] width 234 height 39
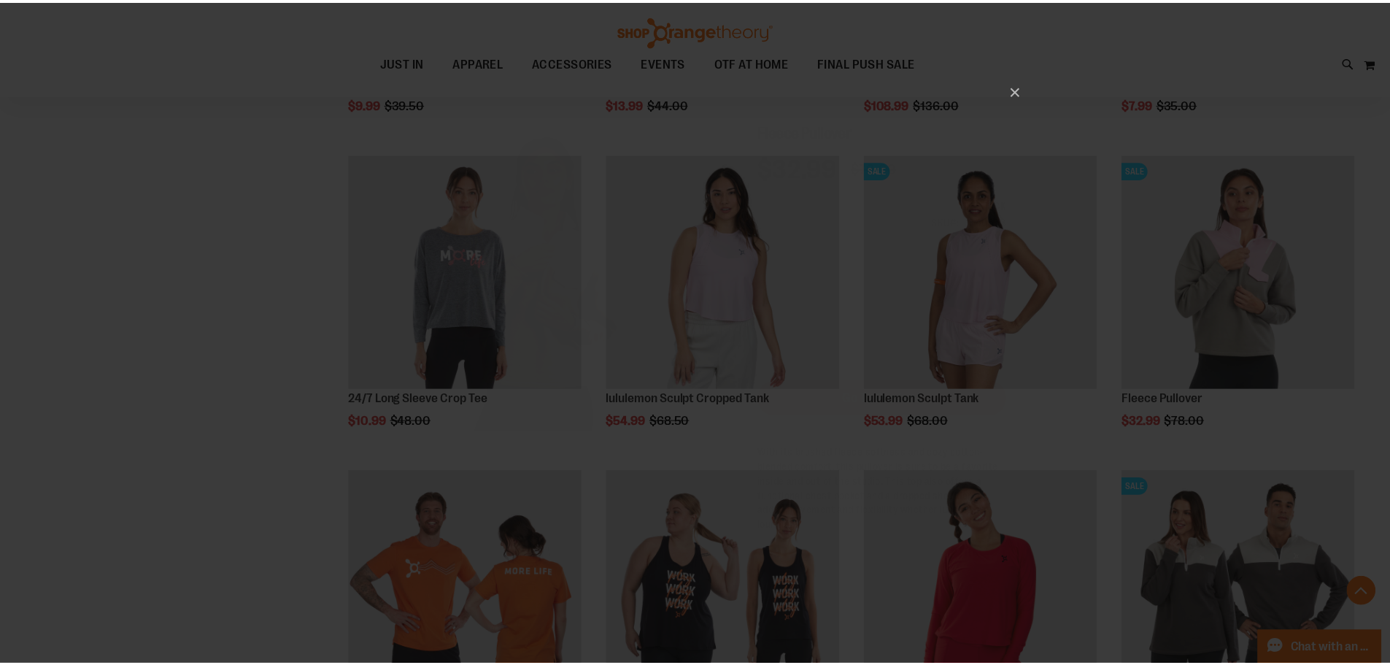
scroll to position [0, 0]
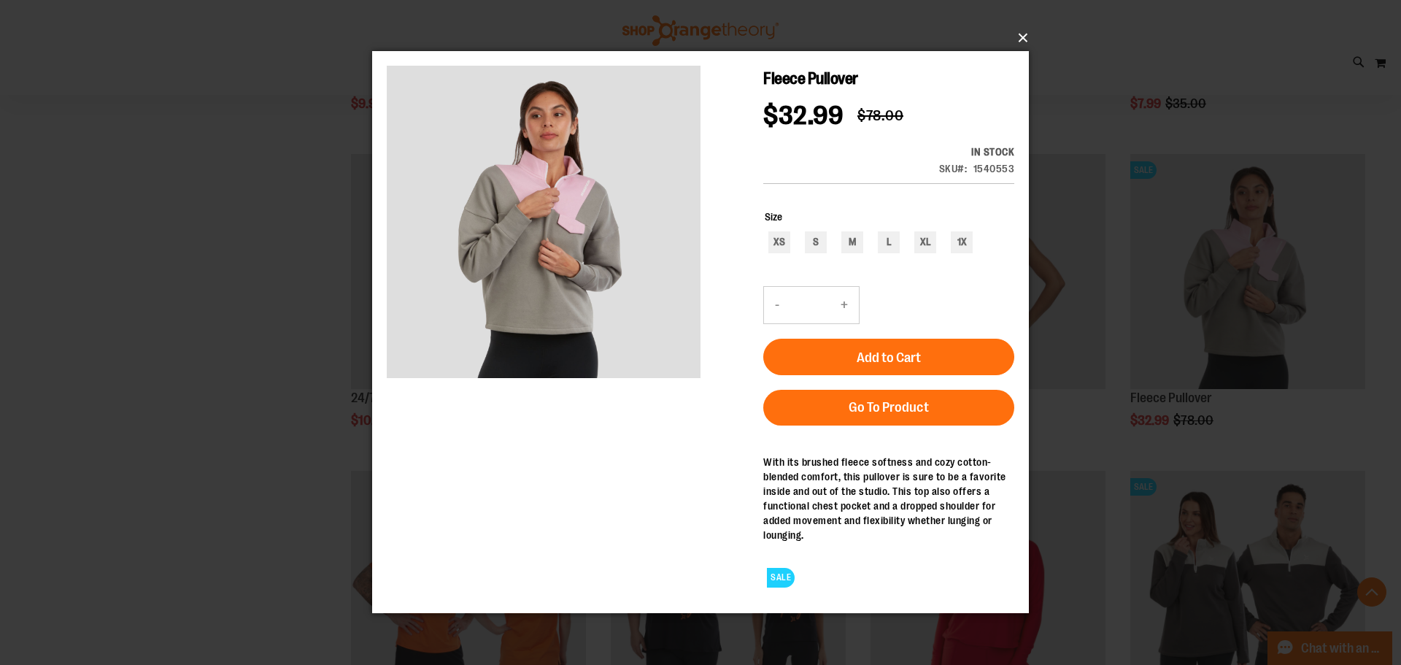
click at [1024, 36] on button "×" at bounding box center [705, 38] width 657 height 32
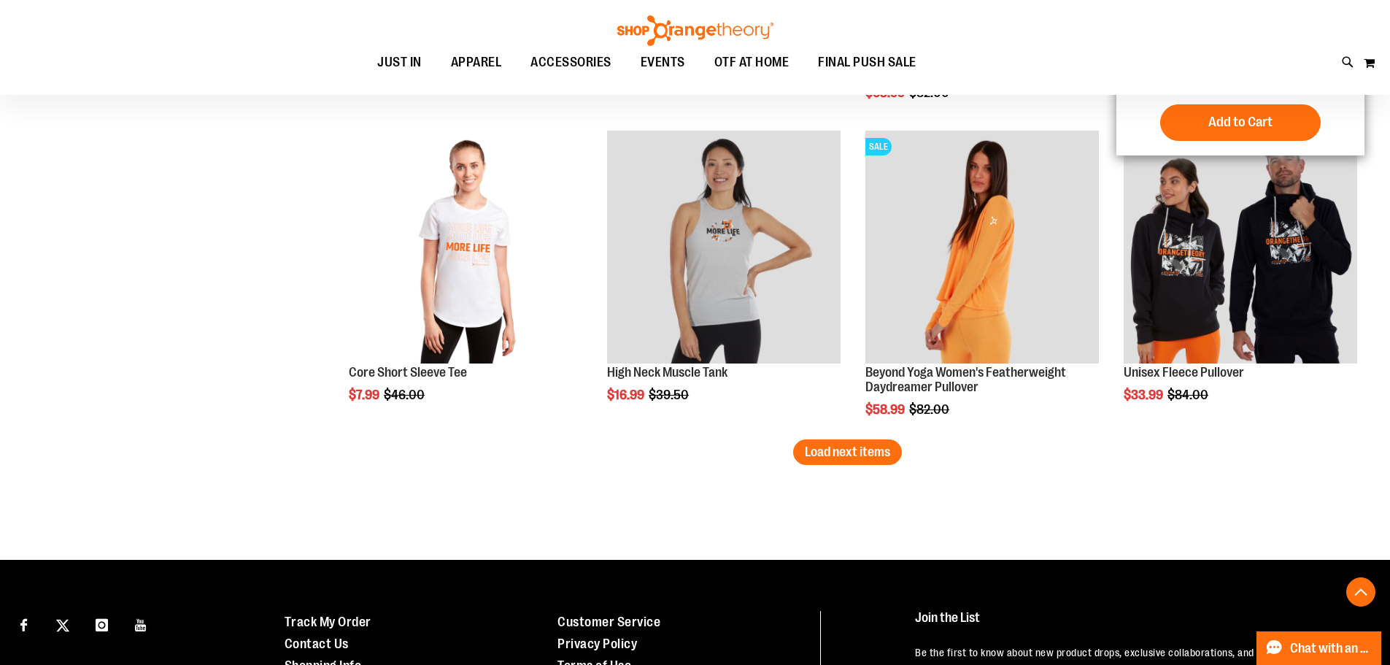
scroll to position [2866, 0]
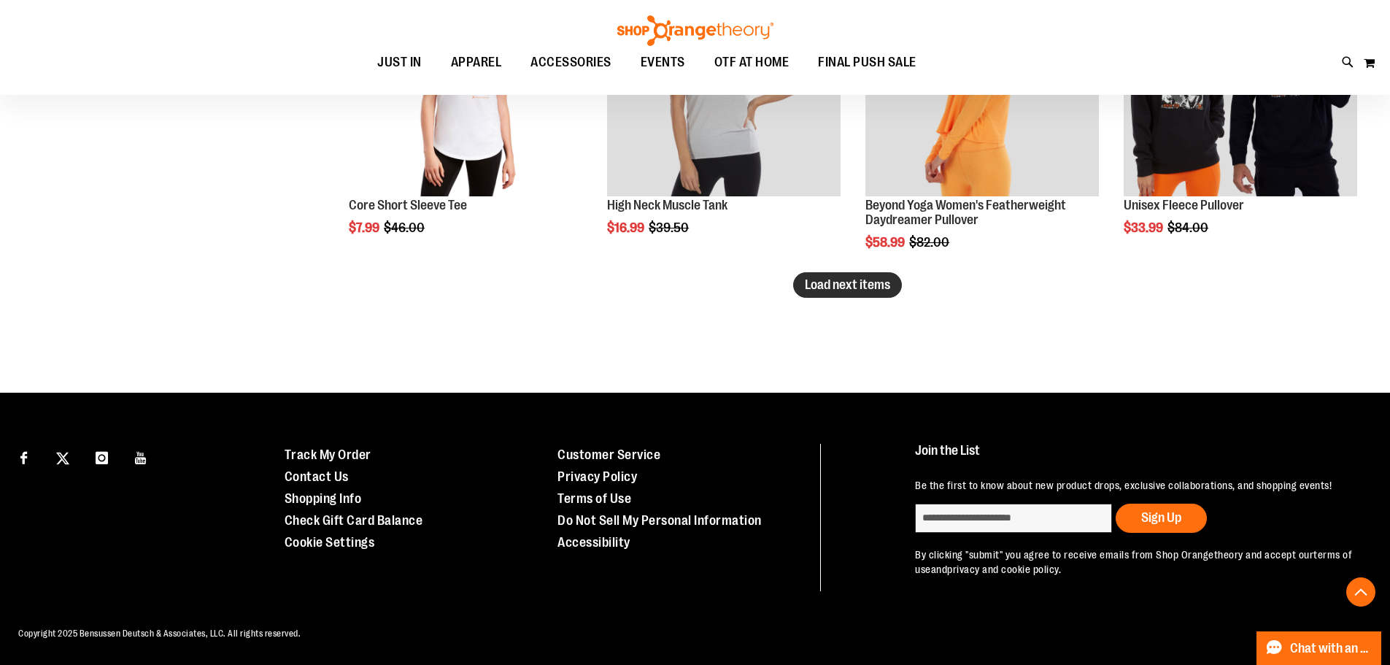
click at [836, 288] on span "Load next items" at bounding box center [847, 284] width 85 height 15
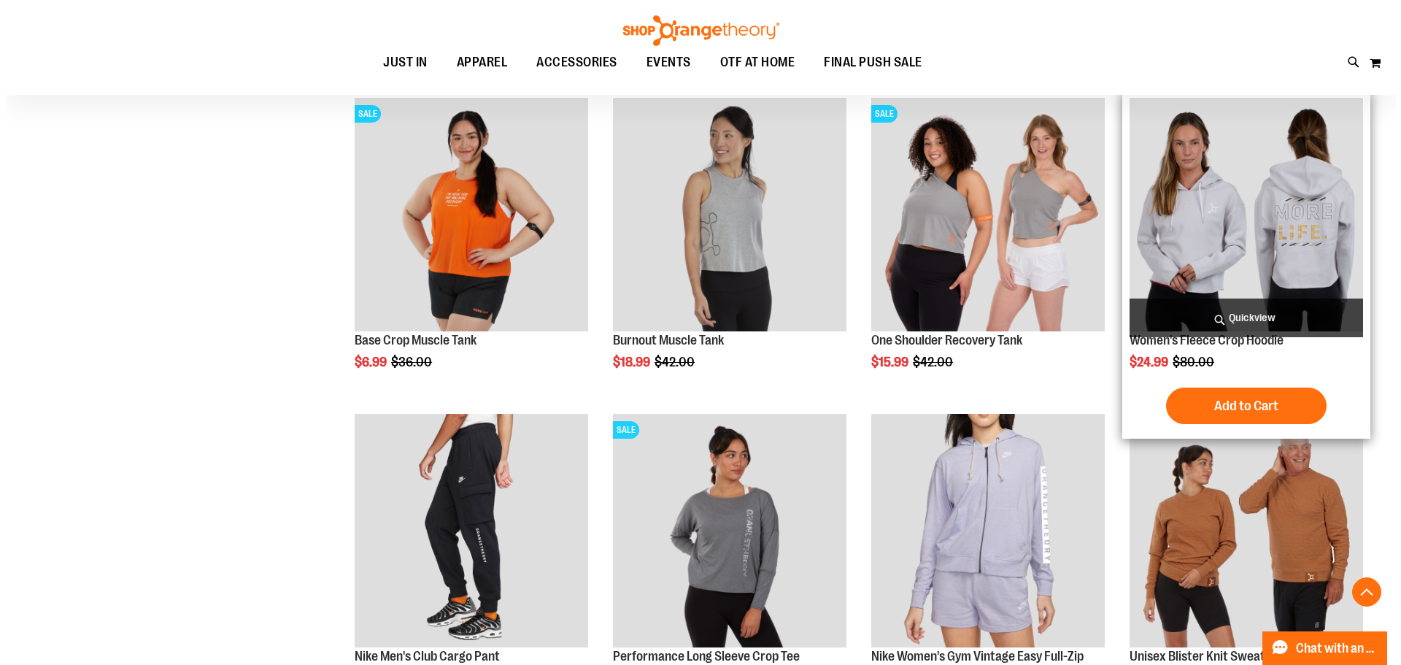
scroll to position [3450, 0]
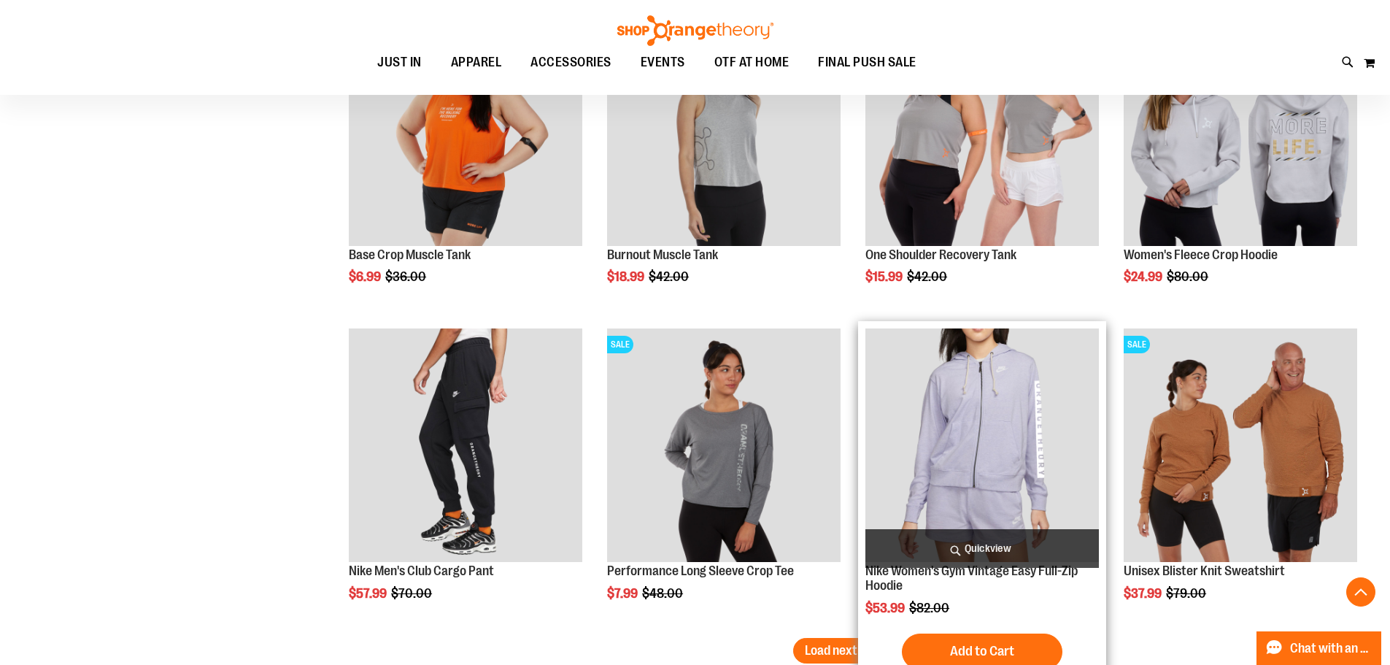
click at [984, 548] on span "Quickview" at bounding box center [982, 548] width 234 height 39
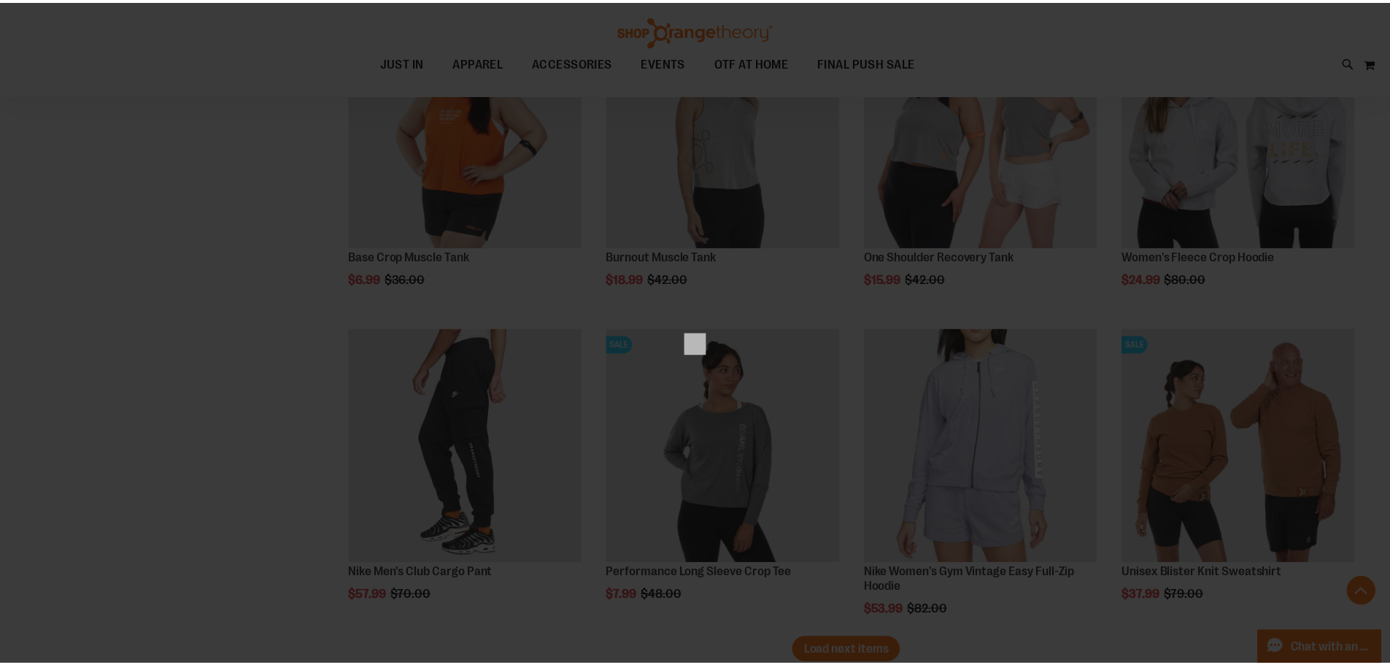
scroll to position [0, 0]
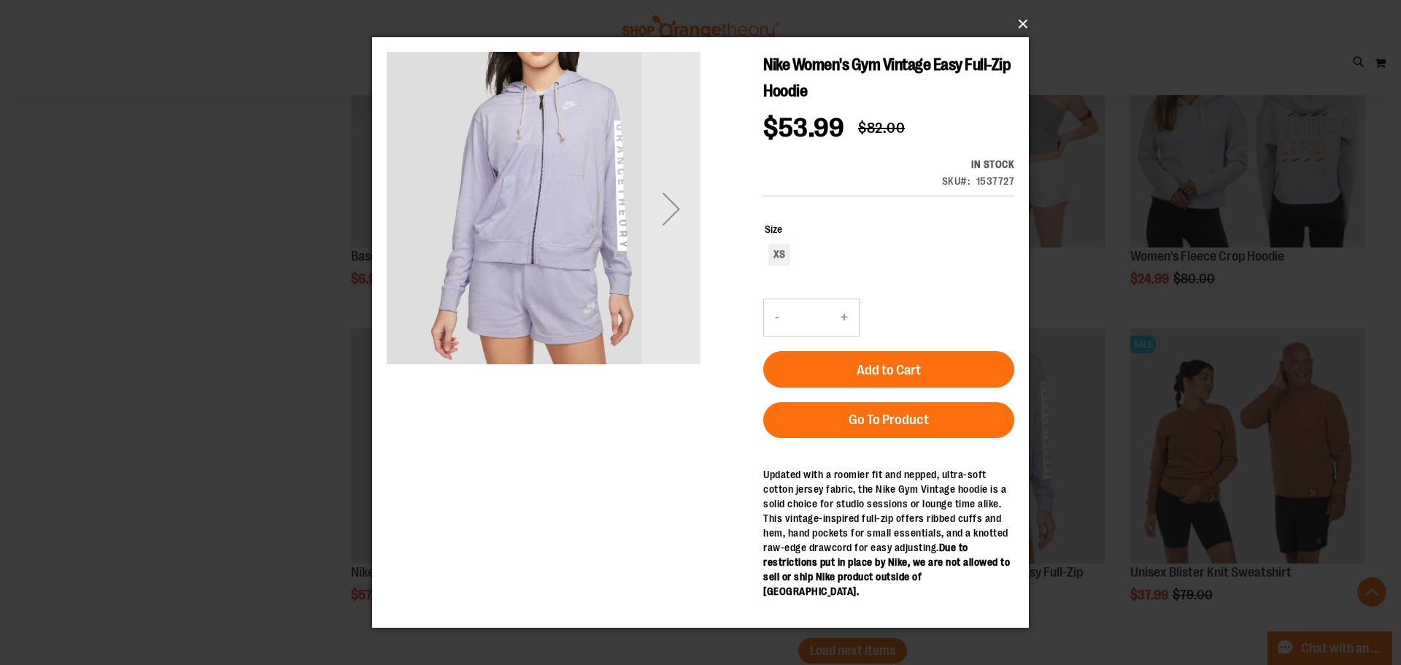
click at [1022, 21] on button "×" at bounding box center [705, 24] width 657 height 32
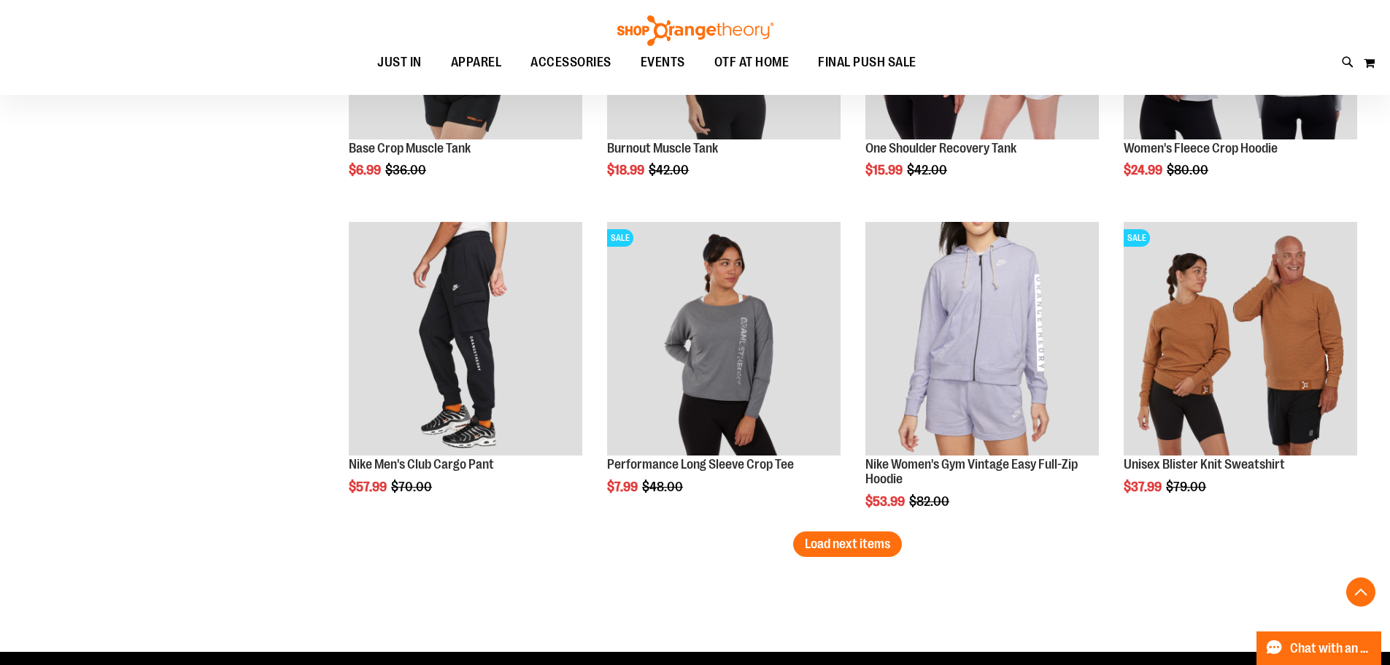
scroll to position [3668, 0]
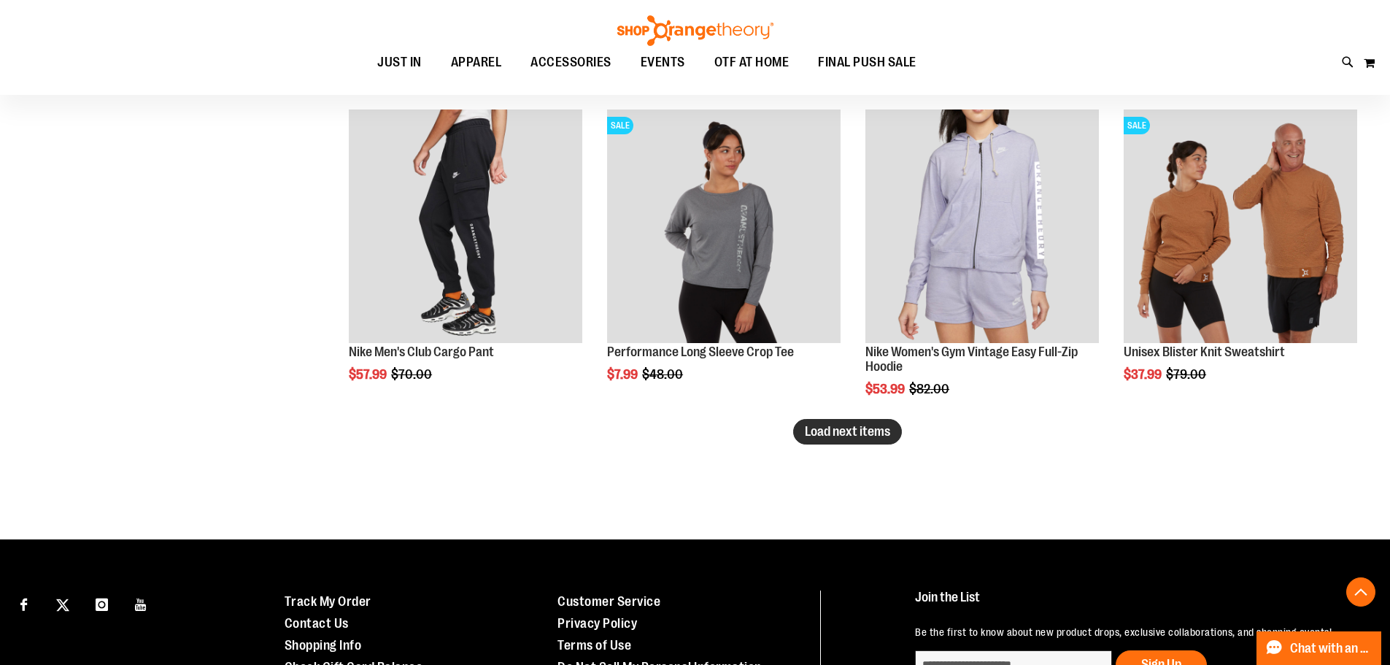
click at [809, 433] on span "Load next items" at bounding box center [847, 431] width 85 height 15
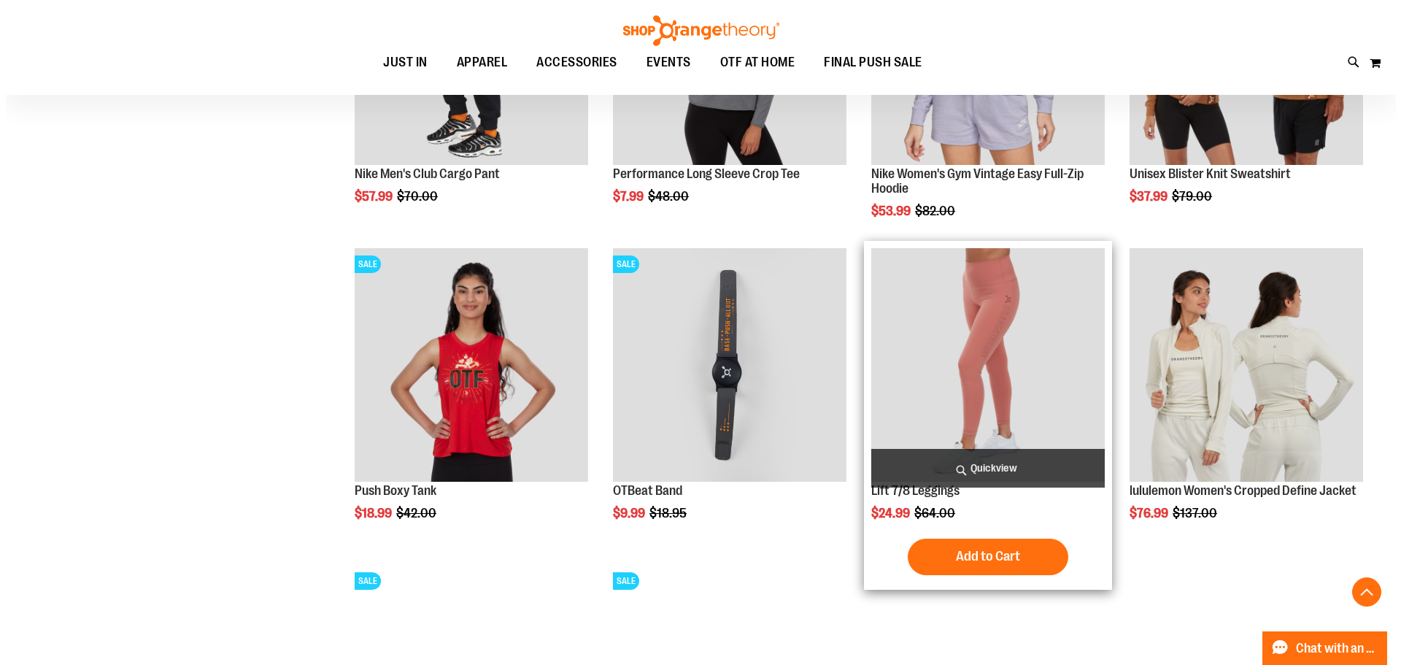
scroll to position [3741, 0]
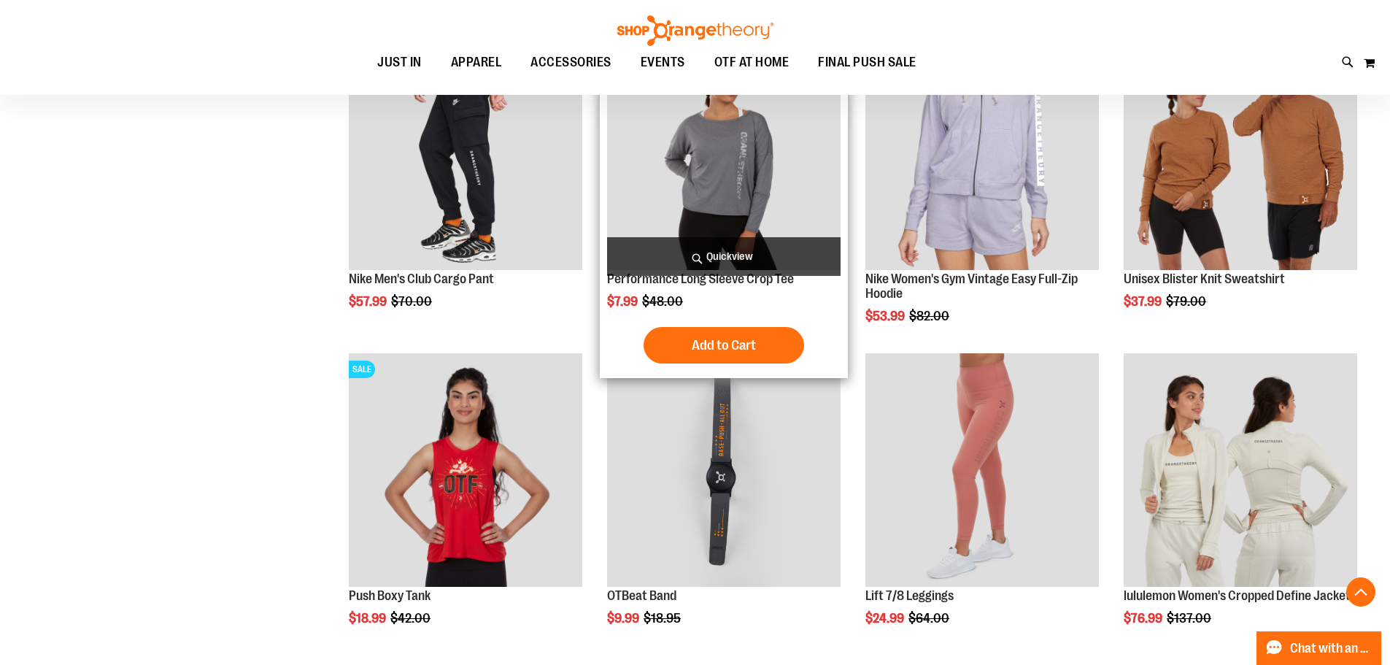
click at [734, 249] on span "Quickview" at bounding box center [724, 256] width 234 height 39
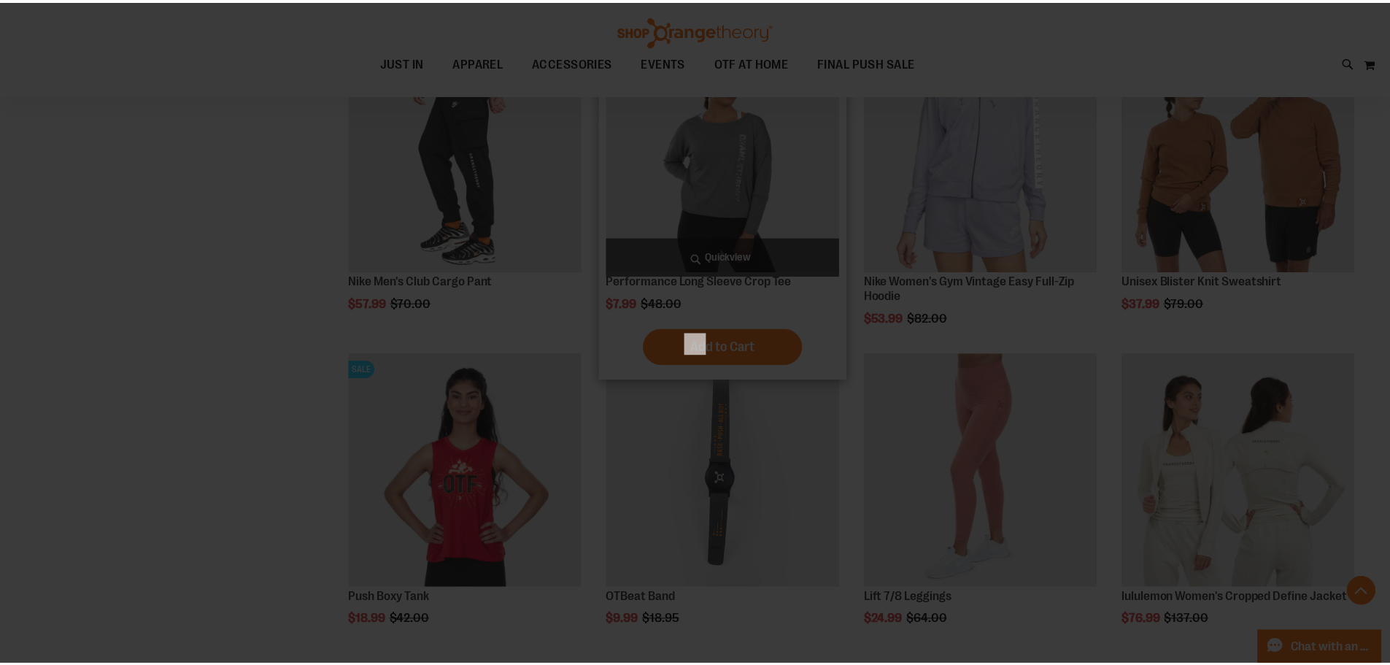
scroll to position [0, 0]
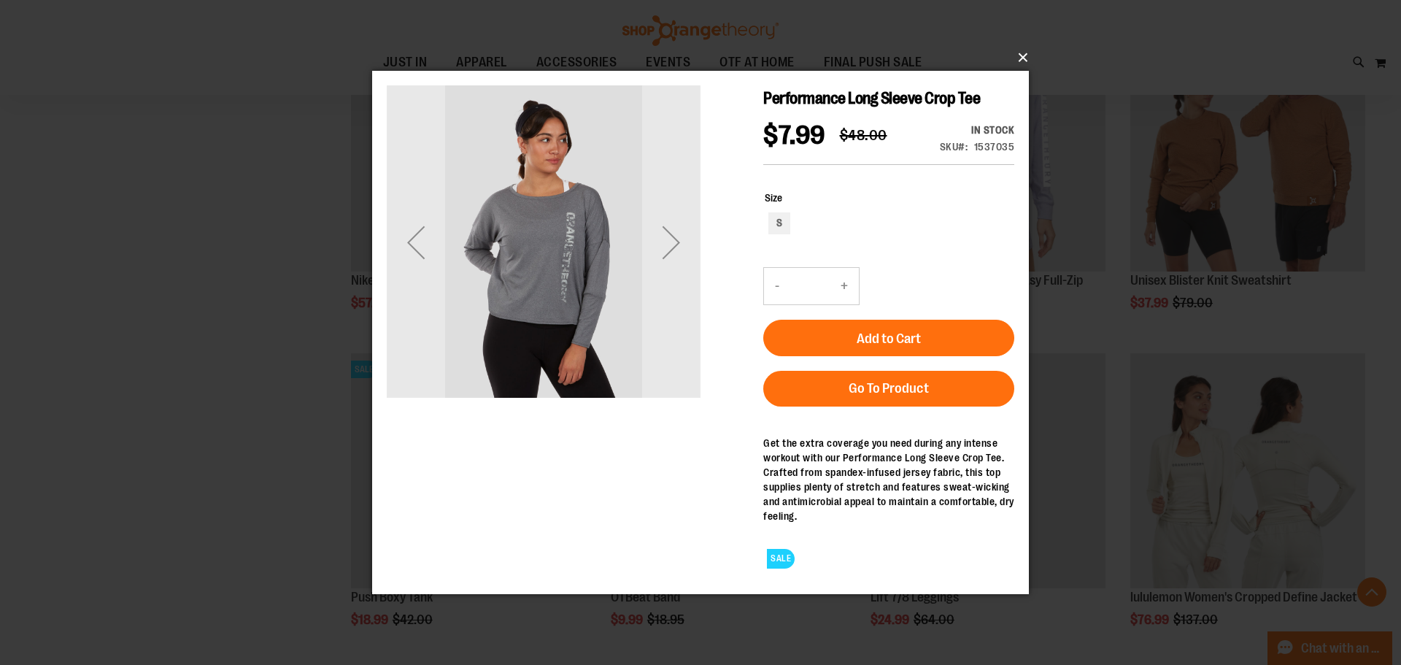
click at [1022, 57] on button "×" at bounding box center [705, 58] width 657 height 32
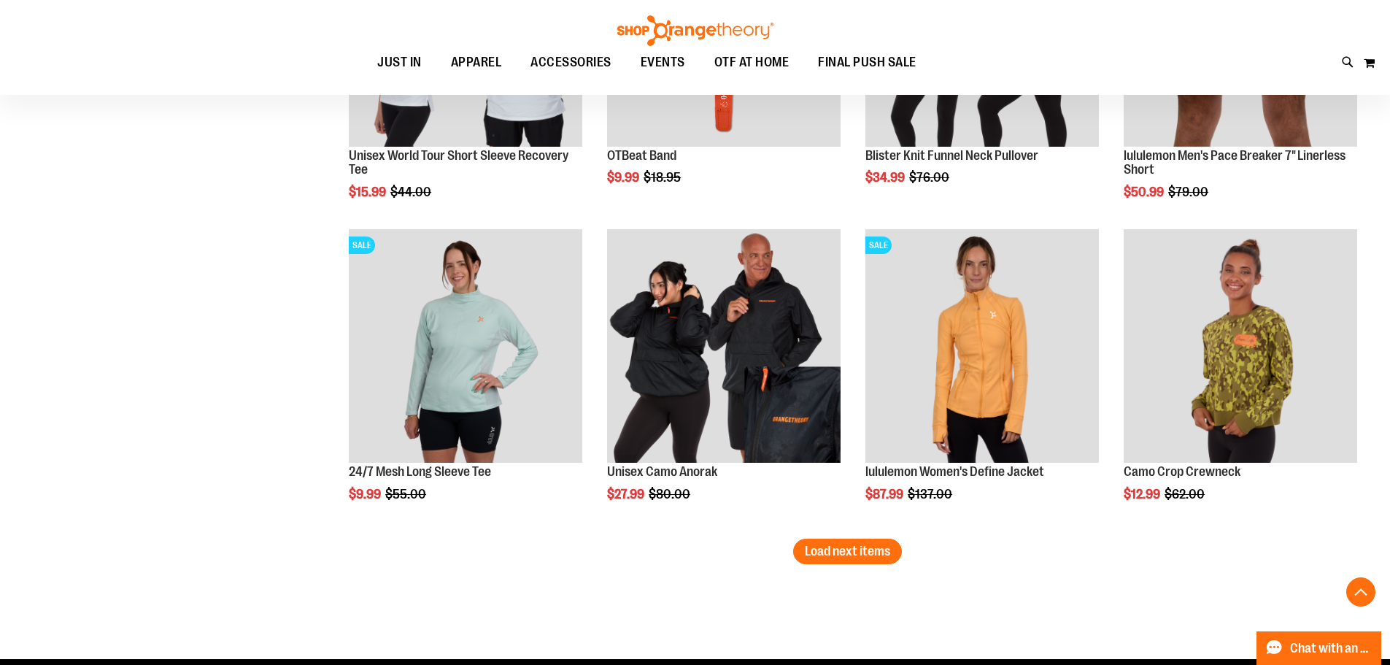
scroll to position [4690, 0]
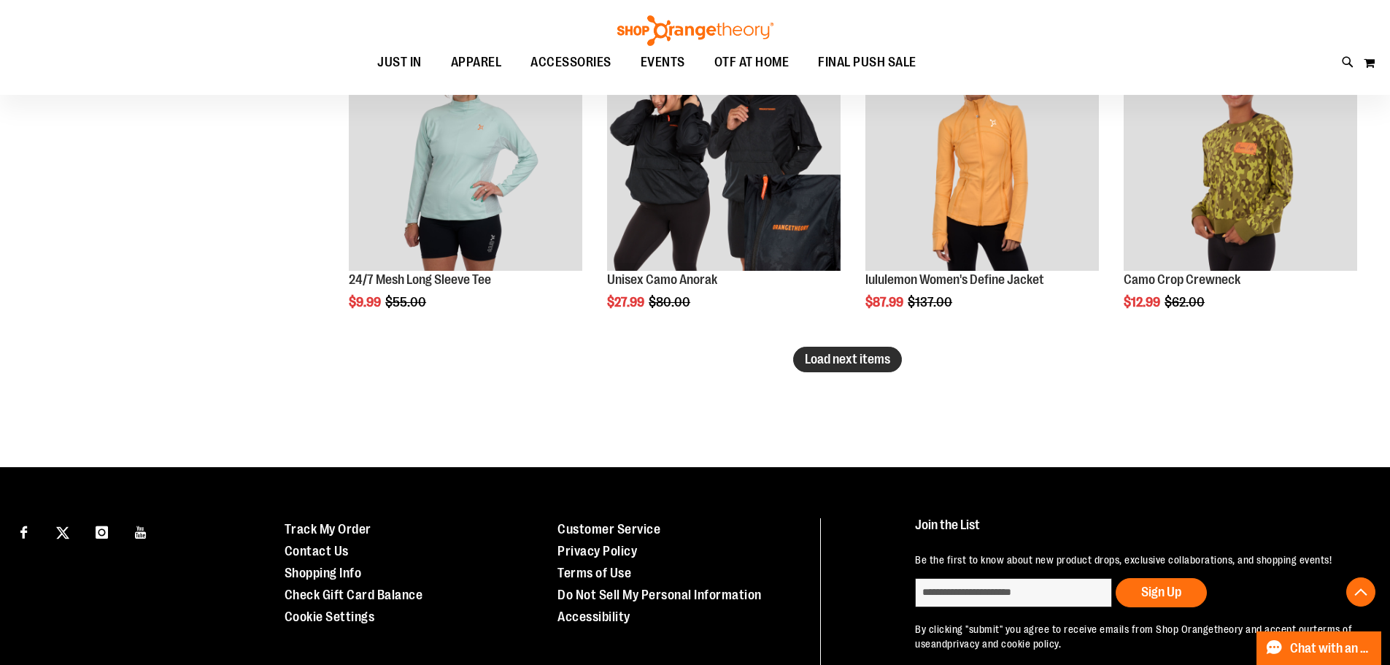
click at [884, 358] on span "Load next items" at bounding box center [847, 359] width 85 height 15
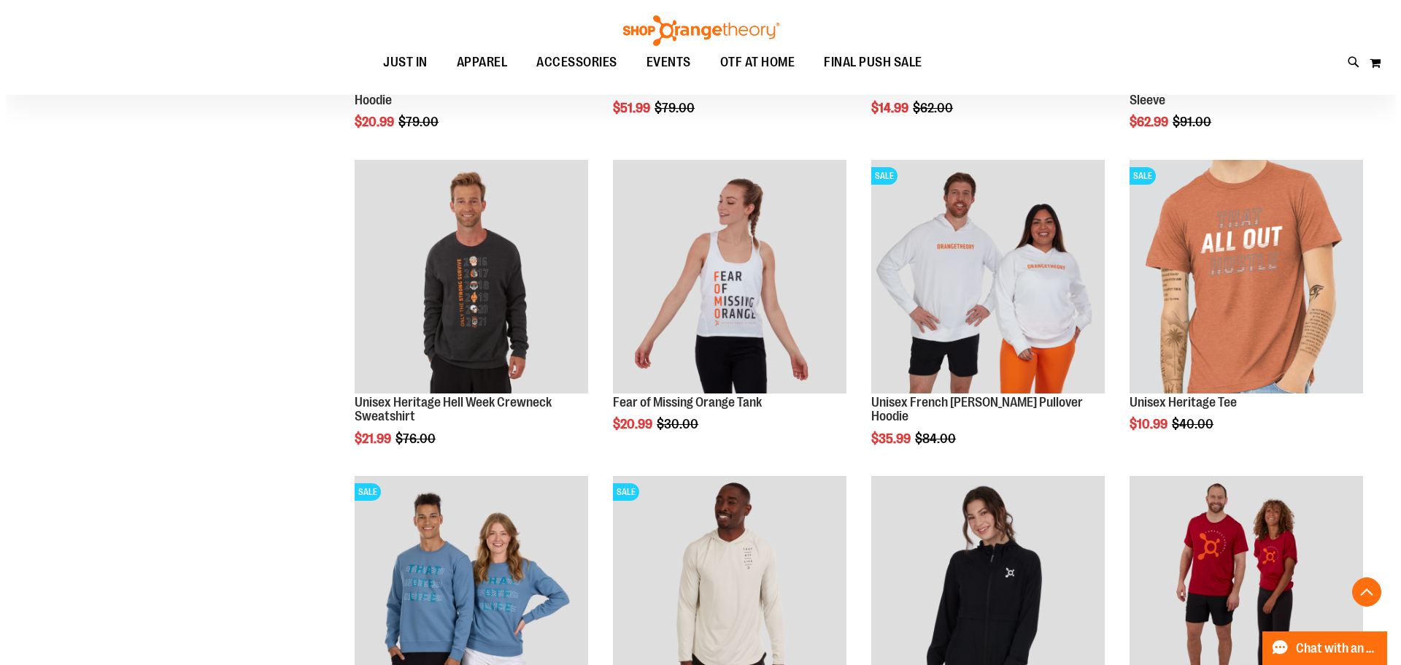
scroll to position [5420, 0]
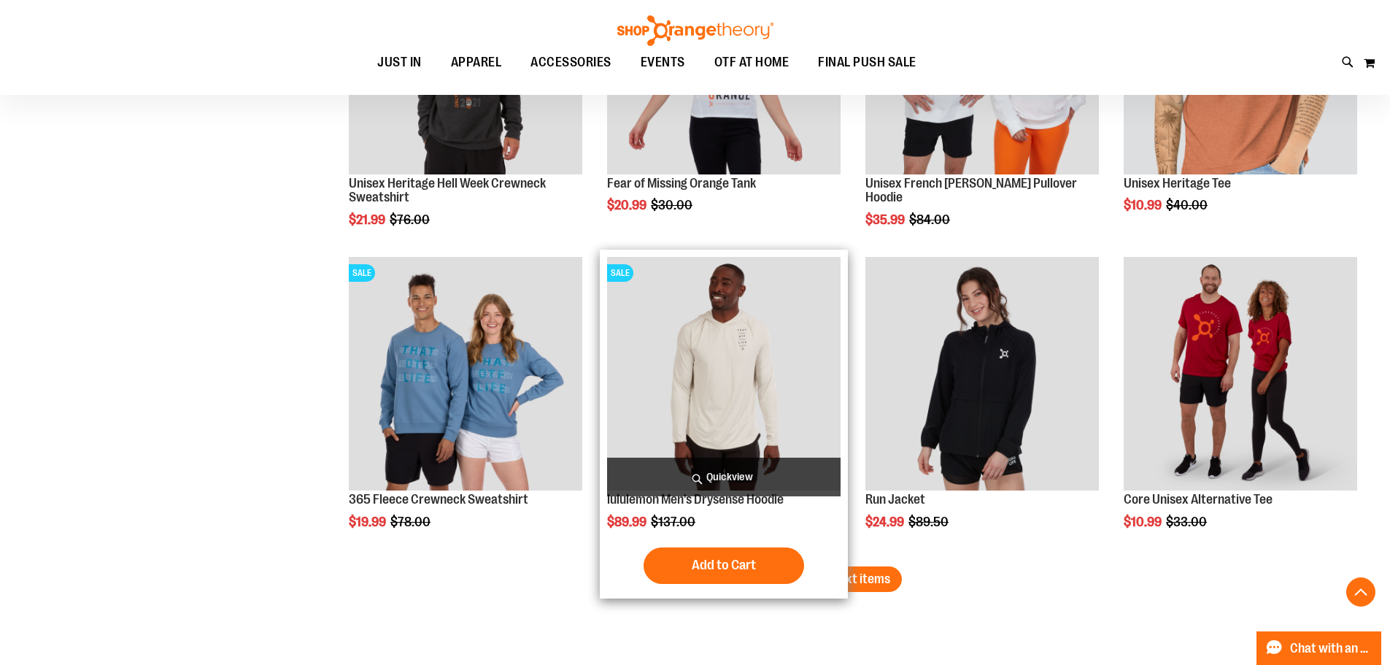
click at [764, 474] on span "Quickview" at bounding box center [724, 477] width 234 height 39
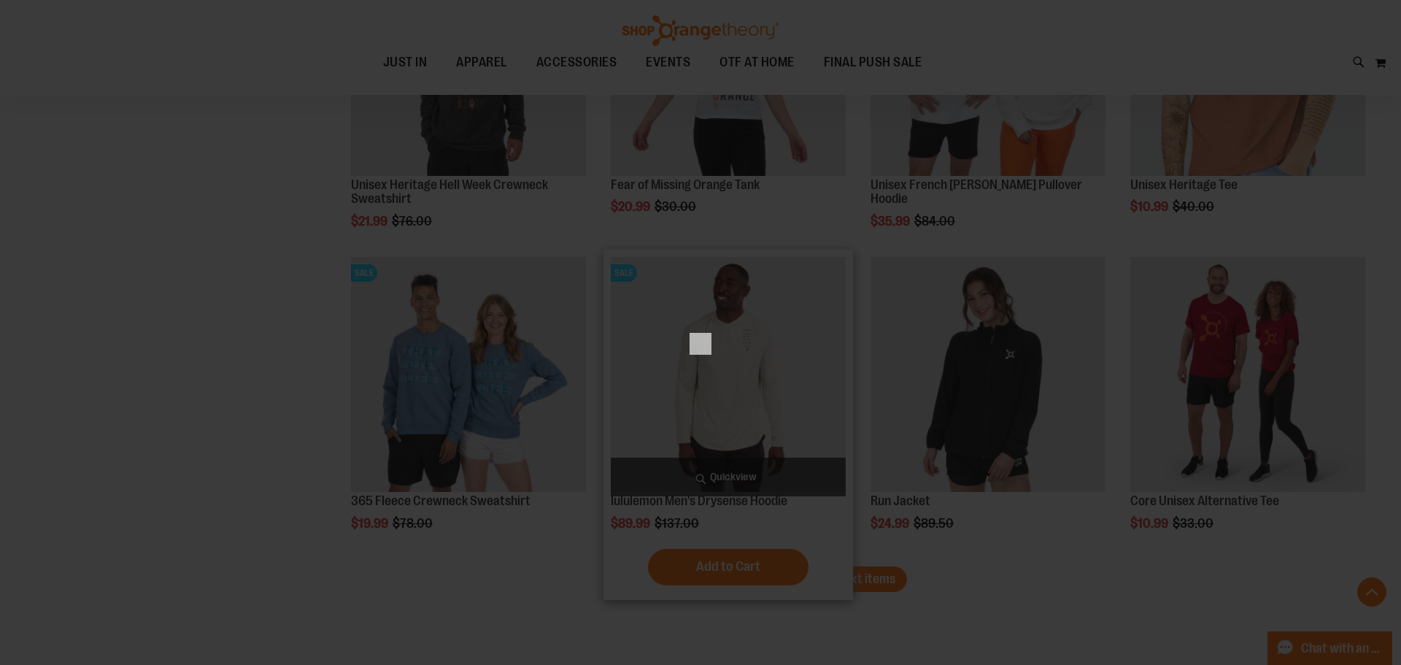
scroll to position [0, 0]
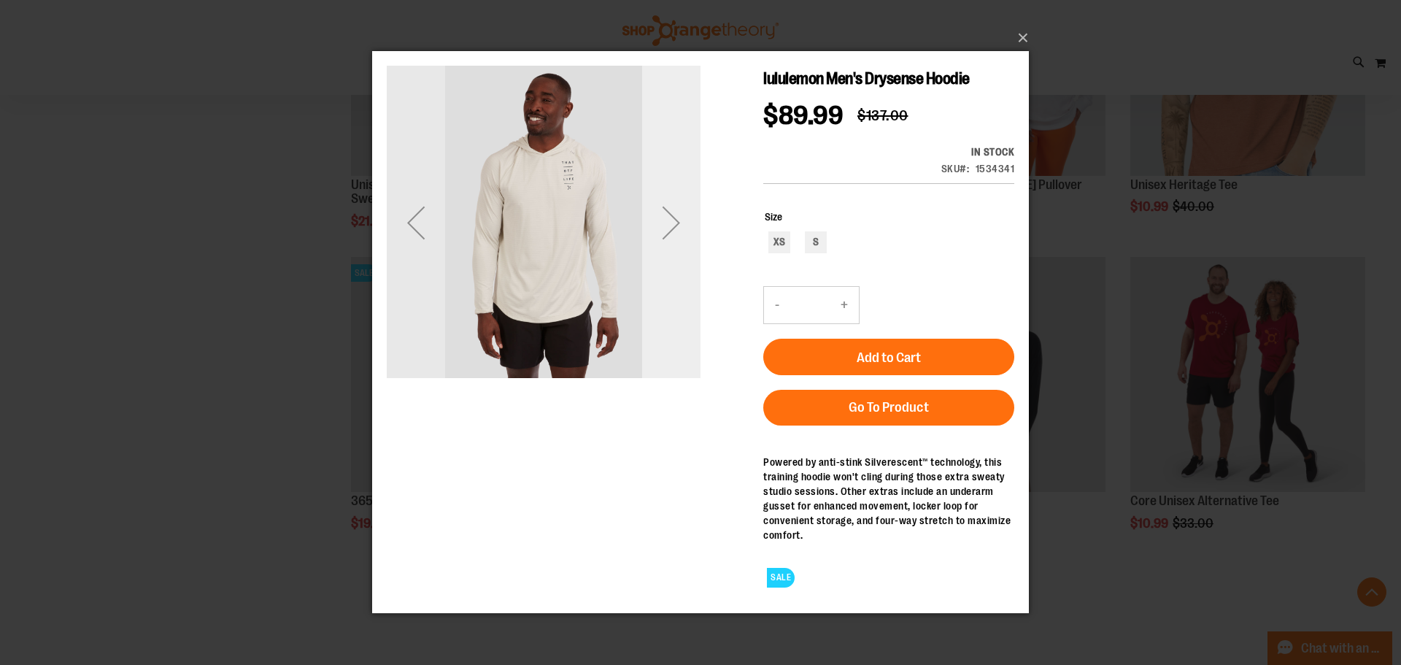
click at [674, 225] on div "Next" at bounding box center [671, 222] width 58 height 58
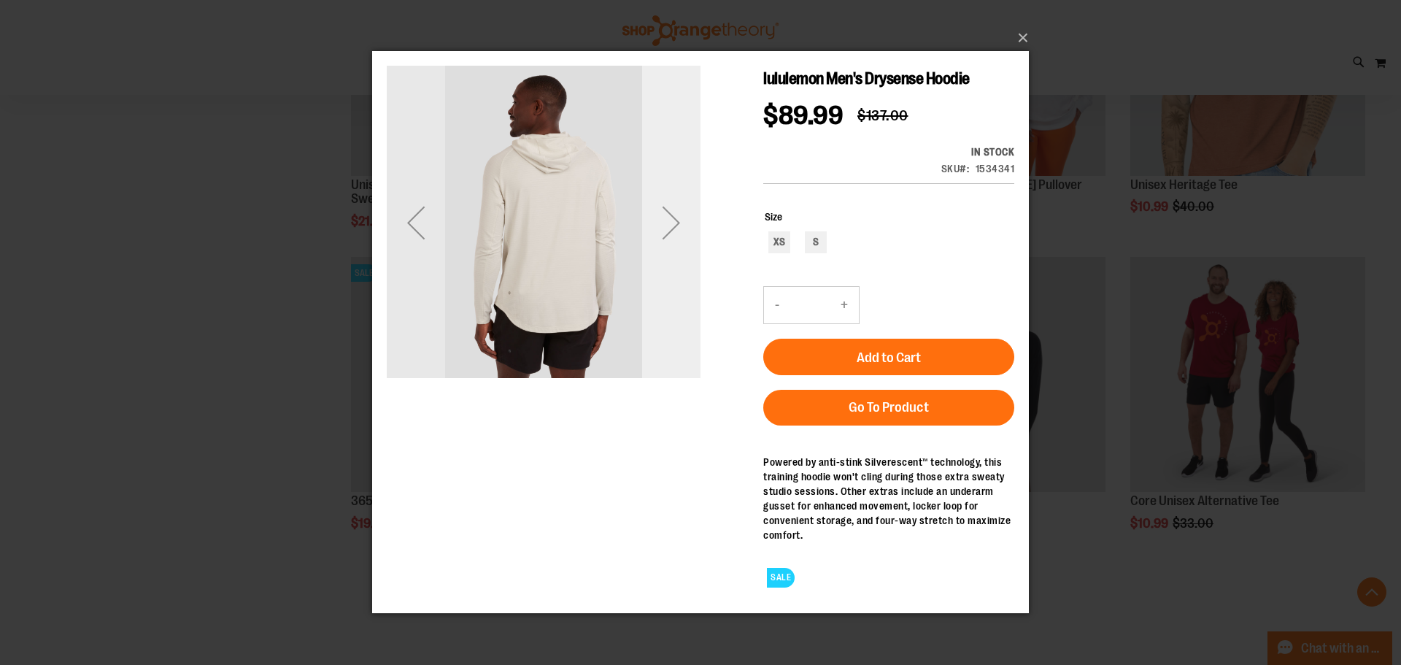
click at [674, 225] on div "Next" at bounding box center [671, 222] width 58 height 58
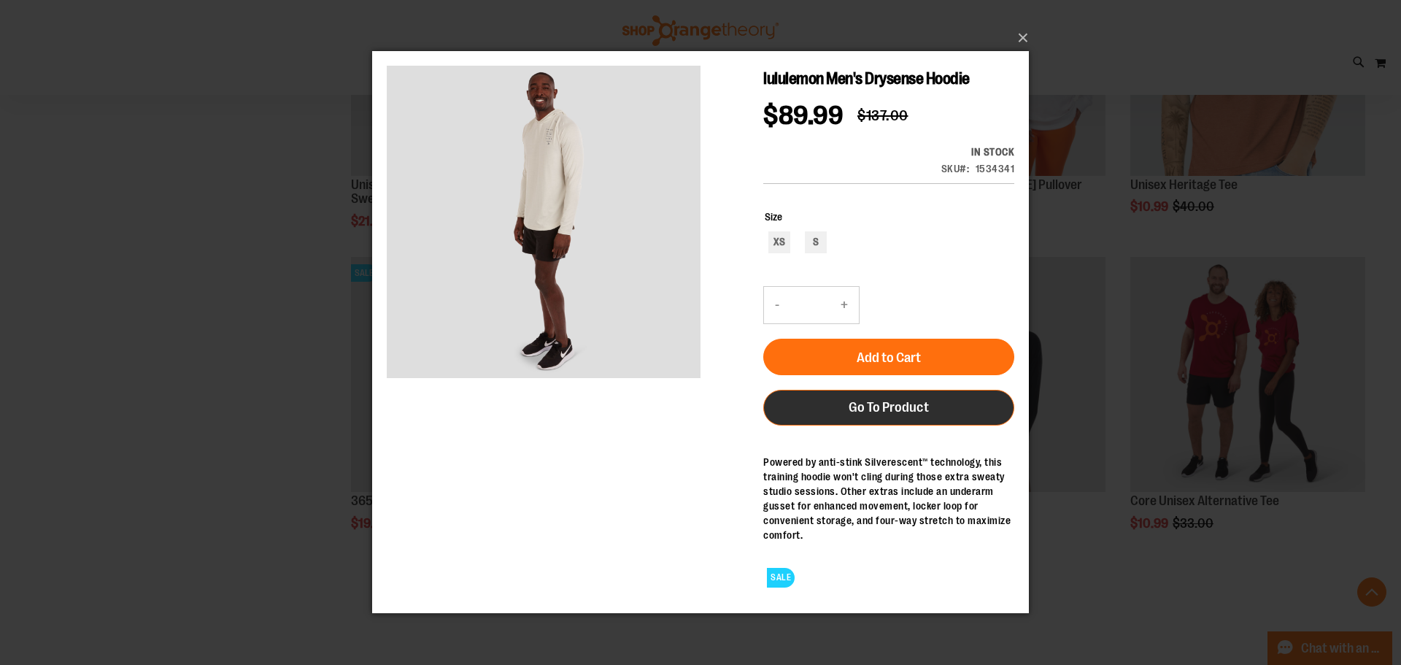
click at [890, 408] on span "Go To Product" at bounding box center [889, 407] width 80 height 16
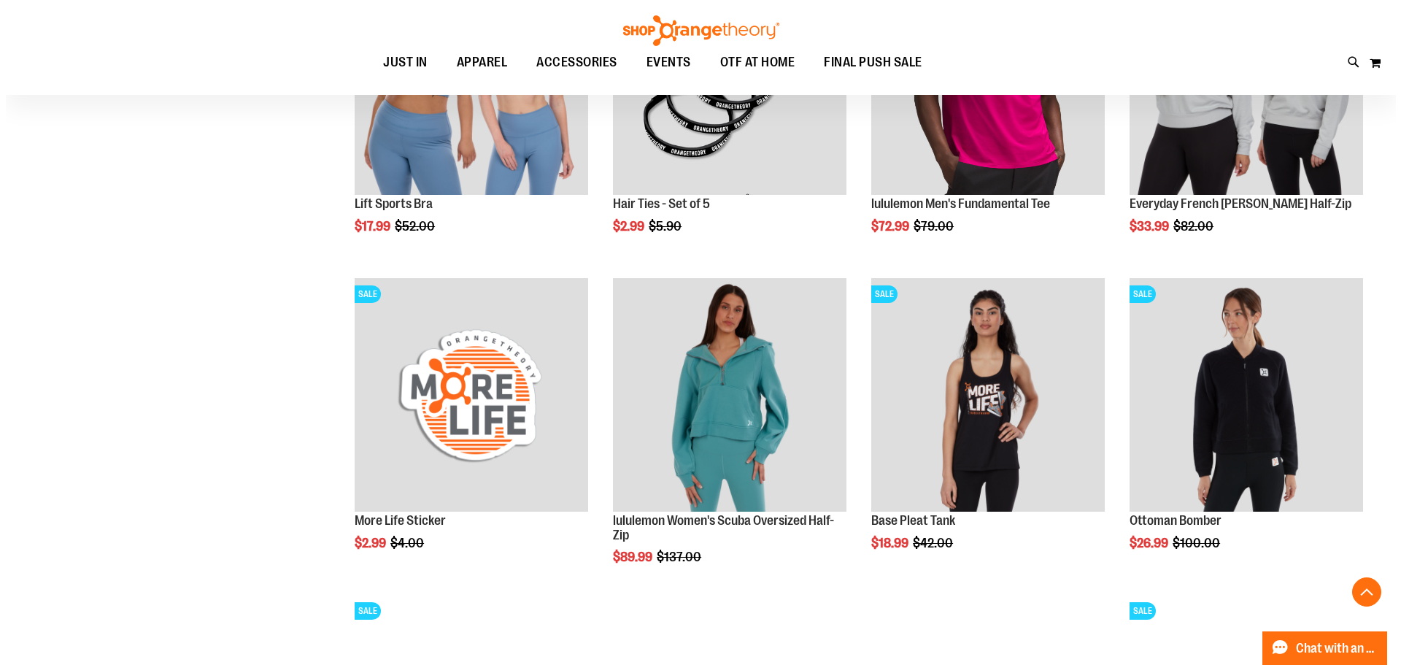
scroll to position [1298, 0]
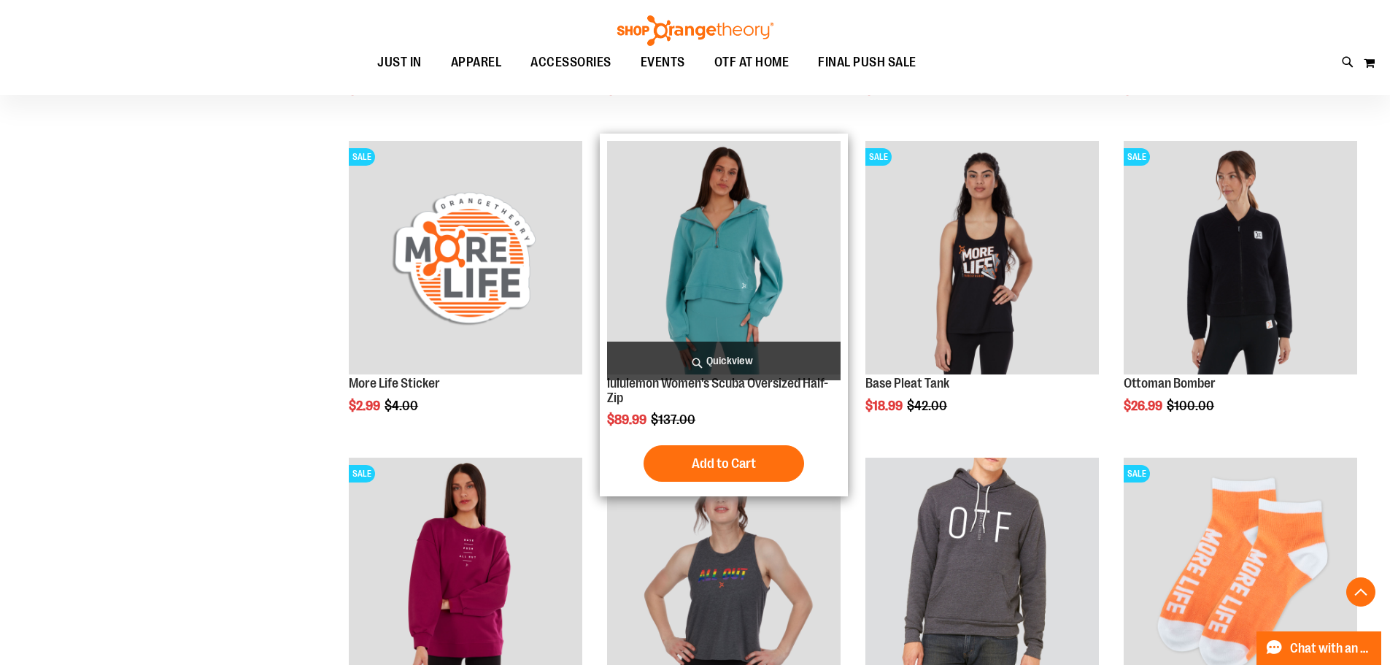
click at [747, 354] on span "Quickview" at bounding box center [724, 361] width 234 height 39
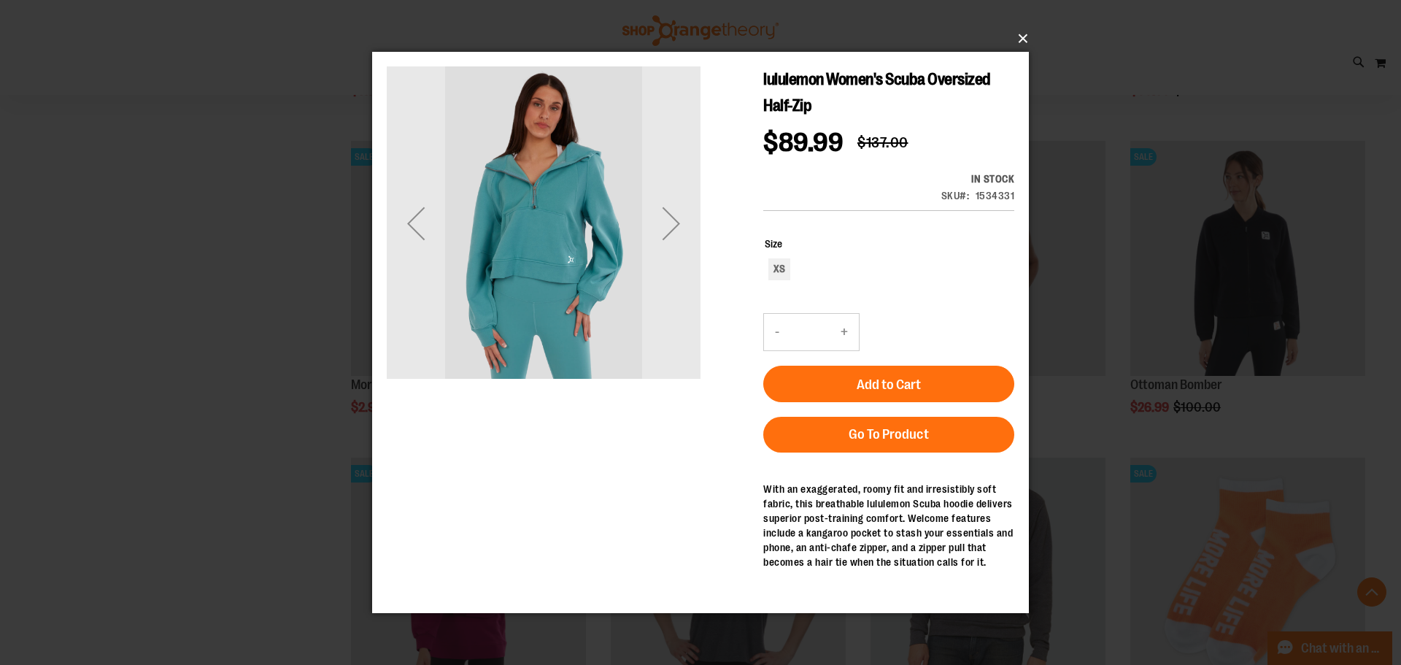
click at [1025, 36] on button "×" at bounding box center [705, 39] width 657 height 32
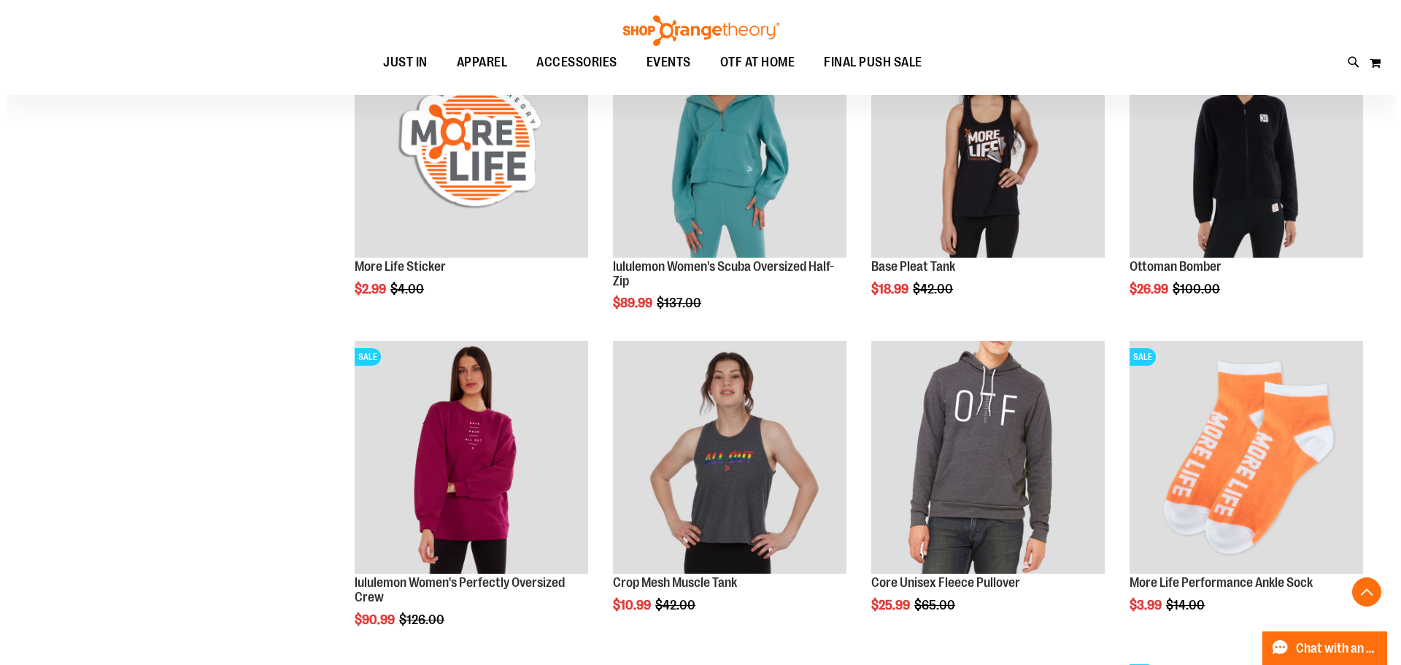
scroll to position [1589, 0]
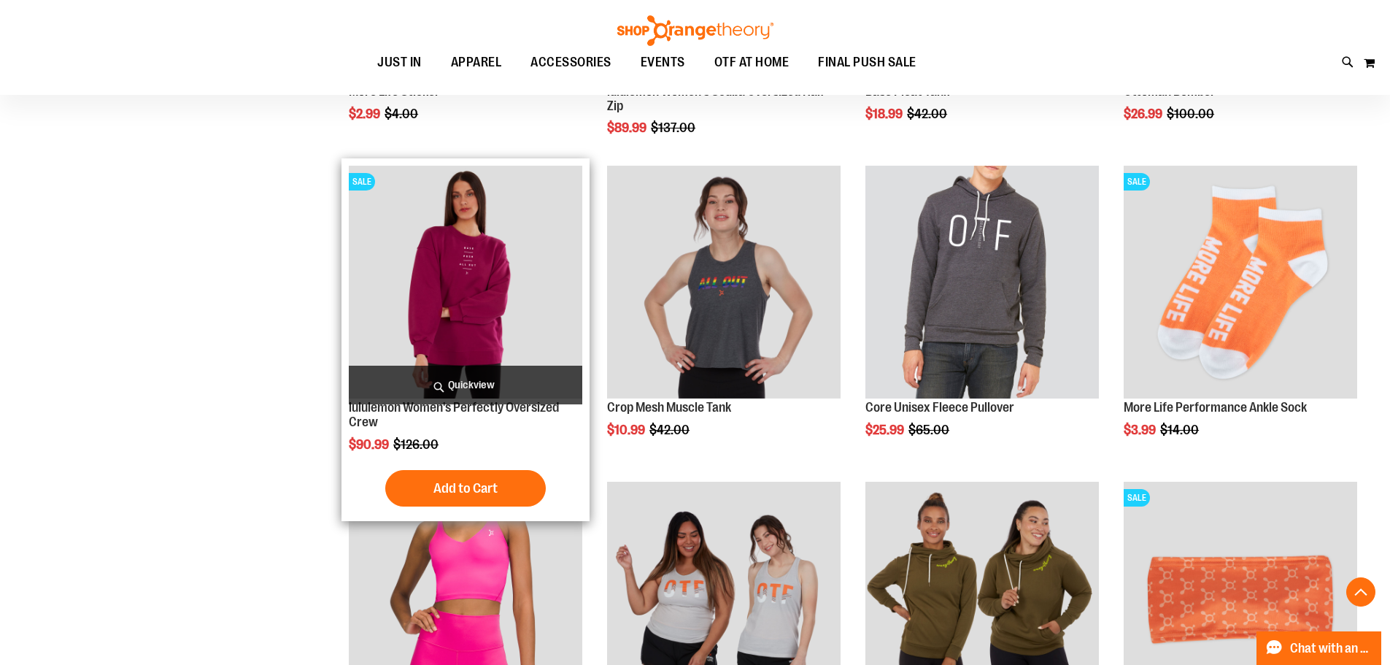
click at [513, 388] on span "Quickview" at bounding box center [466, 385] width 234 height 39
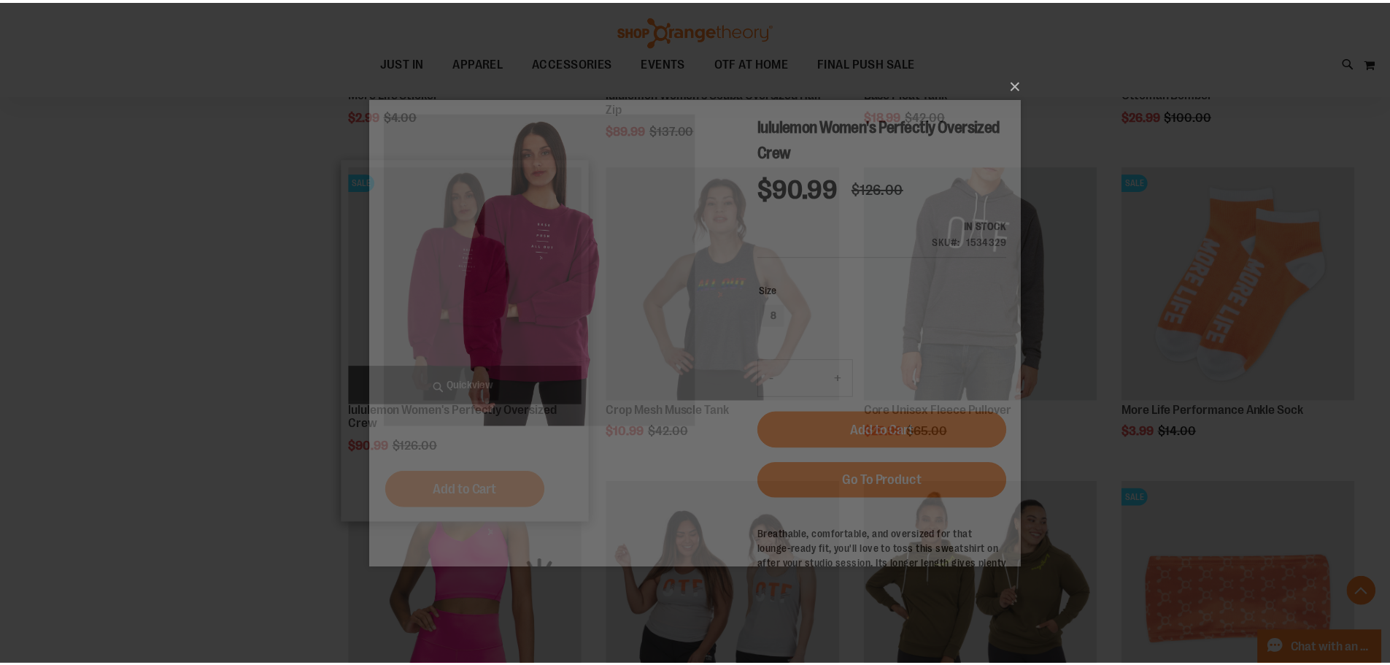
scroll to position [0, 0]
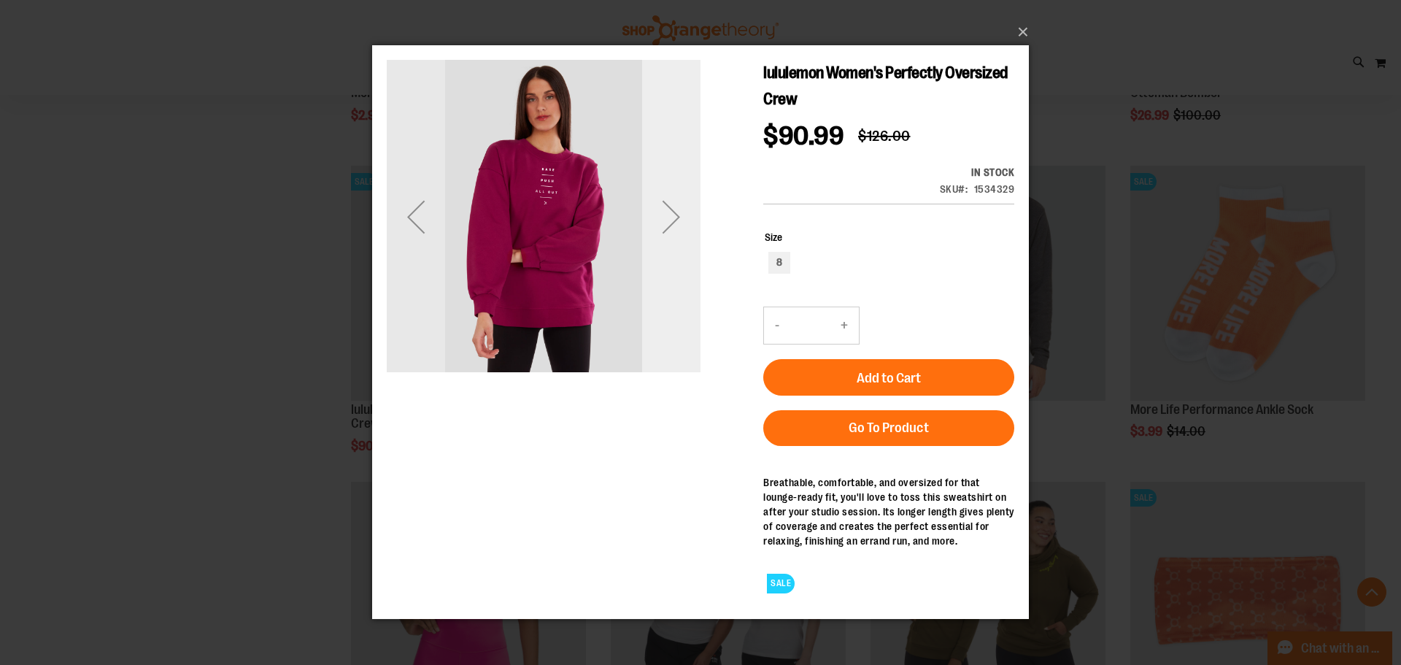
click at [672, 215] on div "Next" at bounding box center [671, 217] width 58 height 58
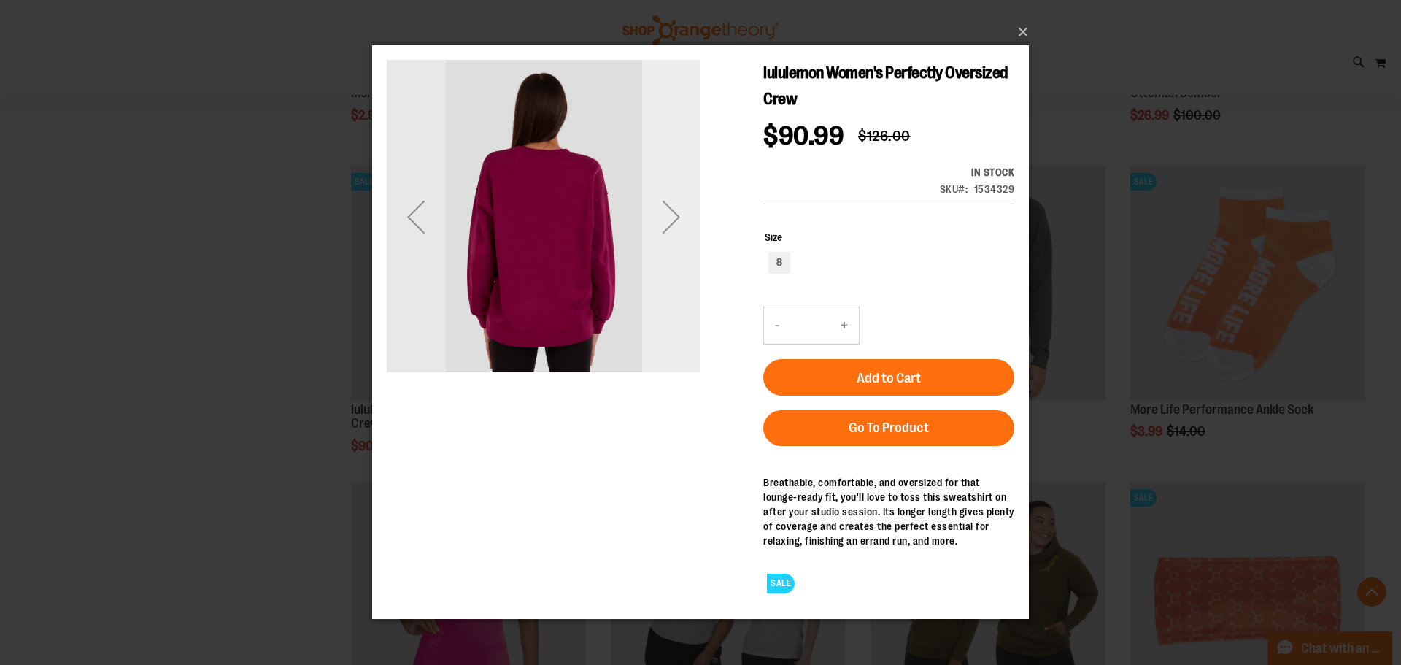
click at [672, 215] on div "Next" at bounding box center [671, 217] width 58 height 58
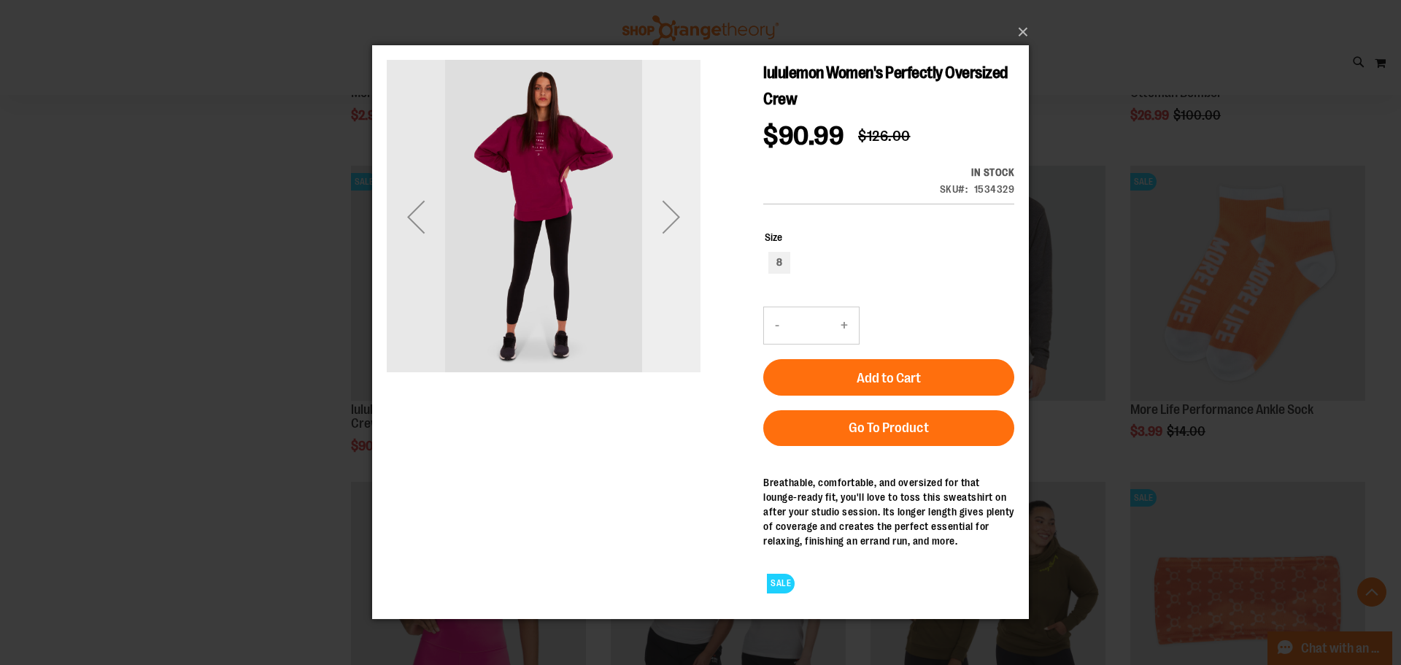
click at [672, 215] on div "Next" at bounding box center [671, 217] width 58 height 58
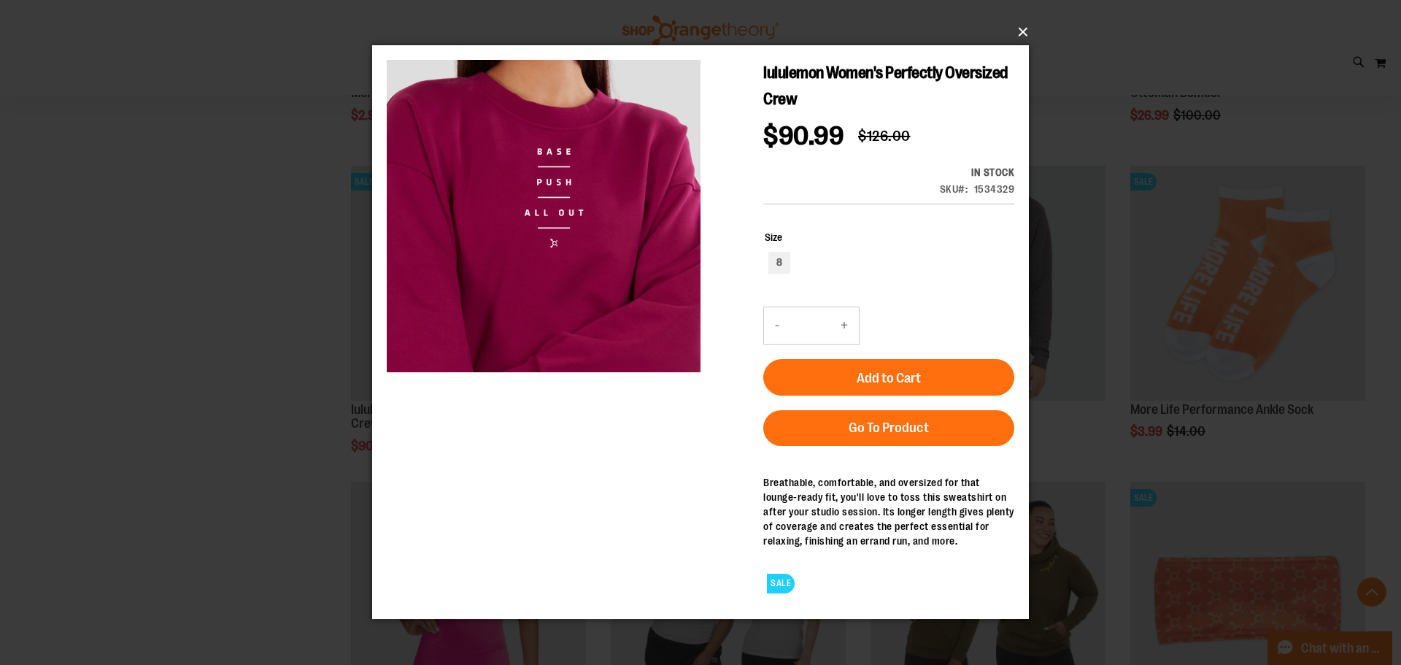
click at [1026, 28] on button "×" at bounding box center [705, 32] width 657 height 32
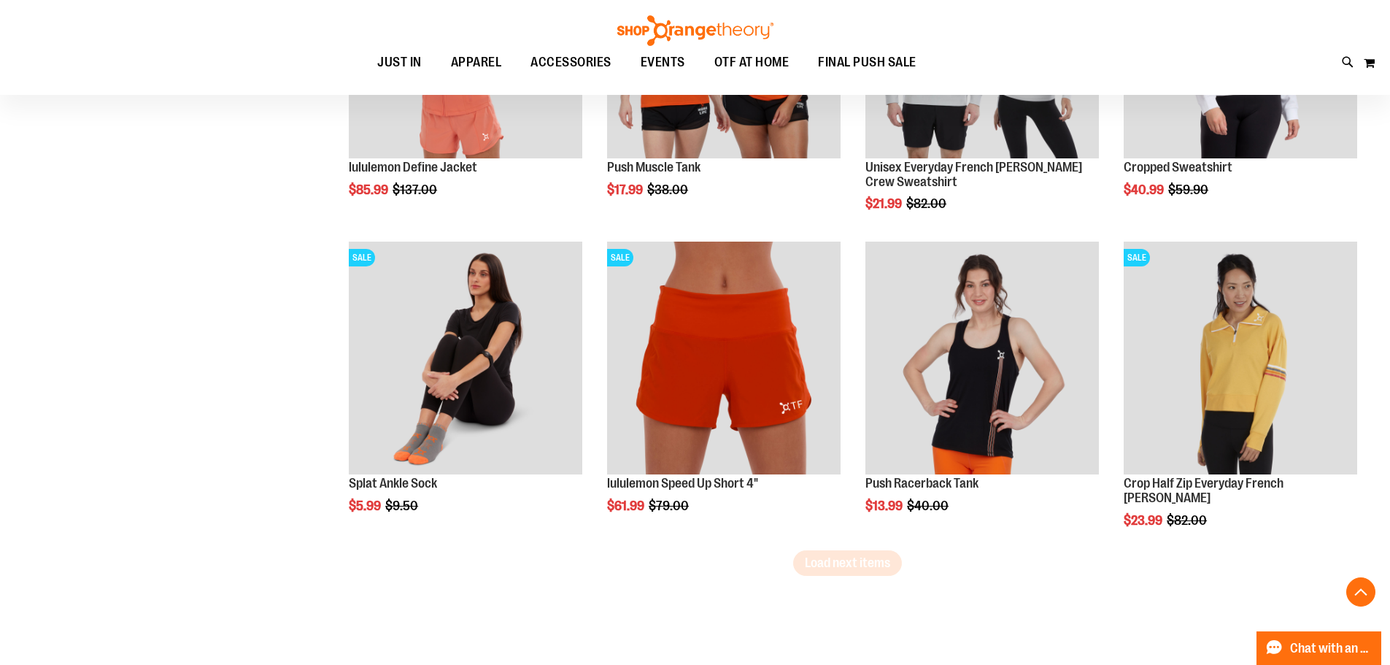
scroll to position [2538, 0]
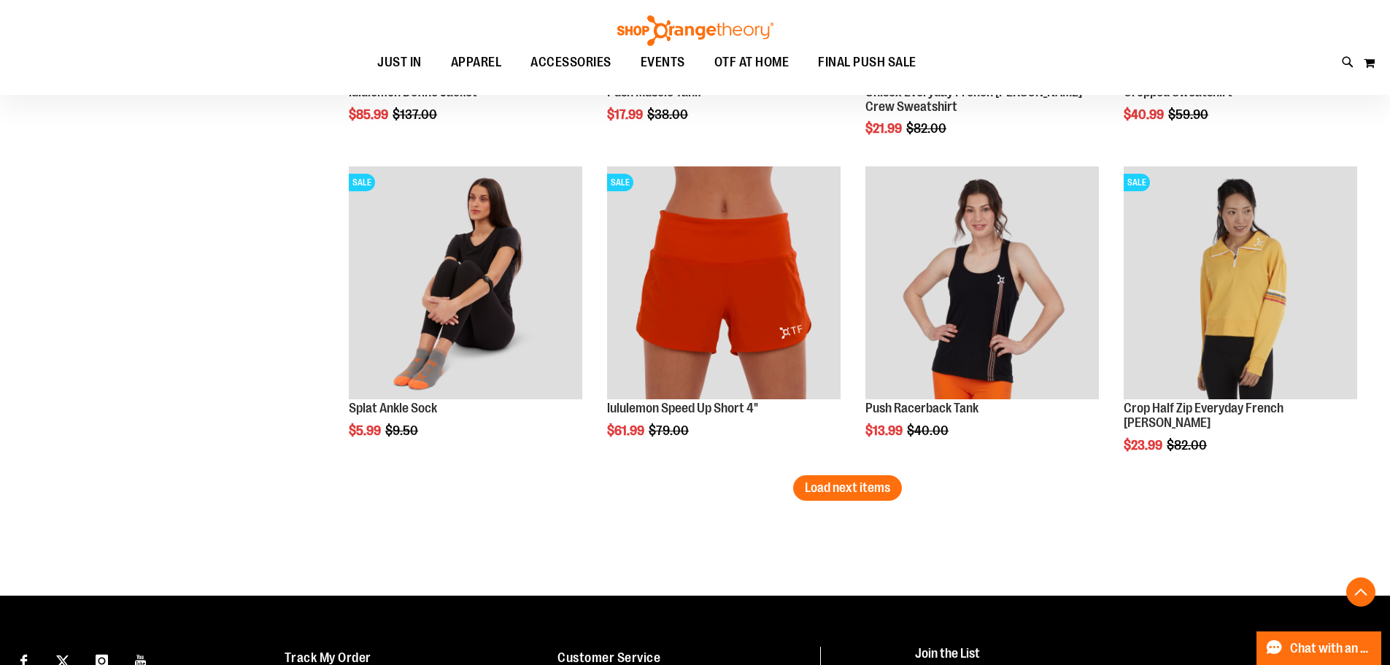
click at [872, 486] on span "Load next items" at bounding box center [847, 487] width 85 height 15
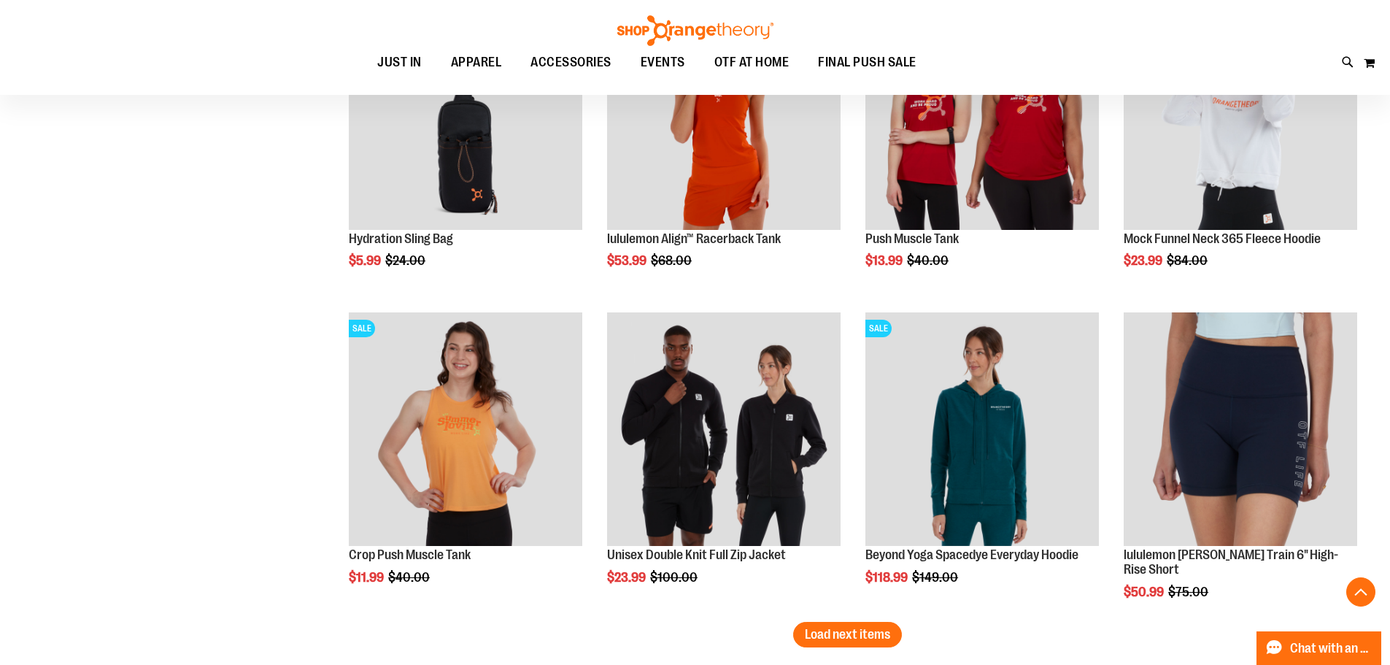
scroll to position [3487, 0]
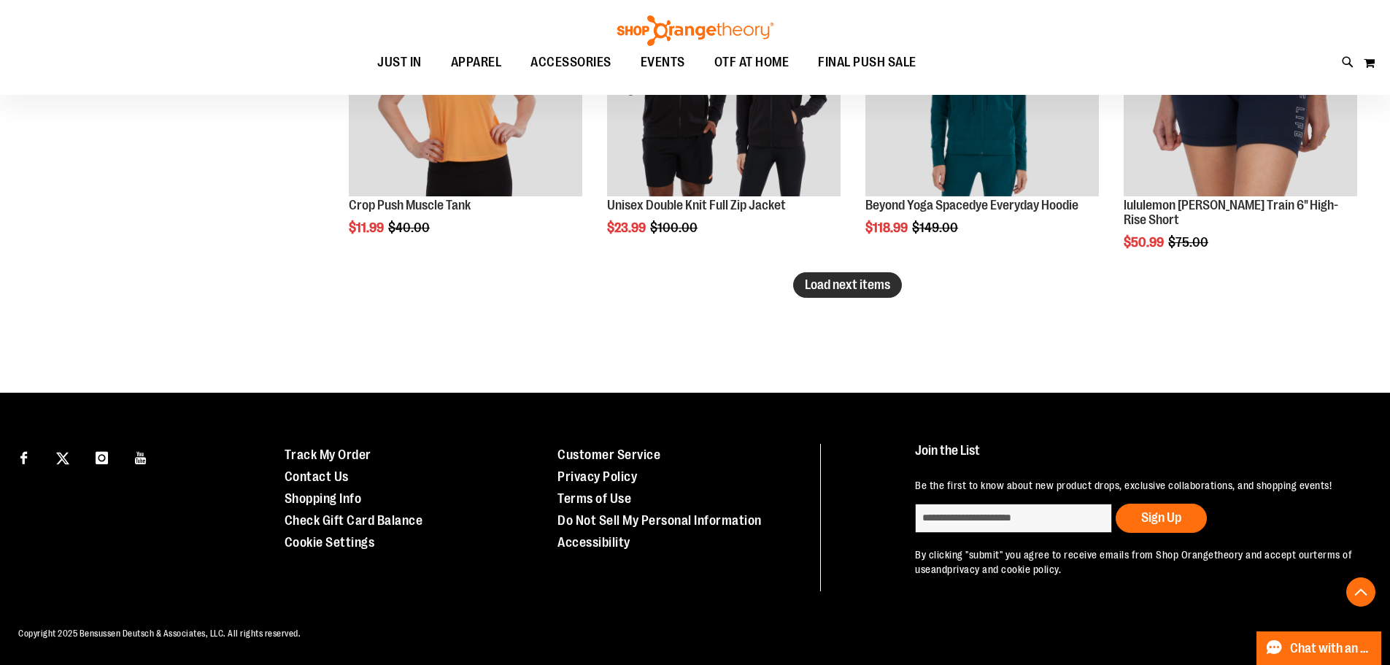
click at [866, 287] on span "Load next items" at bounding box center [847, 284] width 85 height 15
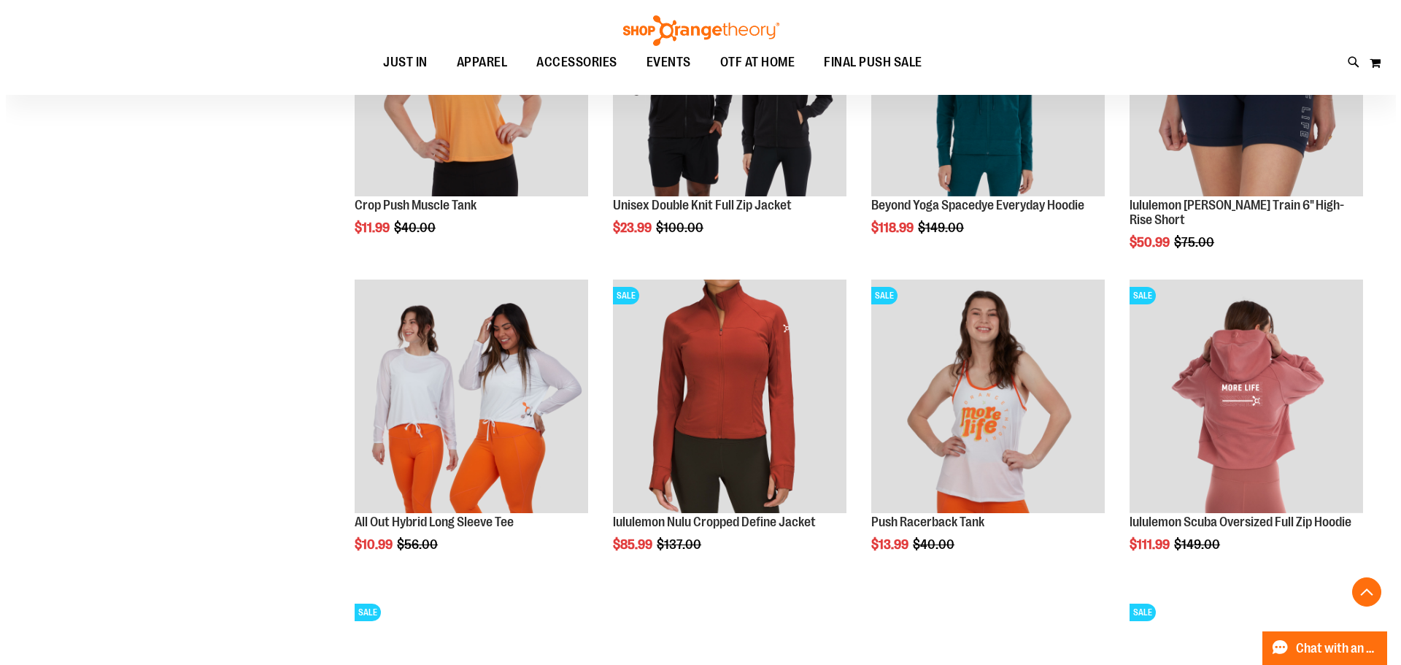
scroll to position [3836, 0]
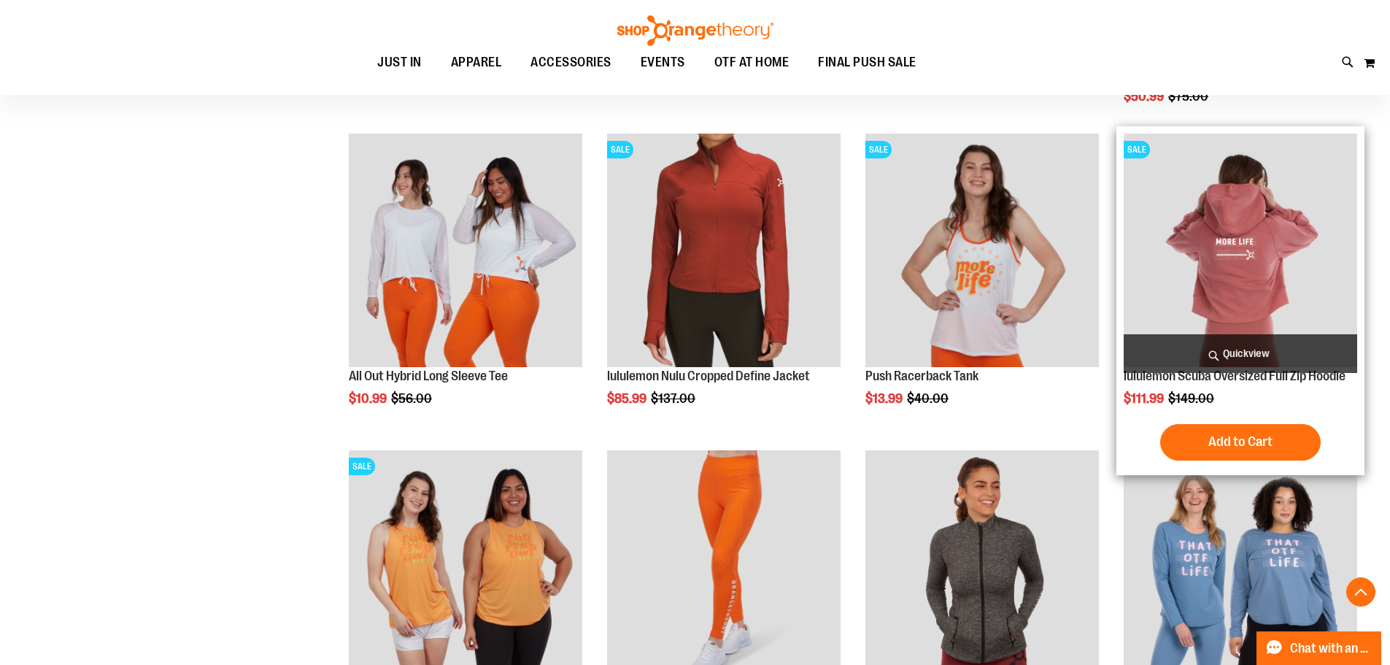
click at [1203, 347] on span "Quickview" at bounding box center [1241, 353] width 234 height 39
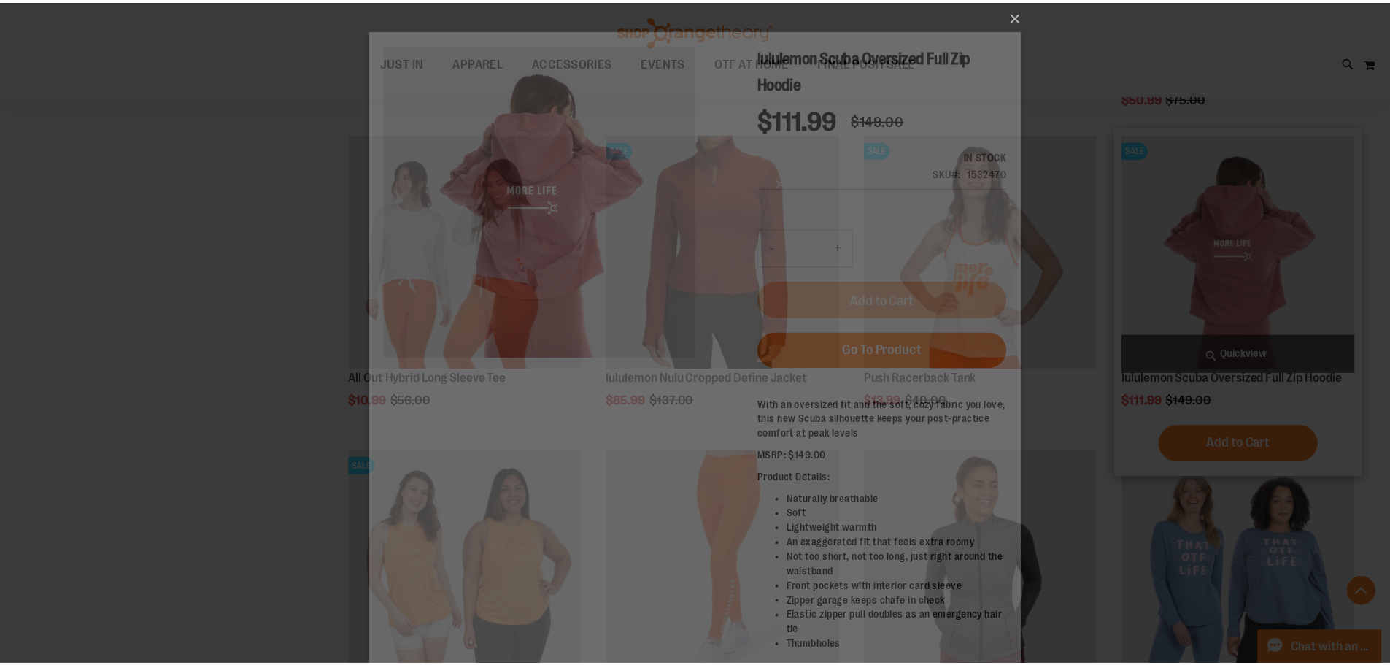
scroll to position [0, 0]
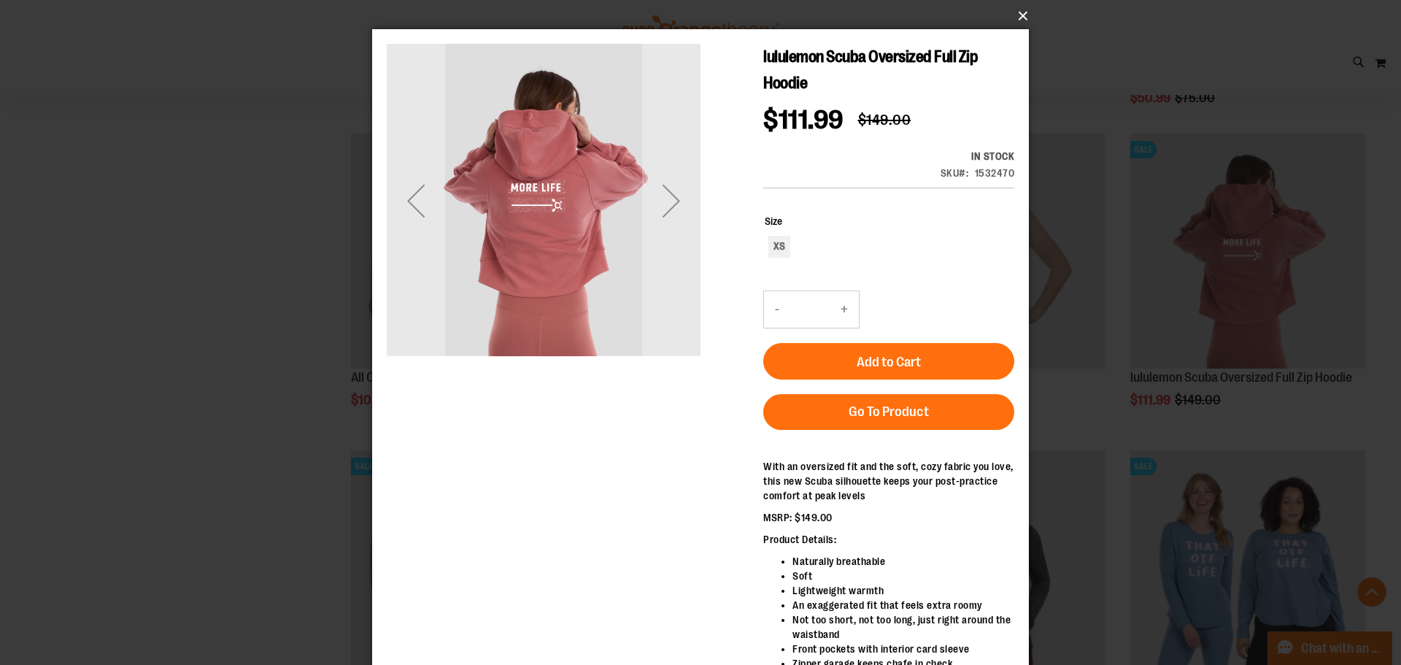
click at [1021, 15] on button "×" at bounding box center [705, 16] width 657 height 32
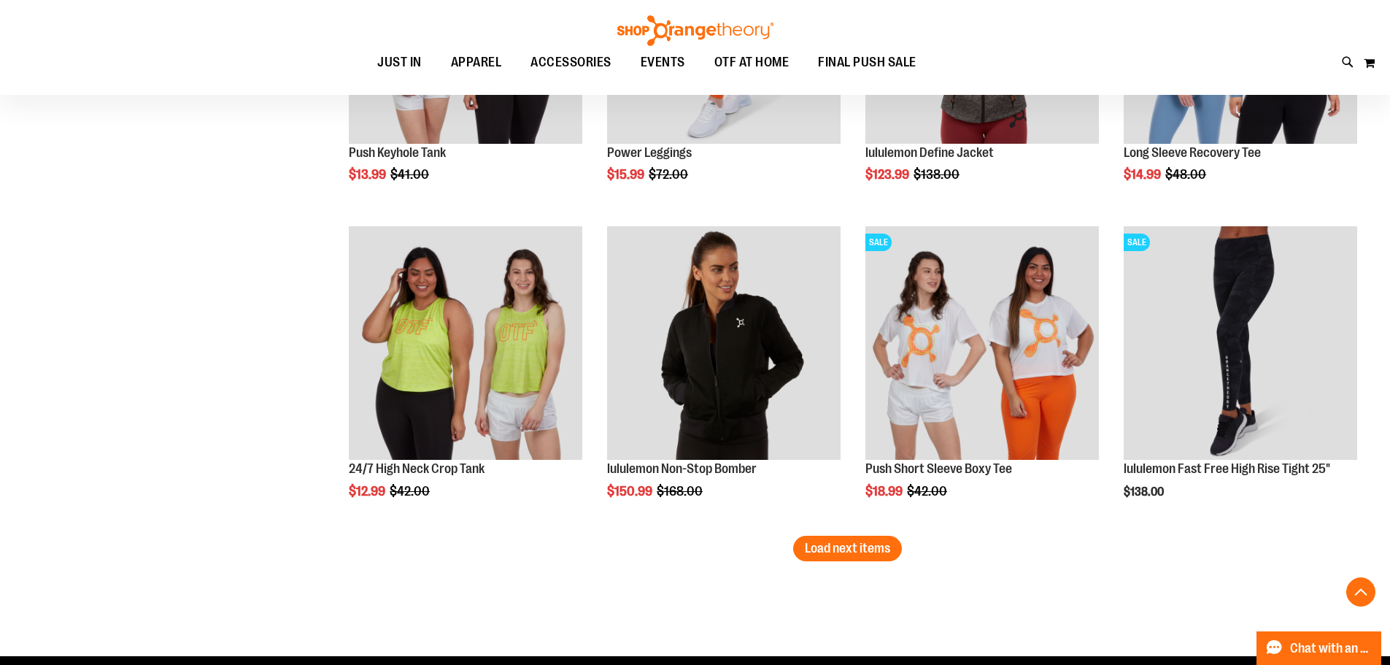
scroll to position [4493, 0]
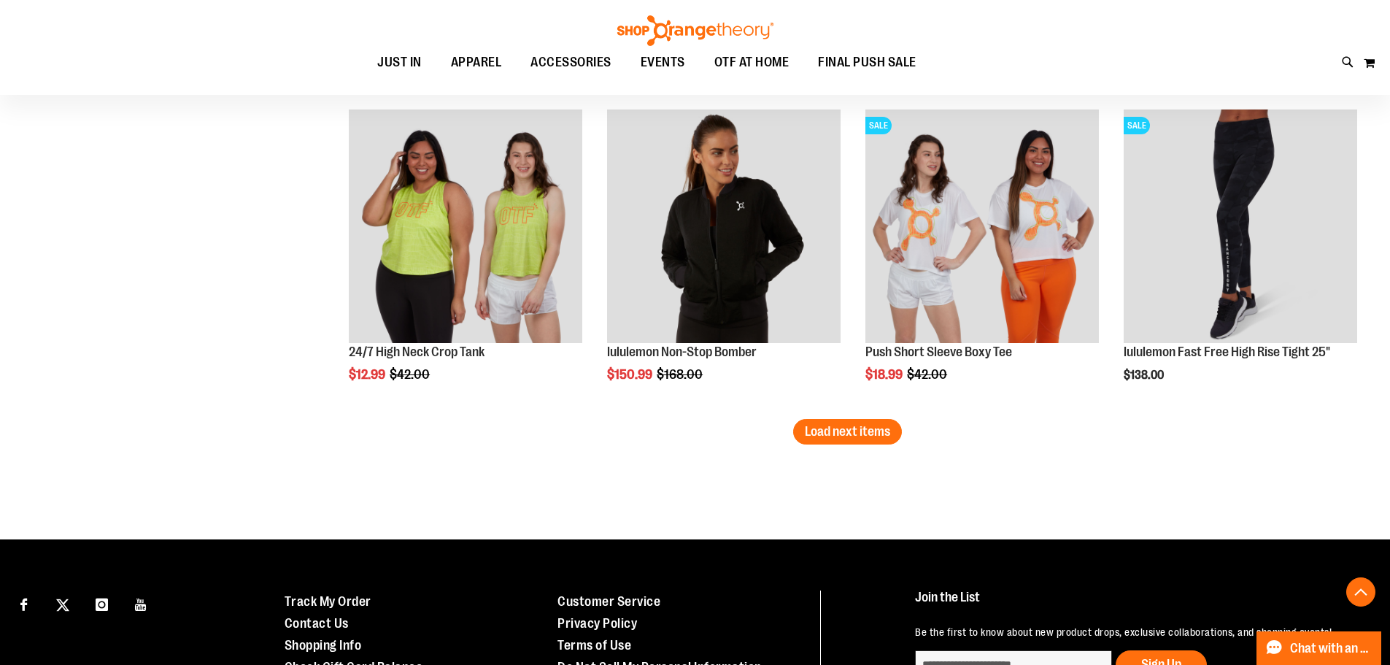
click at [852, 430] on span "Load next items" at bounding box center [847, 431] width 85 height 15
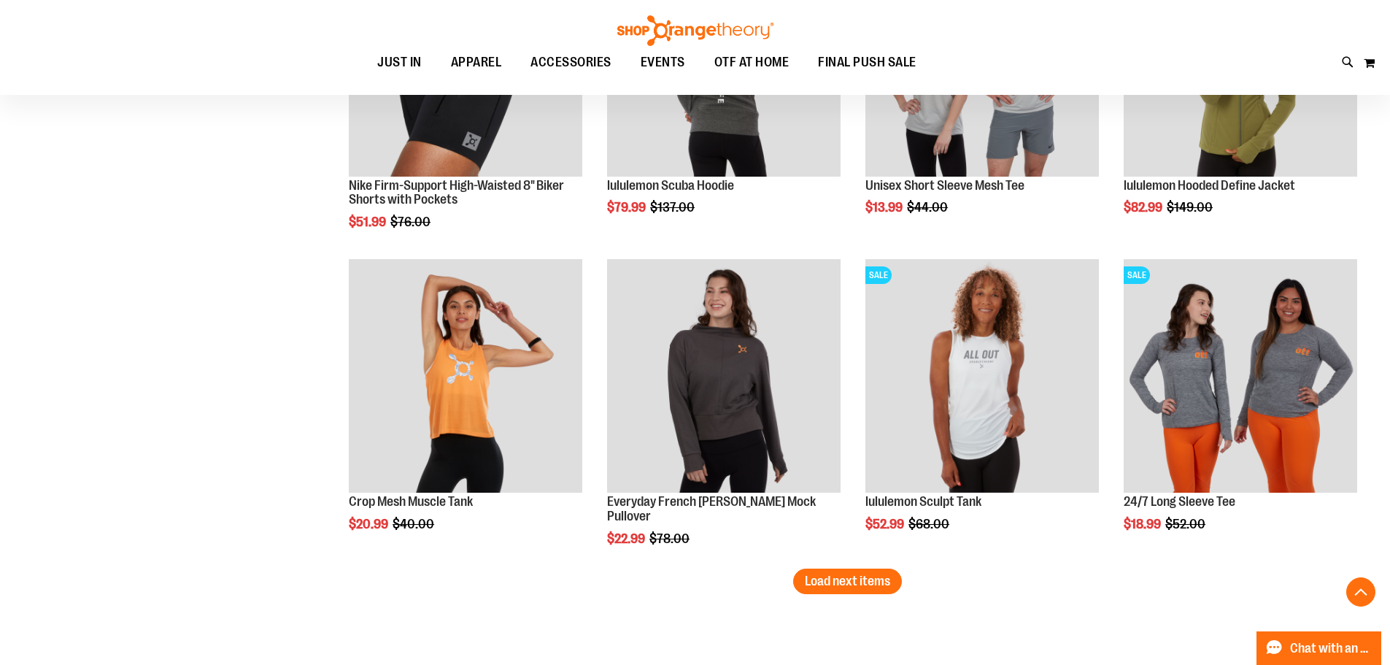
scroll to position [5515, 0]
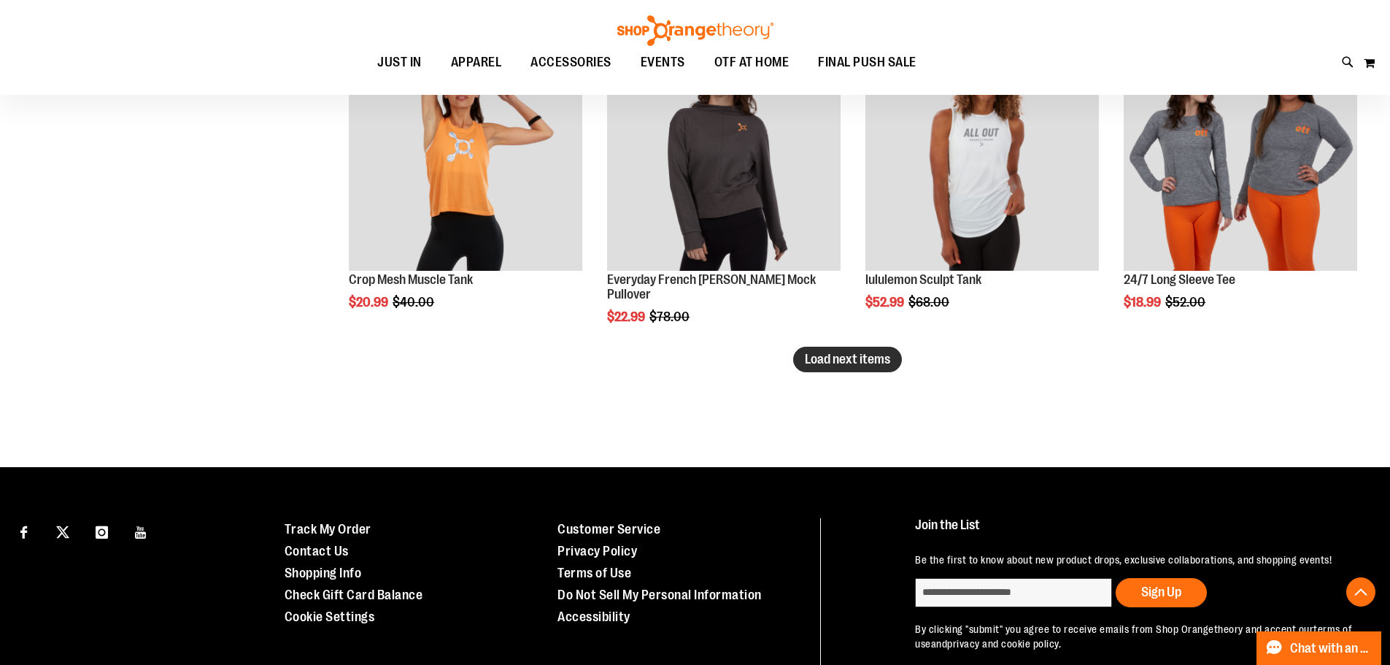
click at [824, 361] on span "Load next items" at bounding box center [847, 359] width 85 height 15
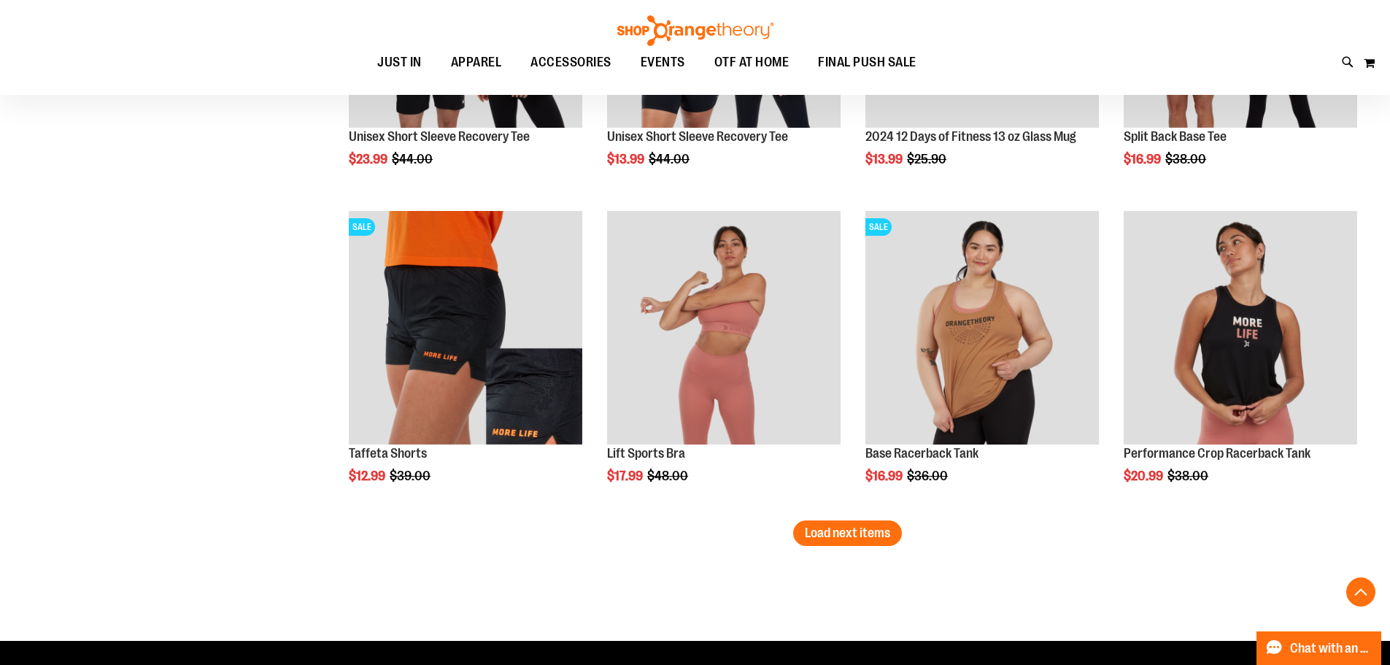
scroll to position [6390, 0]
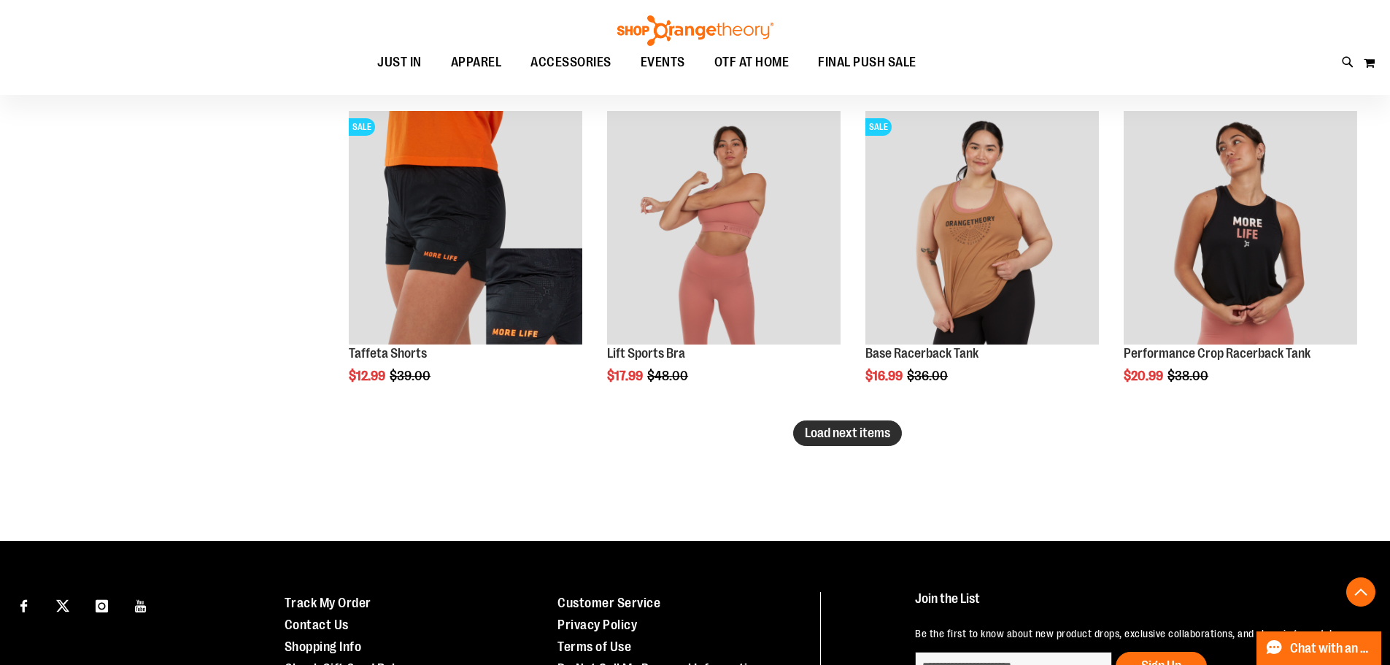
click at [865, 435] on span "Load next items" at bounding box center [847, 432] width 85 height 15
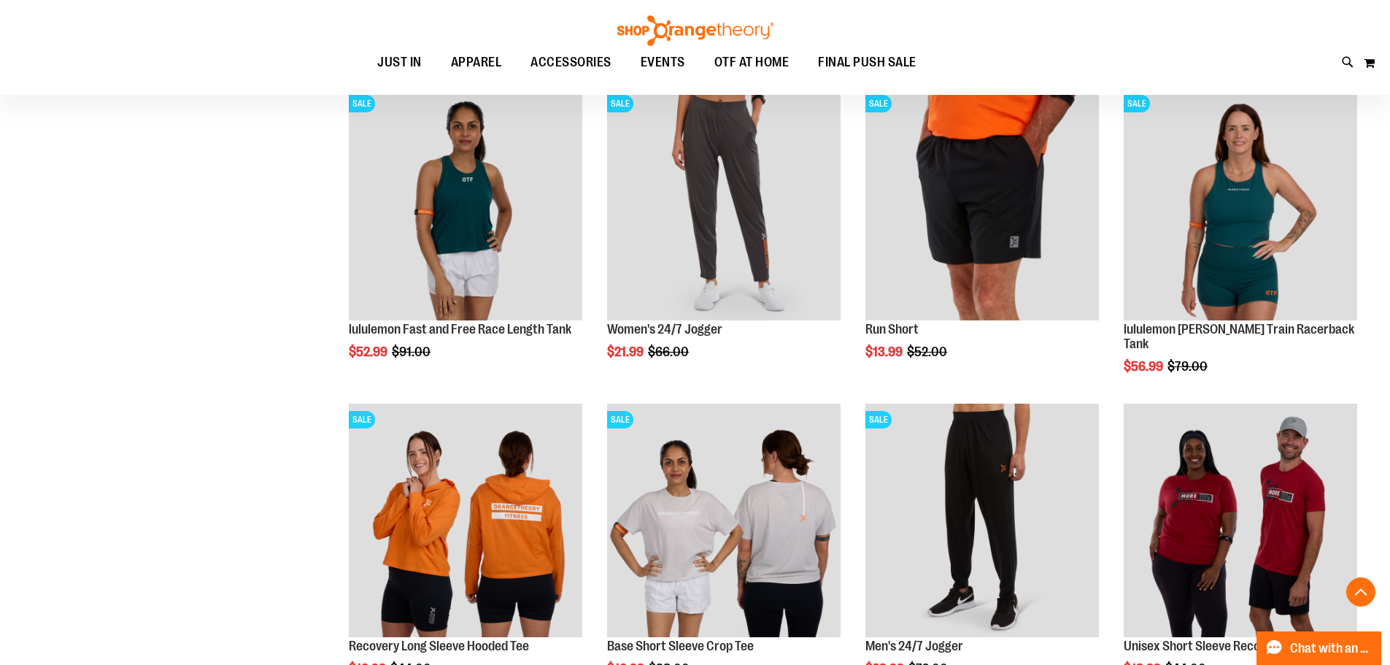
scroll to position [7266, 0]
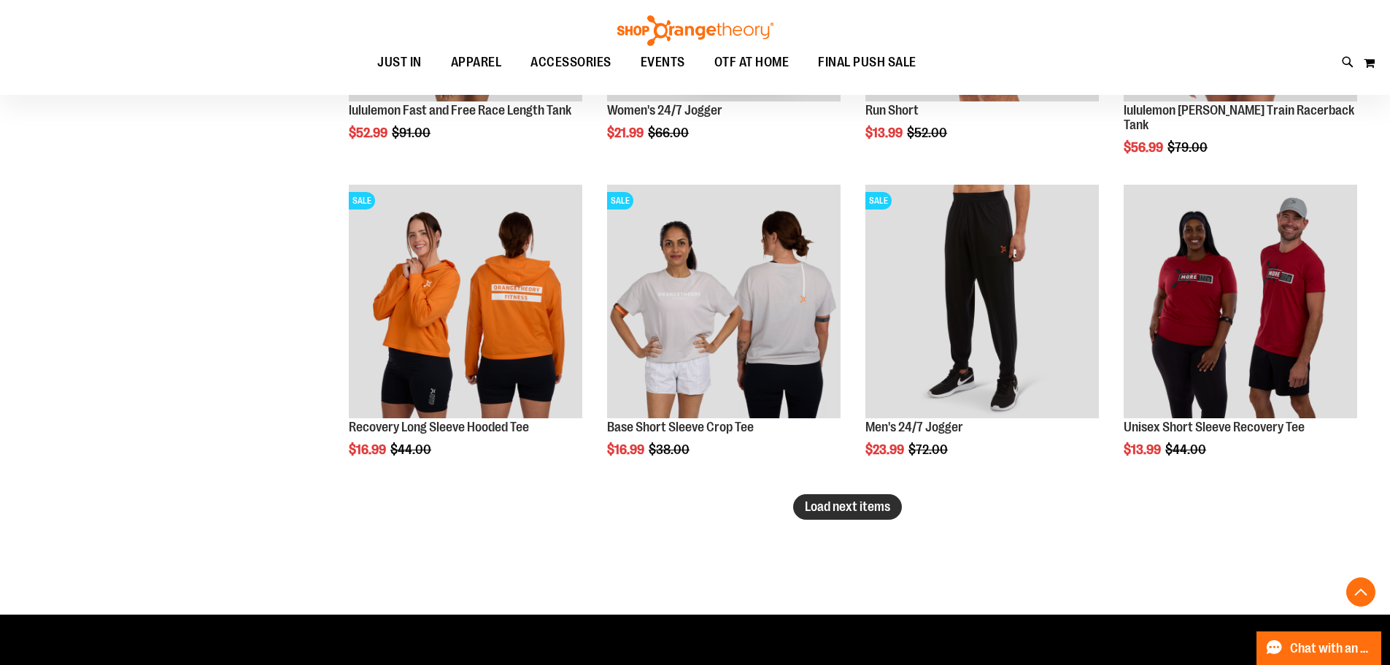
click at [865, 502] on span "Load next items" at bounding box center [847, 506] width 85 height 15
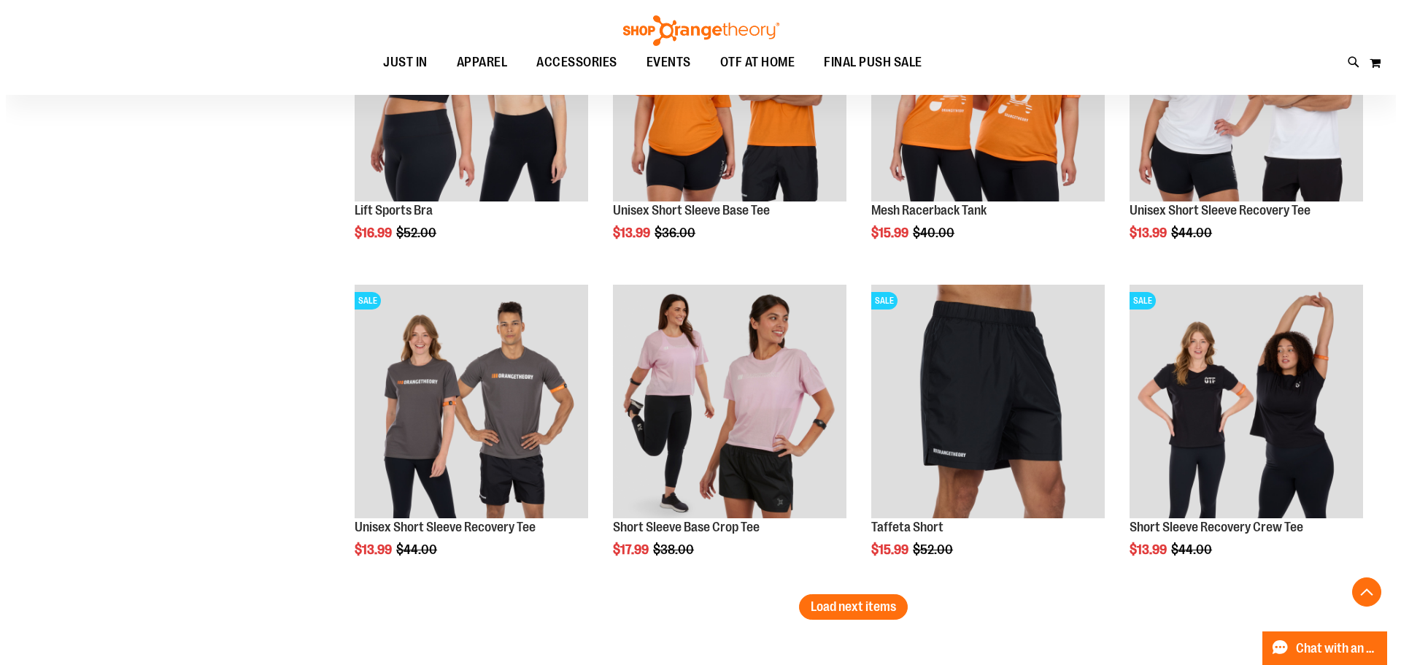
scroll to position [8142, 0]
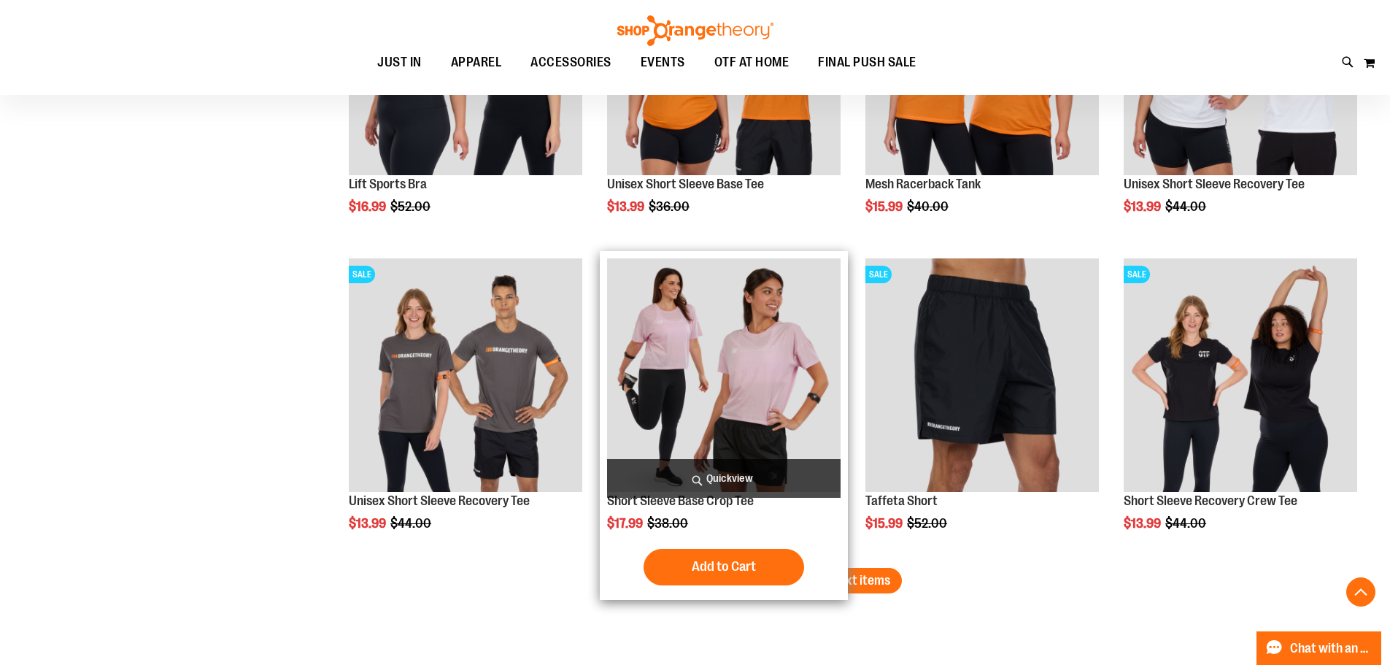
click at [728, 482] on span "Quickview" at bounding box center [724, 478] width 234 height 39
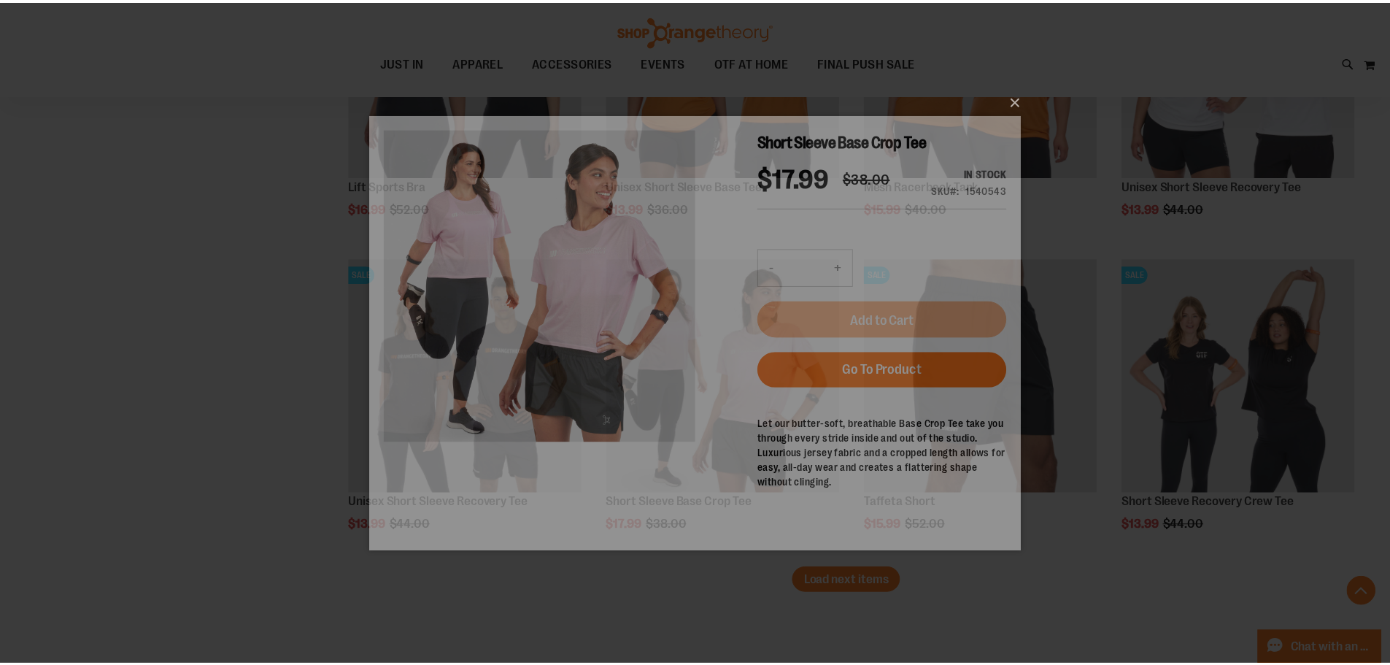
scroll to position [0, 0]
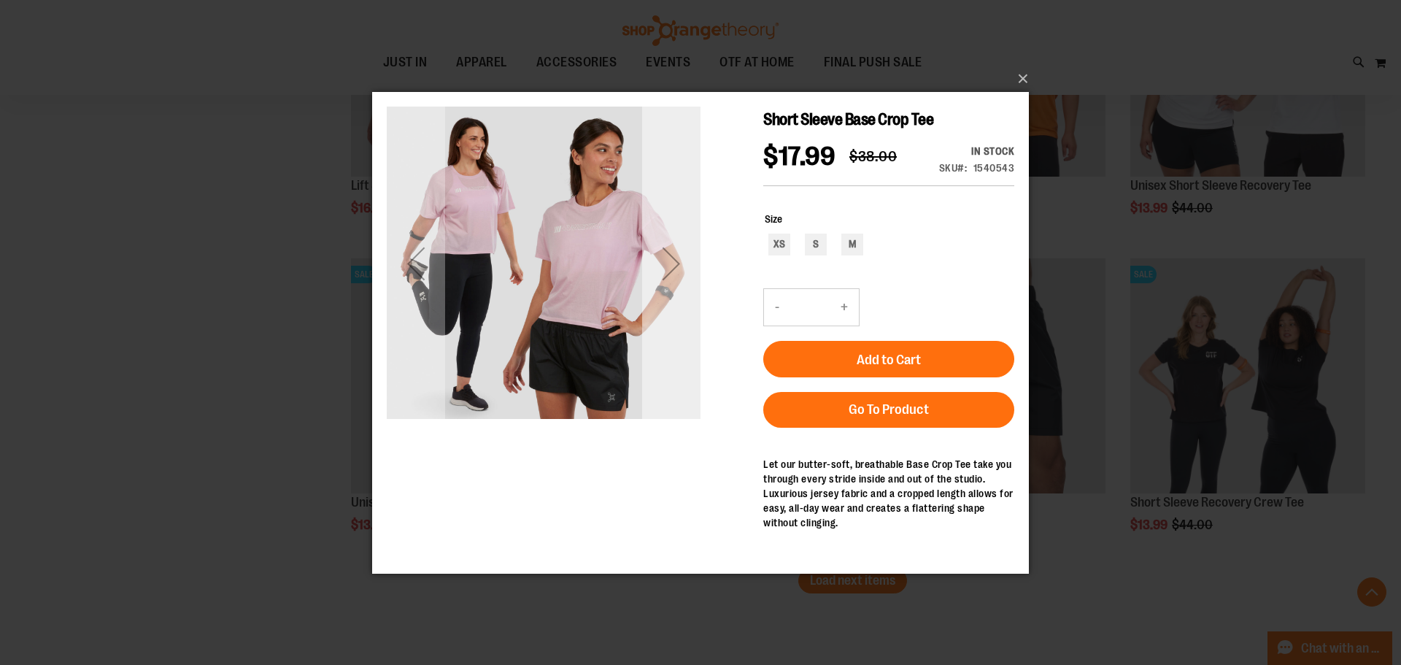
click at [684, 264] on div "Next" at bounding box center [671, 263] width 58 height 58
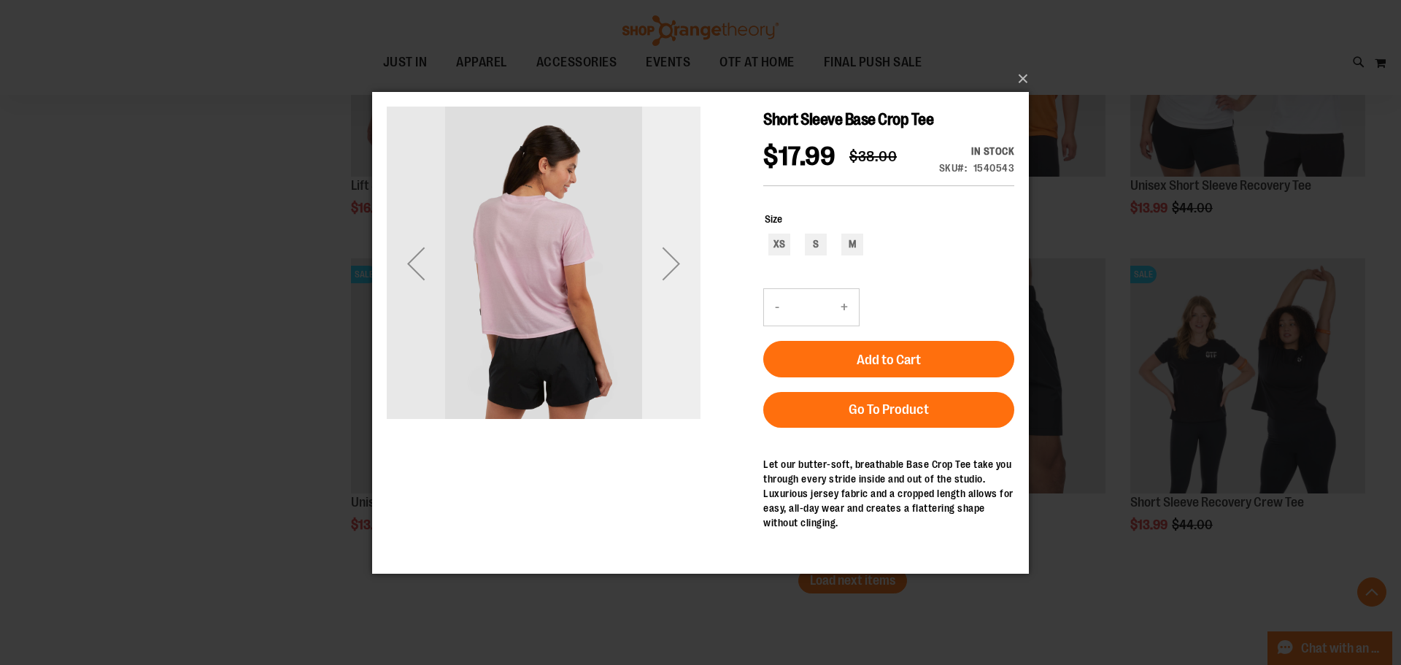
click at [684, 264] on div "Next" at bounding box center [671, 263] width 58 height 58
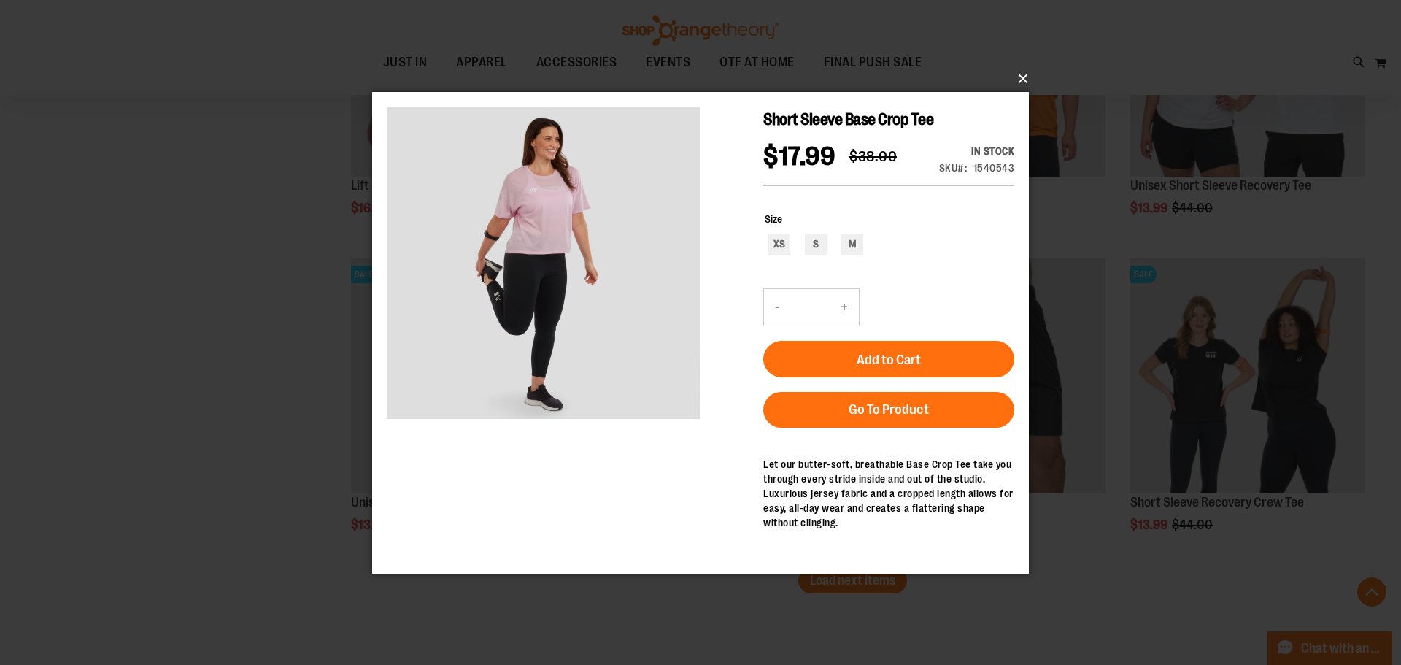
drag, startPoint x: 1021, startPoint y: 77, endPoint x: 1003, endPoint y: 83, distance: 19.4
click at [1019, 77] on button "×" at bounding box center [705, 79] width 657 height 32
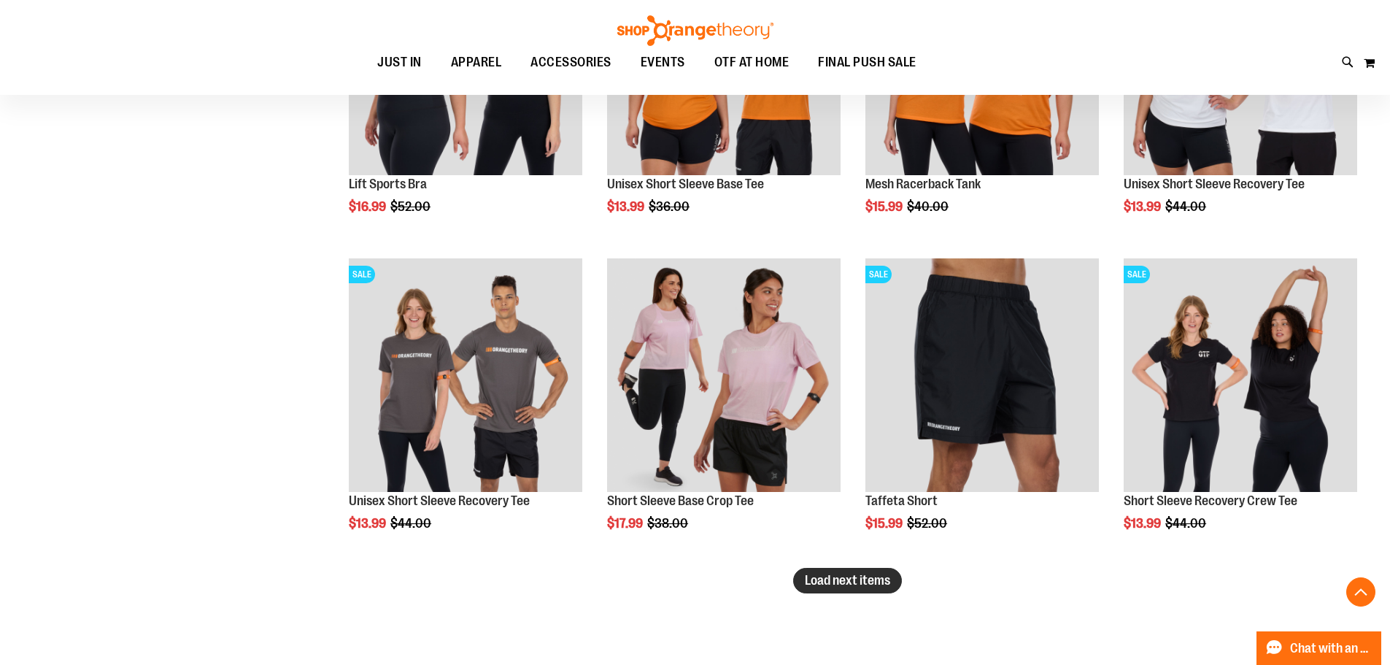
click at [817, 580] on span "Load next items" at bounding box center [847, 580] width 85 height 15
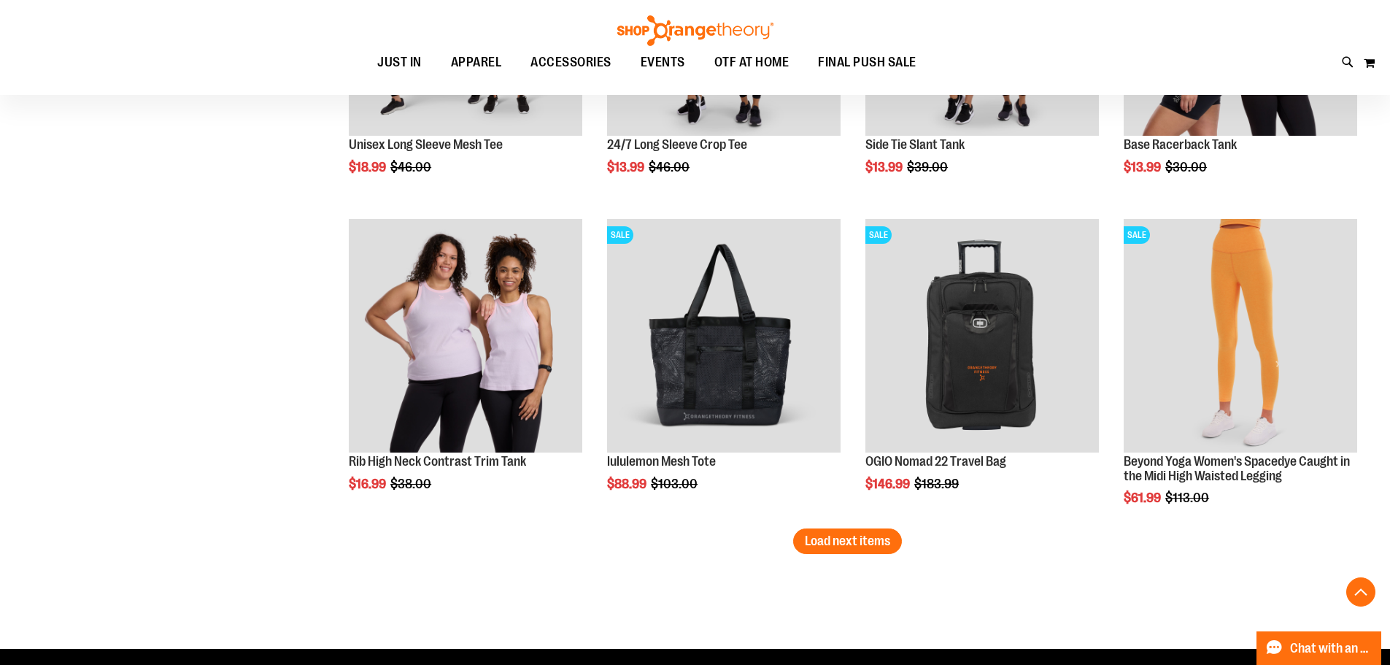
scroll to position [9164, 0]
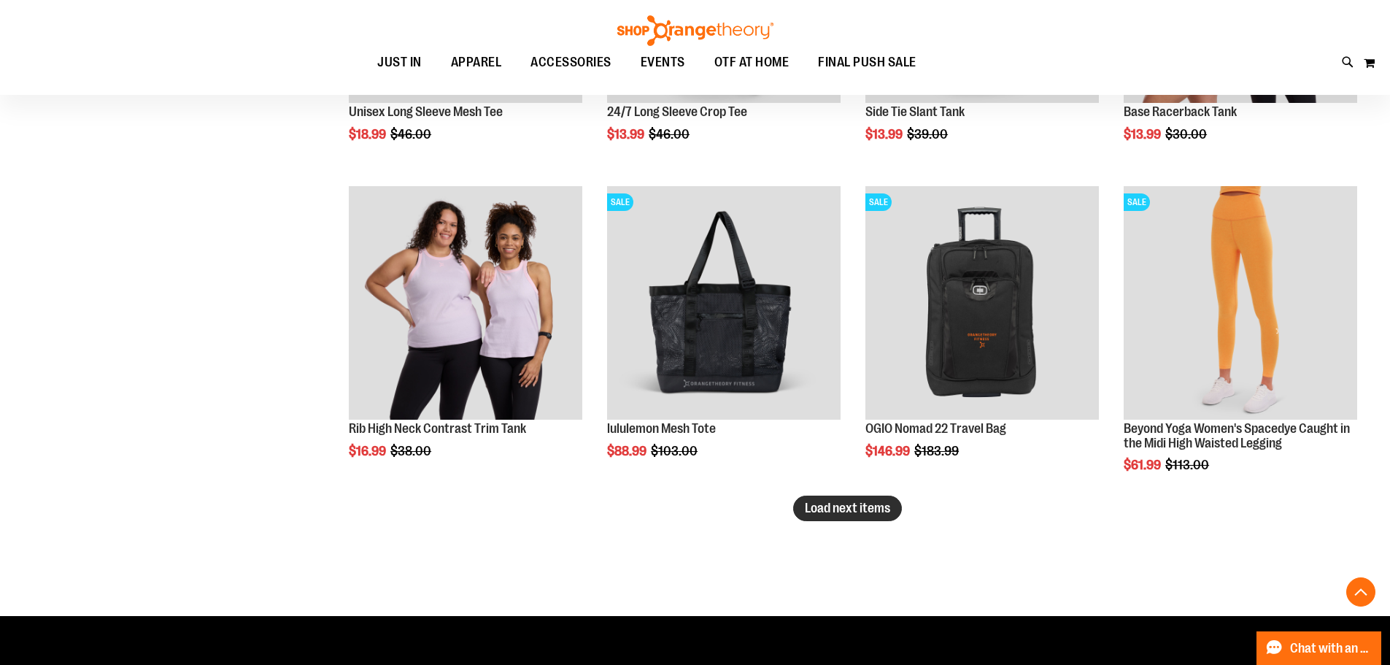
click at [874, 514] on span "Load next items" at bounding box center [847, 508] width 85 height 15
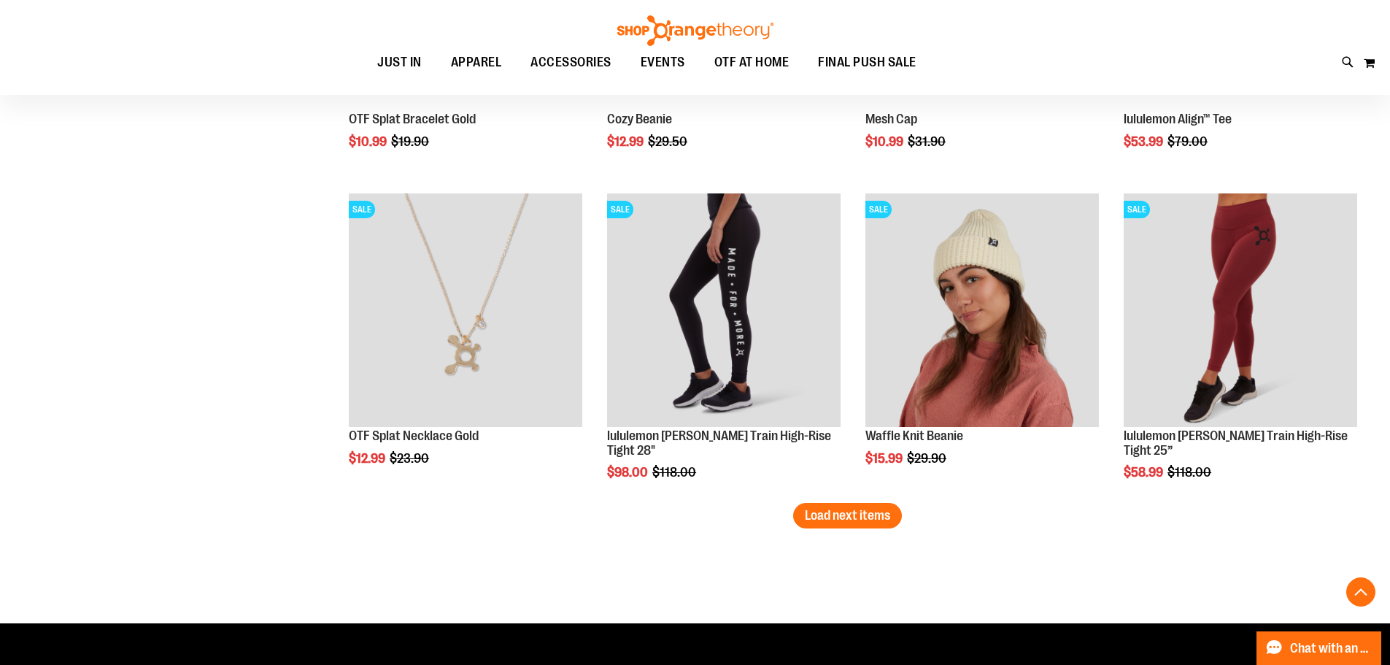
scroll to position [10336, 0]
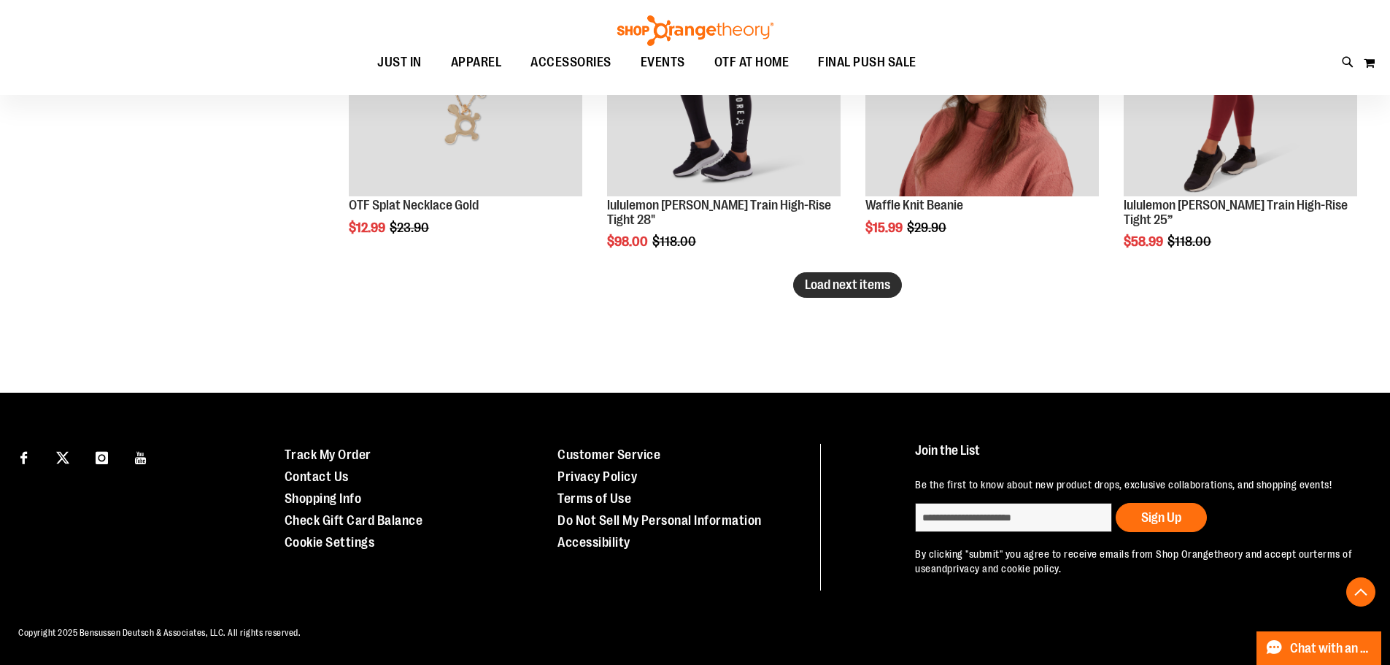
click at [838, 275] on button "Load next items" at bounding box center [847, 285] width 109 height 26
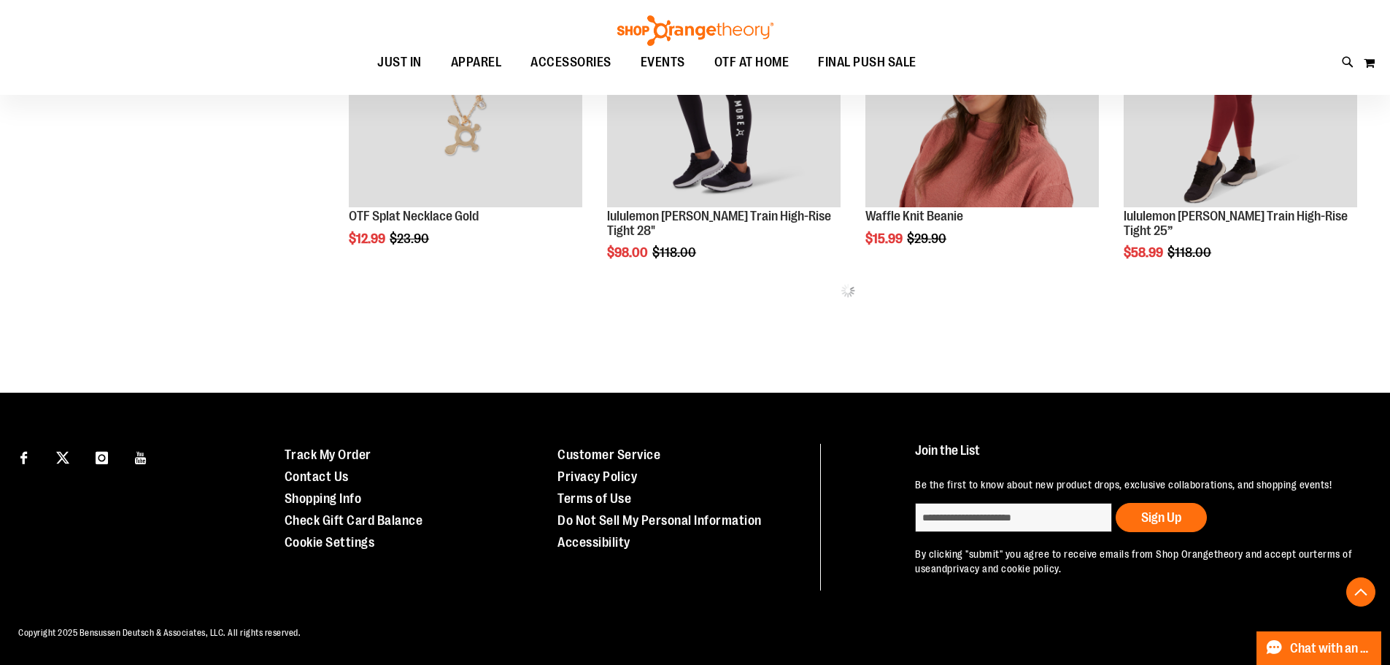
scroll to position [10252, 0]
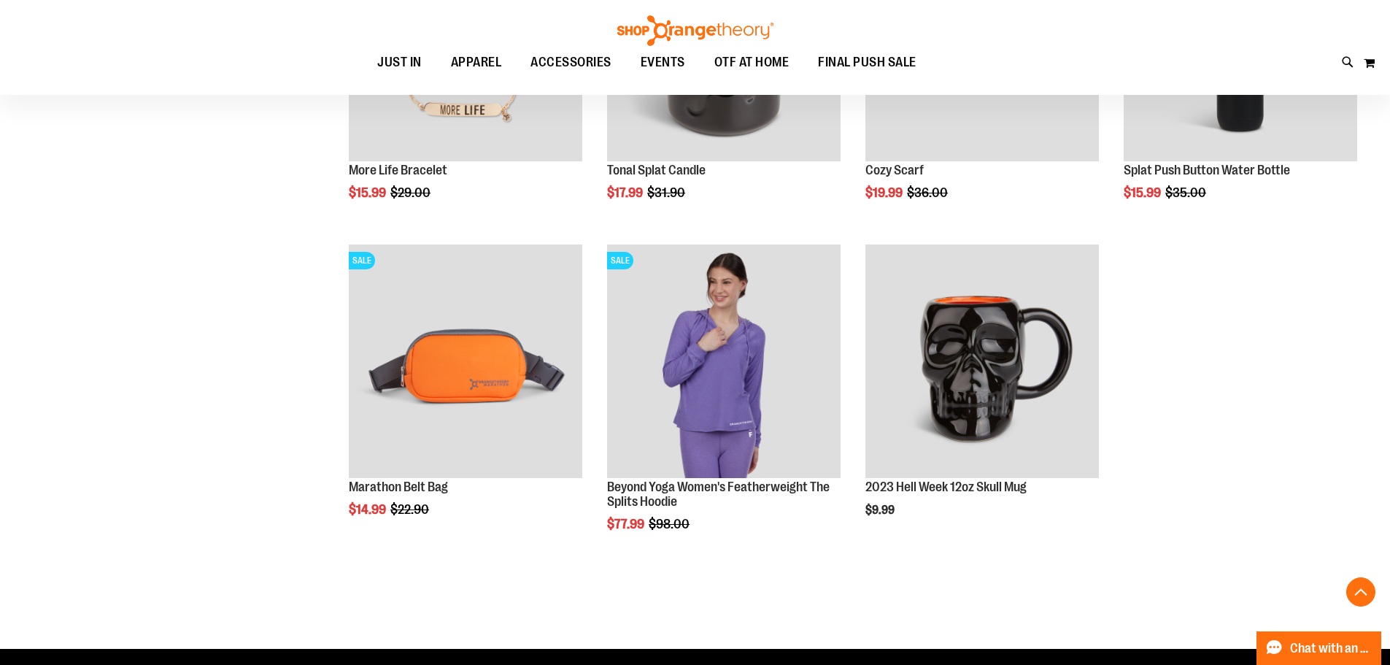
scroll to position [10690, 0]
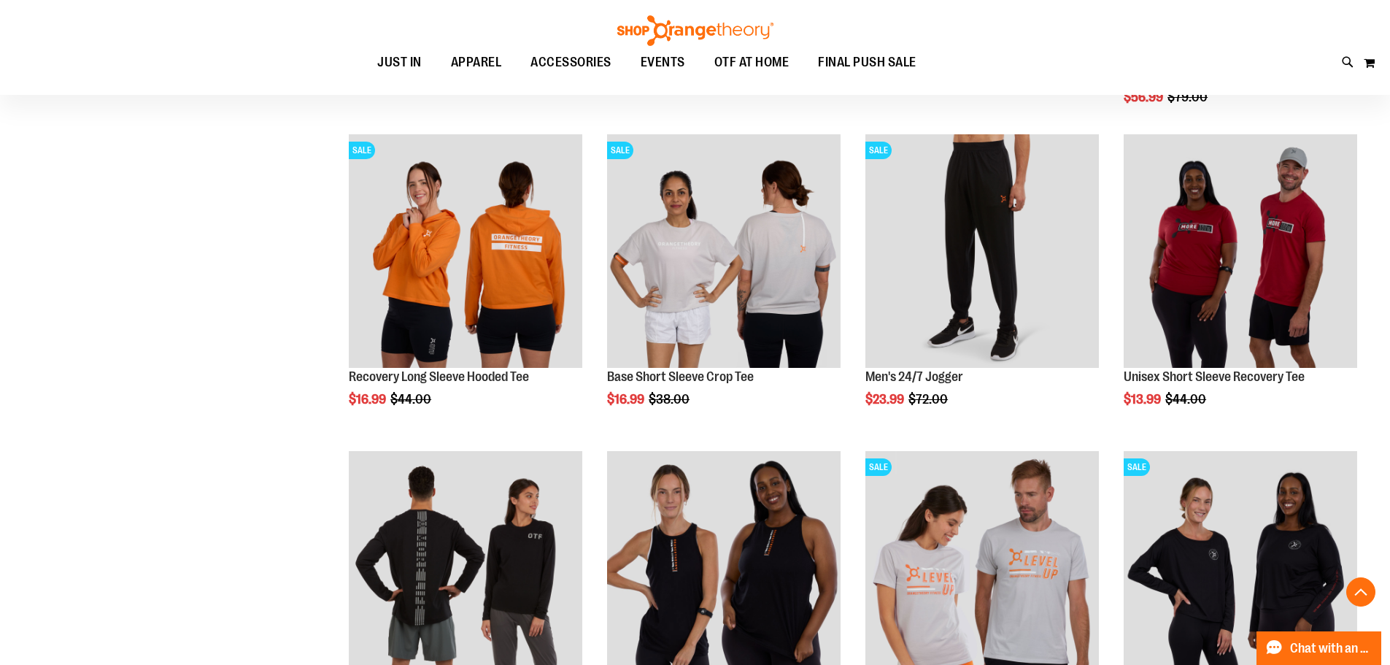
scroll to position [7114, 0]
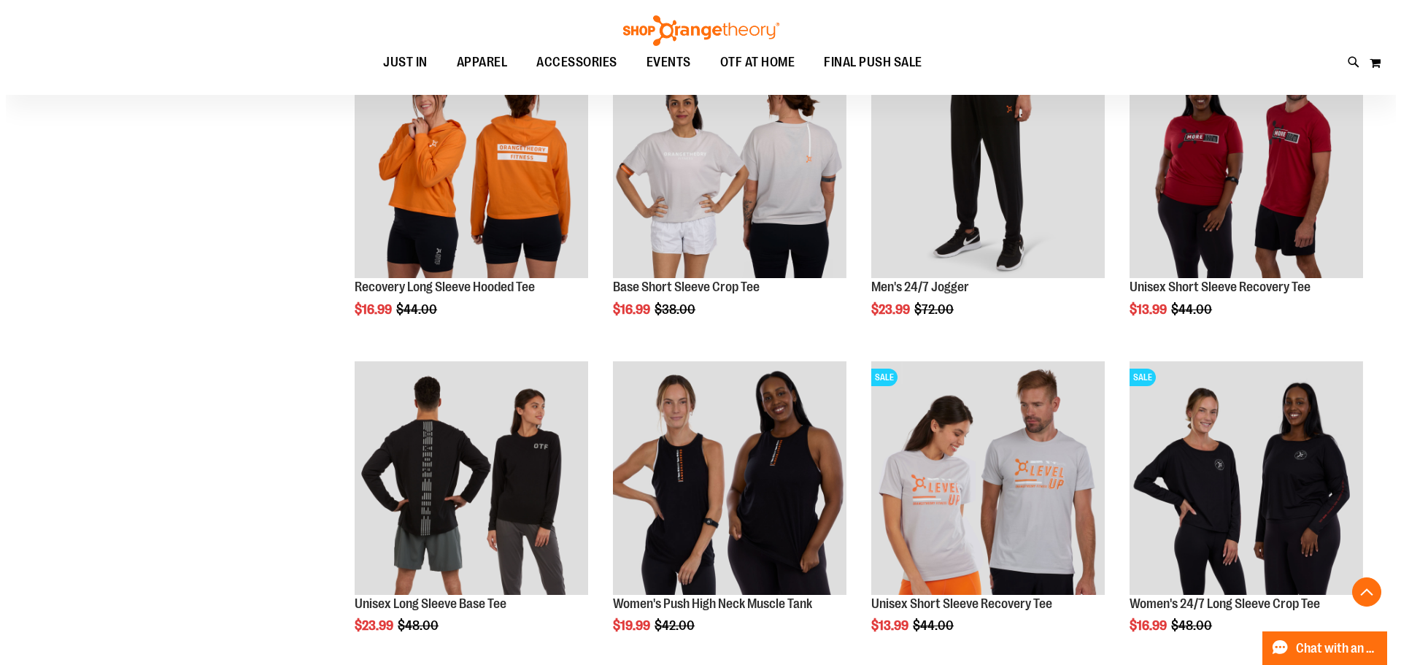
scroll to position [7552, 0]
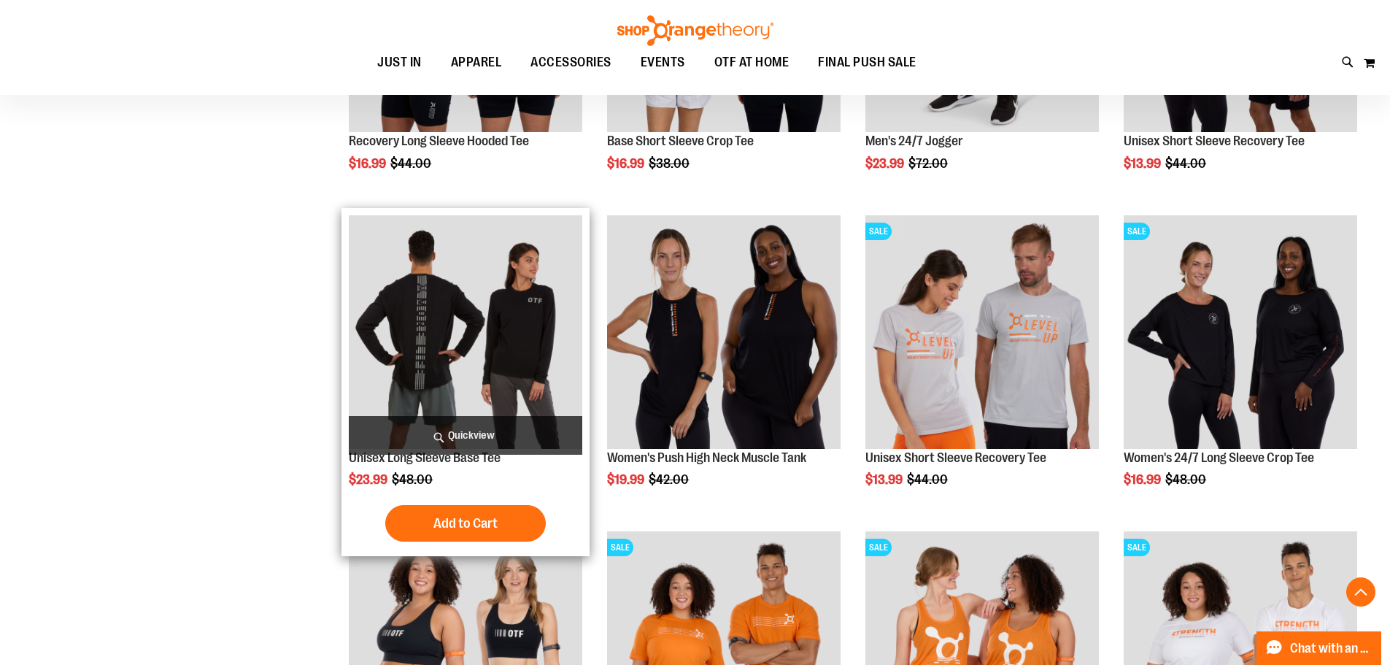
click at [470, 431] on span "Quickview" at bounding box center [466, 435] width 234 height 39
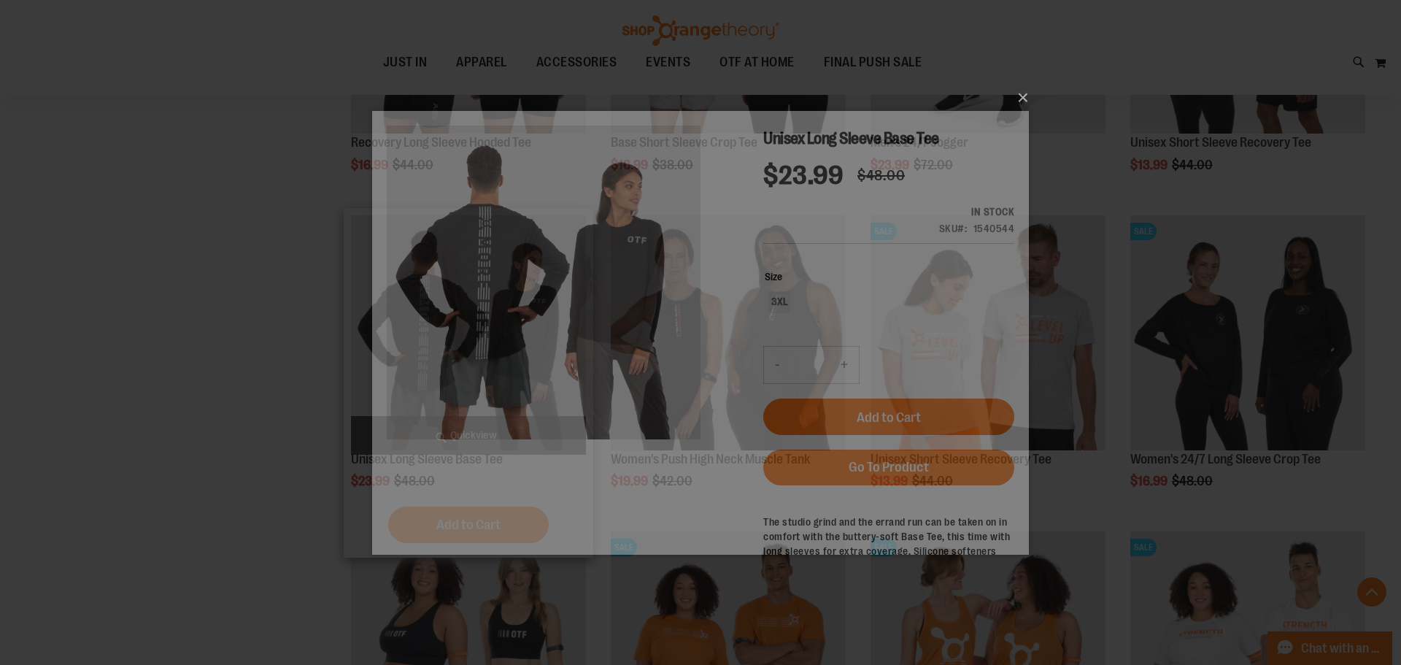
scroll to position [0, 0]
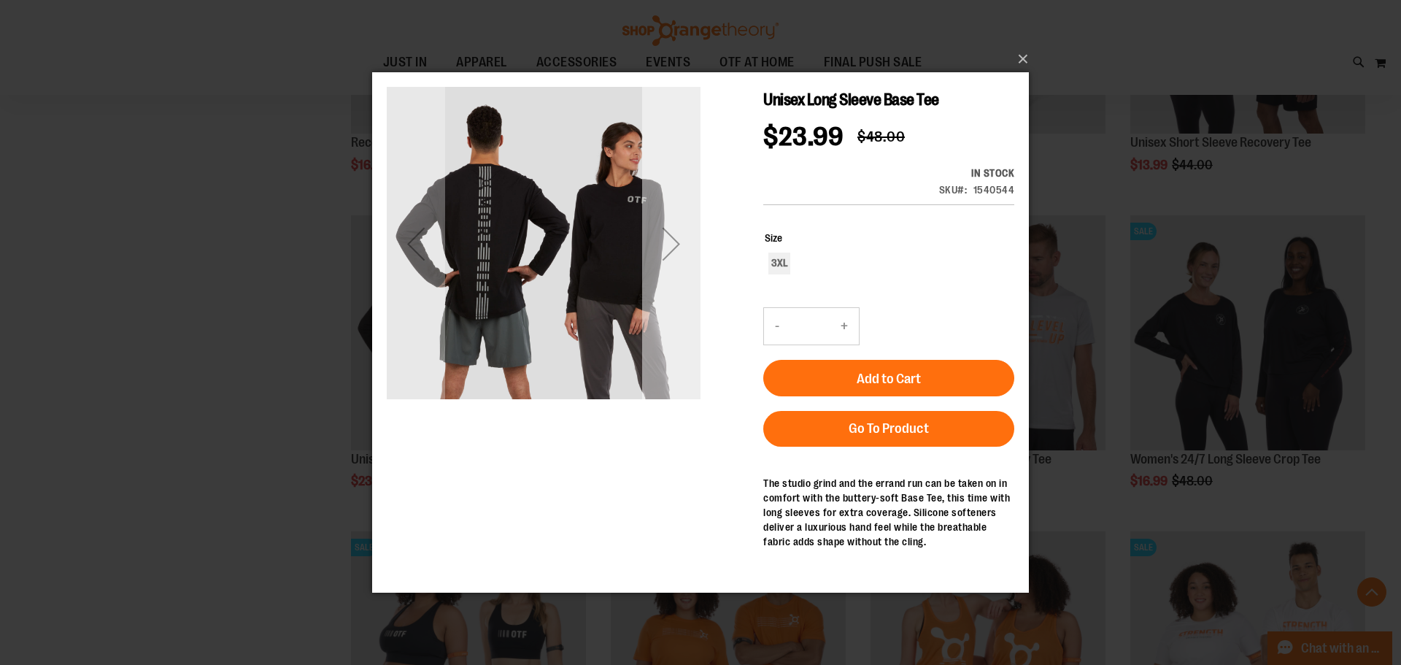
click at [679, 260] on div "Next" at bounding box center [671, 244] width 58 height 58
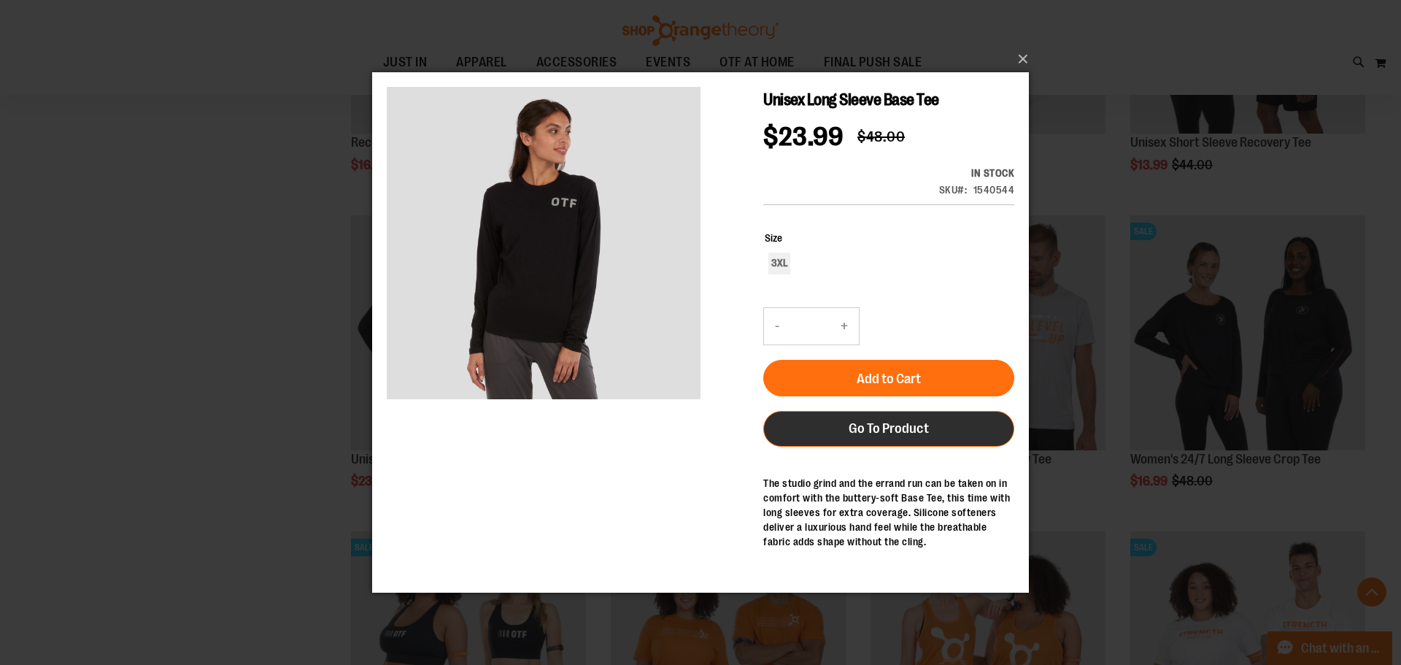
click at [887, 425] on span "Go To Product" at bounding box center [889, 428] width 80 height 16
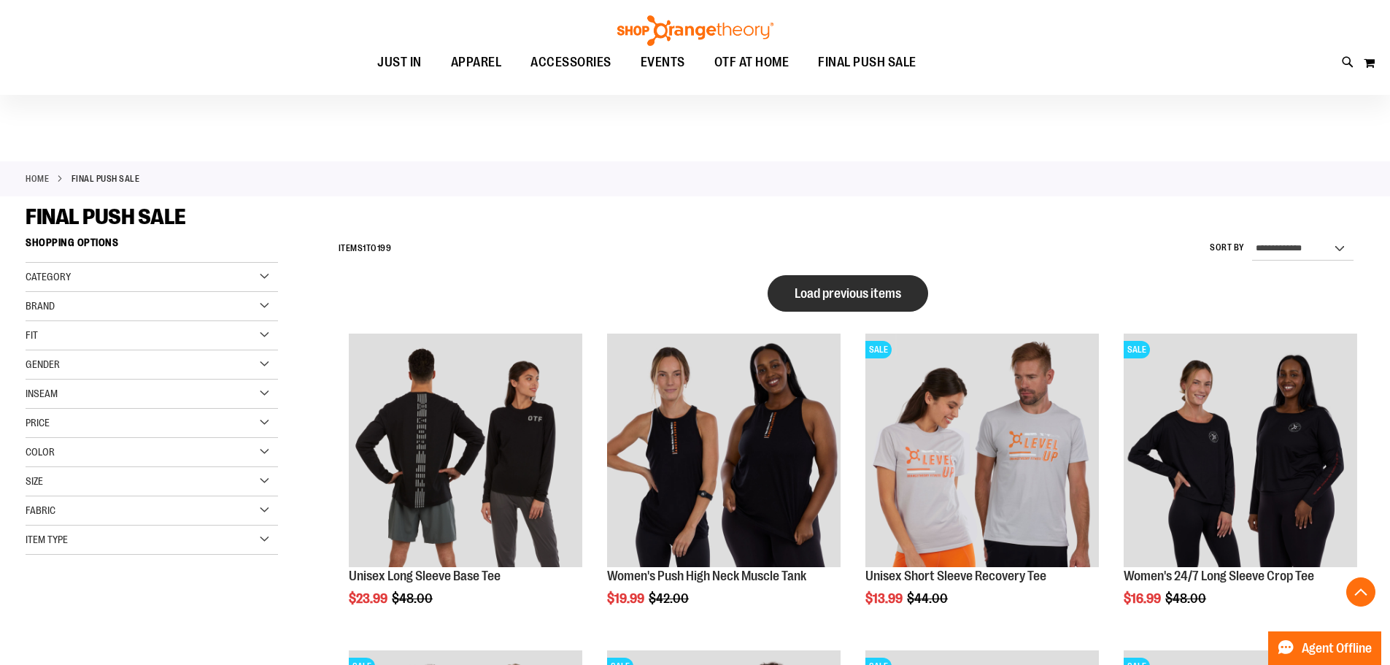
scroll to position [978, 0]
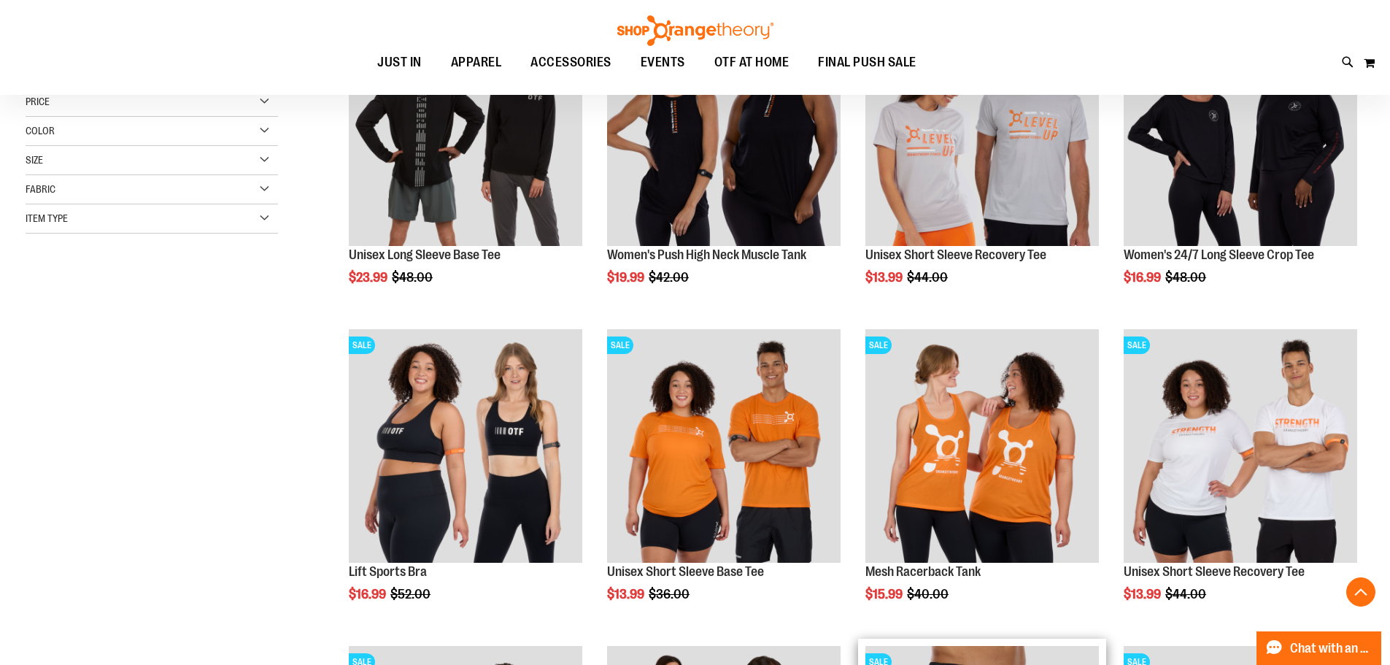
scroll to position [29, 0]
